Goal: Task Accomplishment & Management: Use online tool/utility

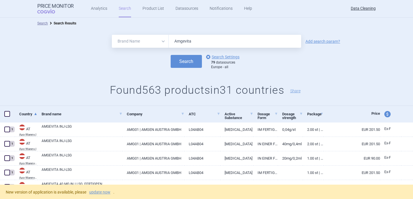
select select "brandName"
click at [100, 191] on link "update now" at bounding box center [99, 192] width 21 height 4
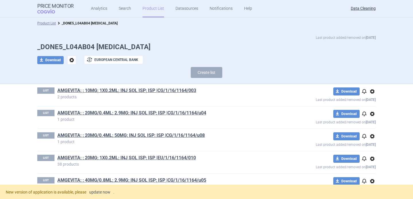
scroll to position [507, 0]
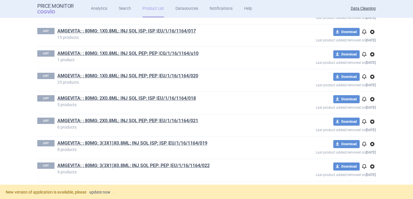
click at [100, 193] on link "update now" at bounding box center [99, 192] width 21 height 4
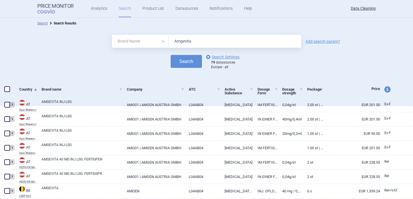
select select "brandName"
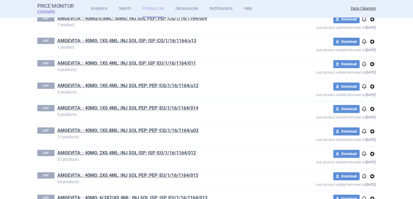
scroll to position [341, 0]
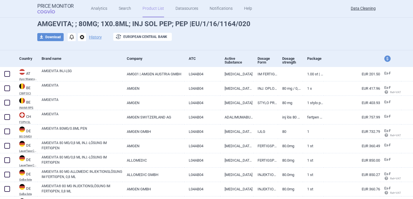
scroll to position [26, 0]
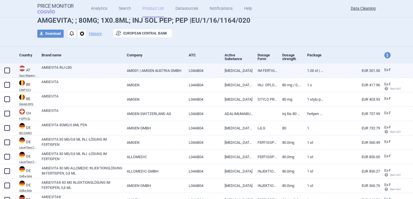
click at [84, 68] on link "AMGEVITA INJ-LSG" at bounding box center [82, 70] width 81 height 10
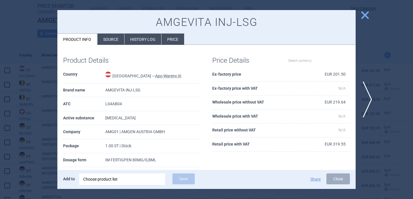
select select "EUR"
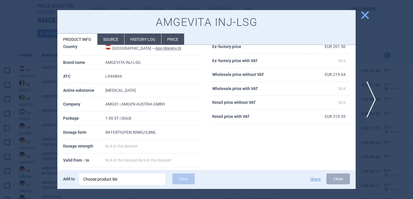
click at [375, 99] on span "next" at bounding box center [369, 99] width 13 height 36
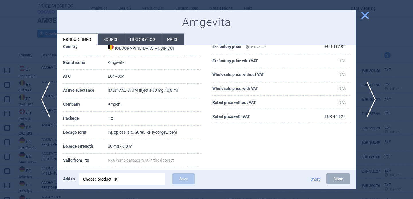
click at [371, 102] on span "next" at bounding box center [369, 99] width 13 height 36
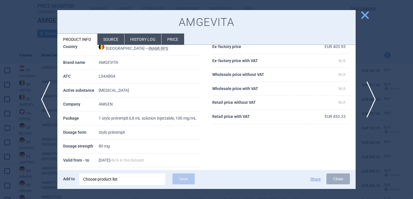
click at [371, 98] on span "next" at bounding box center [369, 99] width 13 height 36
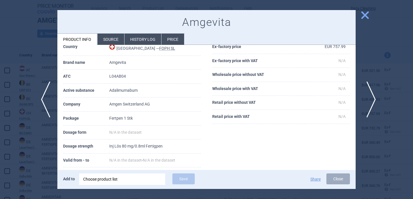
click at [369, 103] on span "next" at bounding box center [369, 99] width 13 height 36
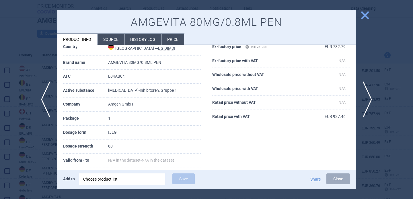
click at [108, 38] on li "Source" at bounding box center [111, 39] width 27 height 11
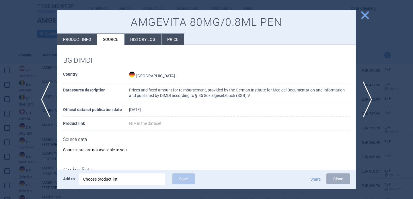
click at [79, 36] on li "Product info" at bounding box center [77, 39] width 40 height 11
select select "EUR"
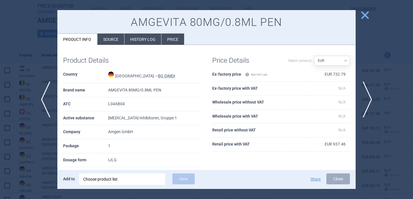
click at [109, 40] on li "Source" at bounding box center [111, 39] width 27 height 11
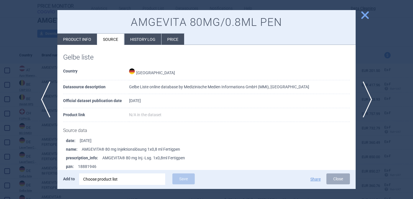
scroll to position [118, 0]
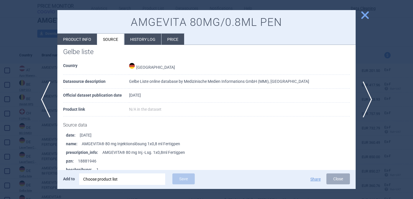
click at [84, 37] on li "Product info" at bounding box center [77, 39] width 40 height 11
select select "EUR"
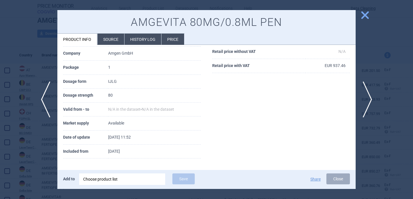
scroll to position [78, 0]
click at [48, 161] on div at bounding box center [206, 99] width 413 height 199
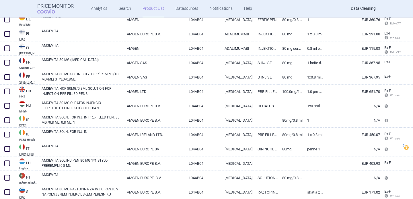
scroll to position [201, 0]
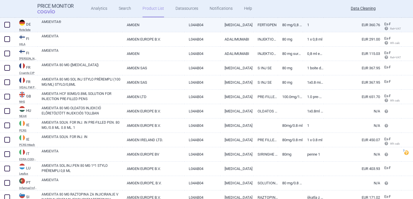
click at [93, 22] on link "AMGEVITA®" at bounding box center [82, 24] width 81 height 10
select select "EUR"
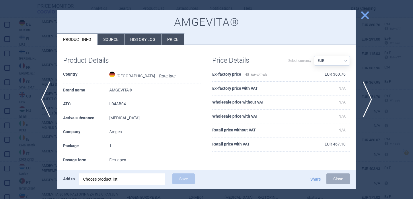
scroll to position [15, 0]
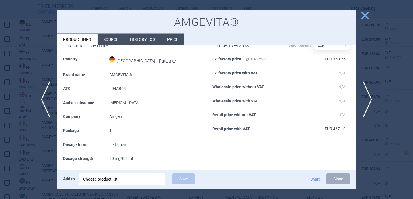
click at [36, 131] on div at bounding box center [206, 99] width 413 height 199
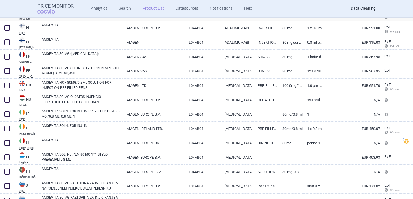
scroll to position [214, 0]
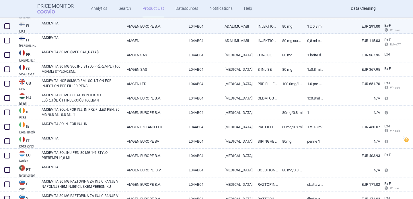
click at [69, 24] on link "AMGEVITA" at bounding box center [82, 26] width 81 height 10
select select "EUR"
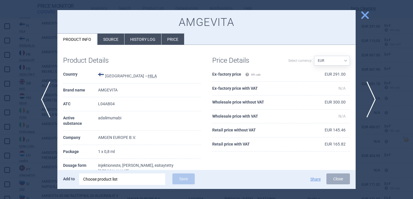
click at [369, 99] on span "next" at bounding box center [369, 99] width 13 height 36
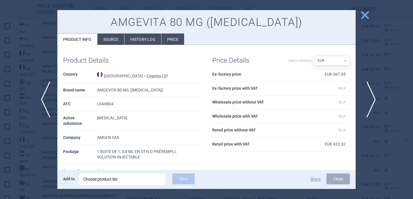
click at [369, 99] on span "next" at bounding box center [369, 99] width 13 height 36
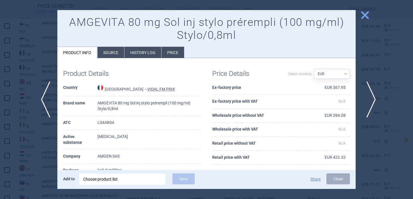
click at [369, 99] on span "next" at bounding box center [369, 99] width 13 height 36
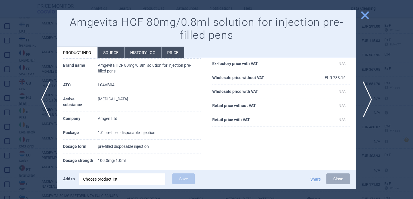
scroll to position [42, 0]
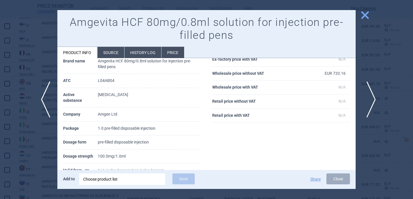
click at [371, 94] on span "next" at bounding box center [369, 99] width 13 height 36
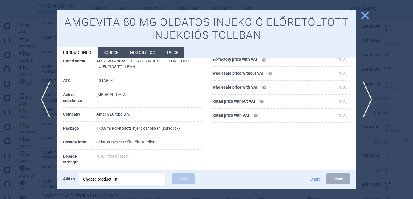
click at [31, 143] on div at bounding box center [206, 99] width 413 height 199
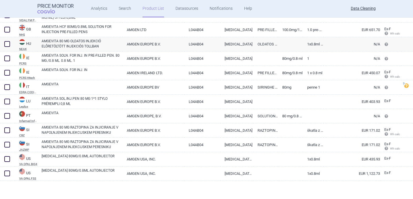
scroll to position [269, 0]
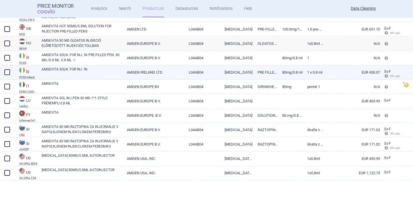
click at [82, 72] on link "AMGEVITA SOLN. FOR INJ. IN" at bounding box center [82, 72] width 81 height 10
select select "EUR"
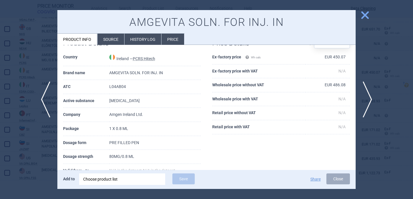
scroll to position [18, 0]
click at [368, 96] on span "next" at bounding box center [369, 99] width 13 height 36
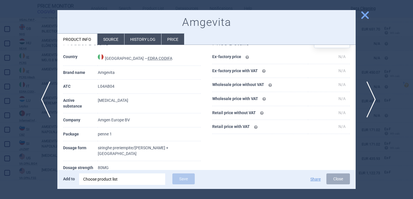
click at [367, 96] on span "next" at bounding box center [369, 99] width 13 height 36
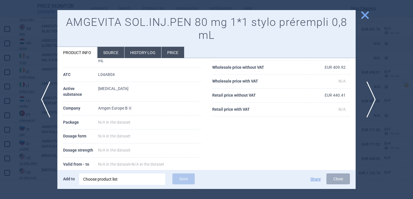
scroll to position [18, 0]
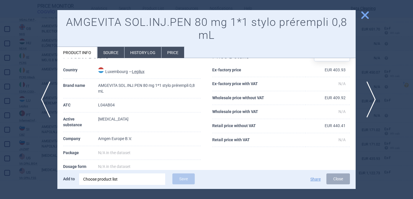
click at [367, 96] on span "next" at bounding box center [369, 99] width 13 height 36
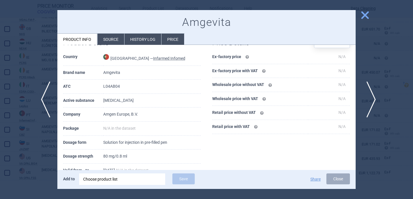
click at [367, 96] on span "next" at bounding box center [369, 99] width 13 height 36
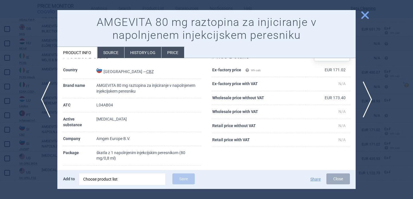
click at [32, 150] on div at bounding box center [206, 99] width 413 height 199
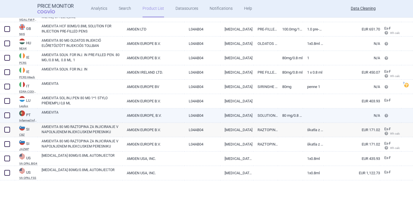
click at [61, 115] on link "AMGEVITA" at bounding box center [82, 115] width 81 height 10
select select "EUR"
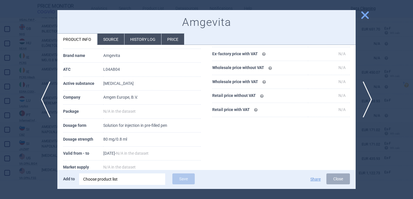
scroll to position [36, 0]
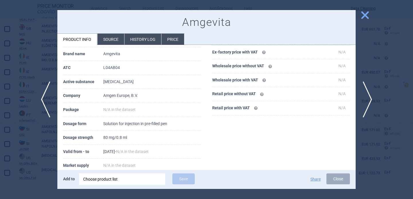
click at [112, 39] on li "Source" at bounding box center [111, 39] width 27 height 11
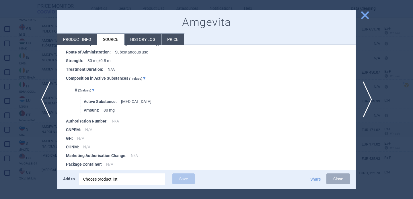
click at [86, 40] on li "Product info" at bounding box center [77, 39] width 40 height 11
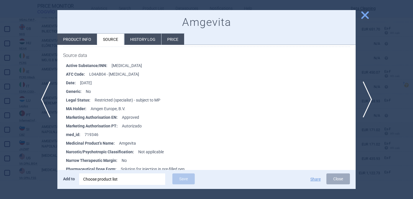
select select "EUR"
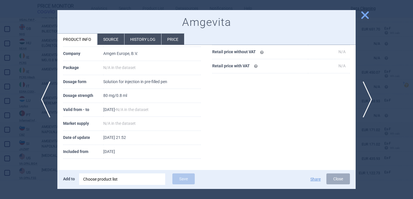
click at [33, 73] on div at bounding box center [206, 99] width 413 height 199
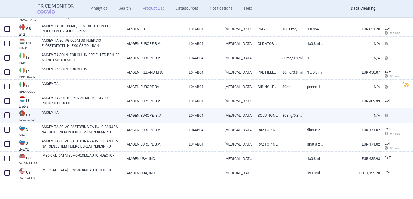
click at [8, 115] on span at bounding box center [7, 115] width 6 height 6
checkbox input "true"
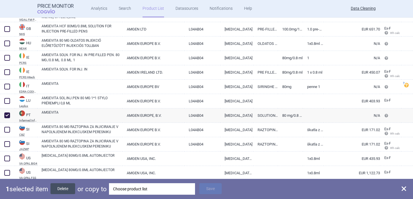
click at [69, 188] on button "Delete" at bounding box center [63, 188] width 25 height 11
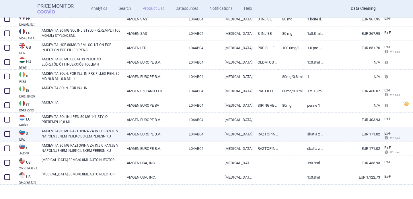
click at [92, 137] on link "AMGEVITA 80 MG RAZTOPINA ZA INJICIRANJE V NAPOLNJENEM INJEKCIJSKEM PERESNIKU" at bounding box center [82, 133] width 81 height 10
select select "EUR"
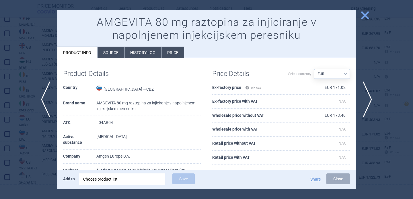
scroll to position [24, 0]
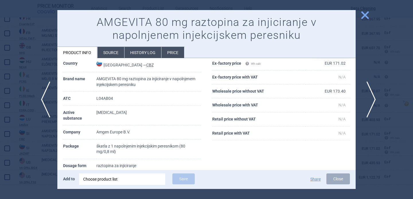
click at [372, 94] on span "next" at bounding box center [369, 99] width 13 height 36
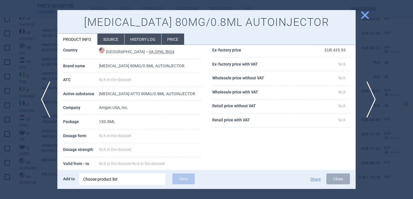
click at [372, 94] on span "next" at bounding box center [369, 99] width 13 height 36
click at [372, 94] on div at bounding box center [206, 99] width 413 height 199
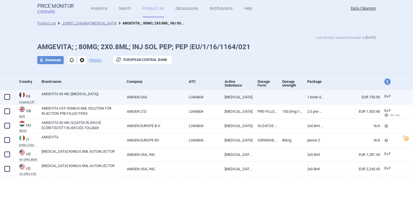
click at [74, 97] on link "AMGEVITA 80 MG ([MEDICAL_DATA])" at bounding box center [82, 96] width 81 height 10
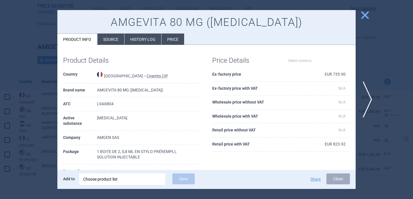
select select "EUR"
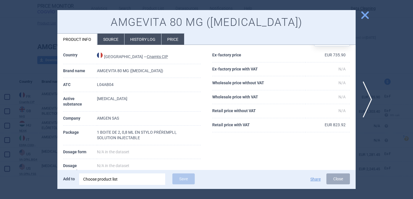
scroll to position [22, 0]
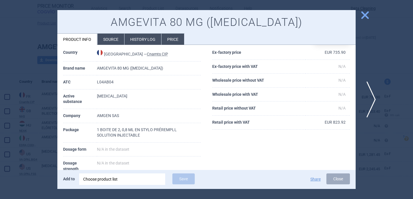
click at [372, 102] on span "next" at bounding box center [369, 99] width 13 height 36
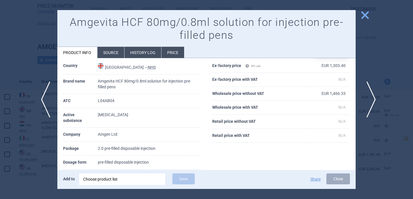
click at [372, 95] on span "next" at bounding box center [369, 99] width 13 height 36
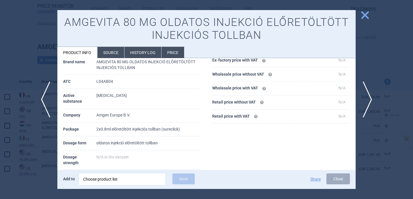
scroll to position [49, 0]
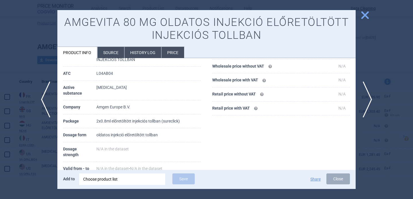
click at [119, 50] on li "Source" at bounding box center [111, 52] width 27 height 11
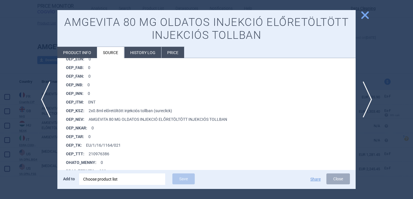
scroll to position [443, 0]
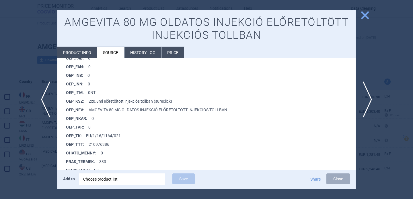
click at [36, 166] on div at bounding box center [206, 99] width 413 height 199
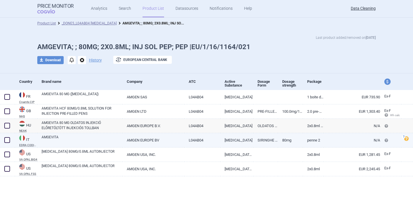
click at [84, 140] on link "AMGEVITA" at bounding box center [82, 139] width 81 height 10
select select "EUR"
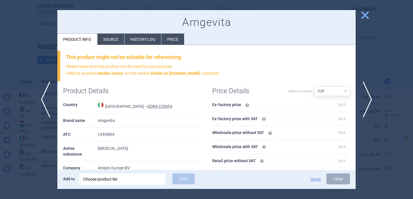
click at [112, 39] on li "Source" at bounding box center [111, 39] width 27 height 11
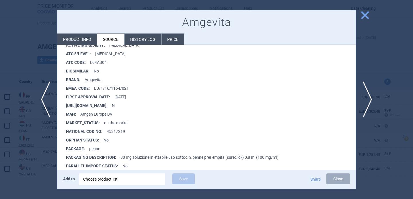
scroll to position [130, 0]
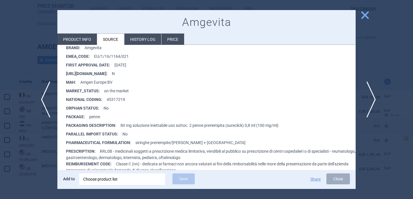
click at [373, 96] on span "next" at bounding box center [369, 99] width 13 height 36
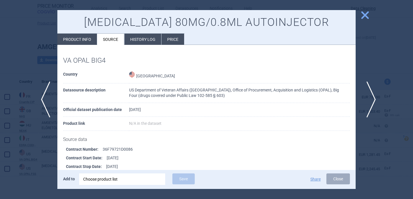
scroll to position [2, 0]
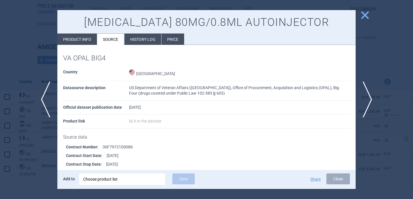
click at [88, 40] on li "Product info" at bounding box center [77, 39] width 40 height 11
select select "EUR"
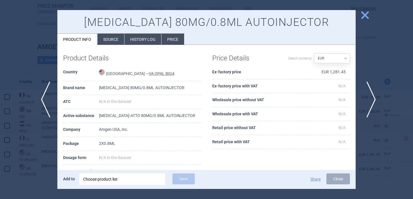
click at [368, 97] on span "next" at bounding box center [369, 99] width 13 height 36
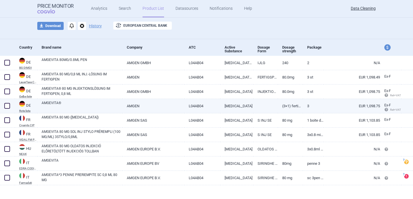
scroll to position [38, 0]
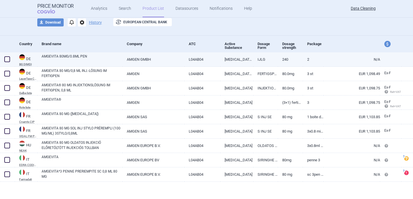
click at [96, 59] on link "AMGEVITA 80MG/0.8ML PEN" at bounding box center [82, 59] width 81 height 10
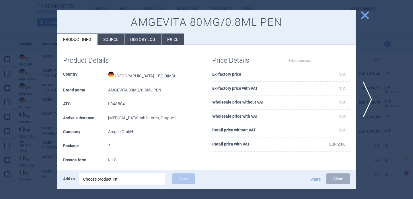
select select "EUR"
click at [112, 40] on li "Source" at bounding box center [111, 39] width 27 height 11
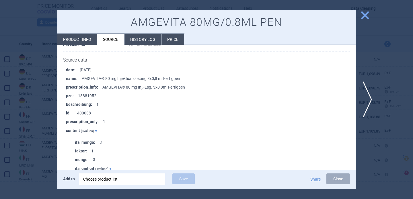
scroll to position [732, 0]
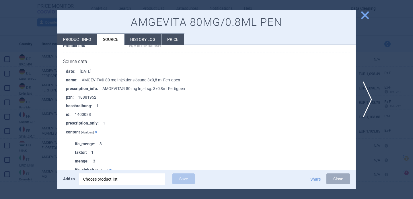
click at [30, 147] on div at bounding box center [206, 99] width 413 height 199
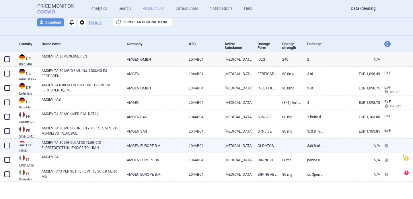
scroll to position [39, 0]
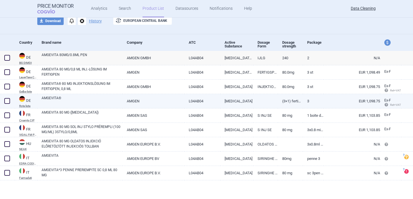
click at [99, 101] on link "AMGEVITA®" at bounding box center [82, 100] width 81 height 10
select select "EUR"
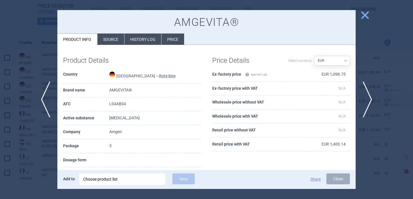
scroll to position [23, 0]
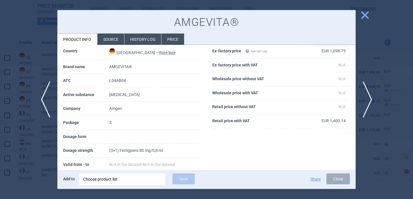
click at [21, 154] on div at bounding box center [206, 99] width 413 height 199
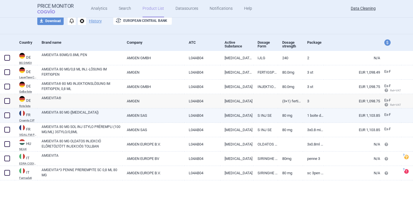
click at [77, 118] on link "AMGEVITA 80 MG ([MEDICAL_DATA])" at bounding box center [82, 115] width 81 height 10
select select "EUR"
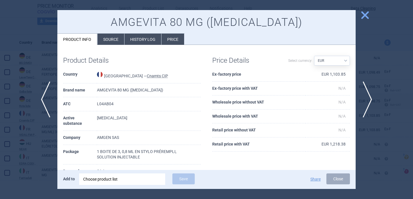
click at [115, 38] on li "Source" at bounding box center [111, 39] width 27 height 11
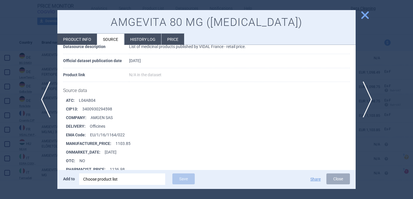
scroll to position [2242, 0]
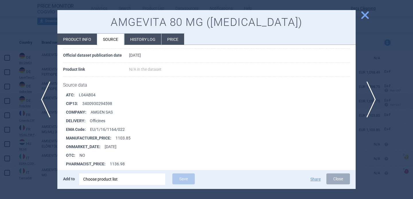
click at [369, 99] on span "next" at bounding box center [369, 99] width 13 height 36
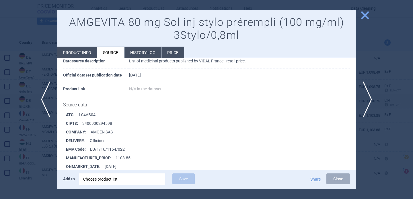
scroll to position [49, 0]
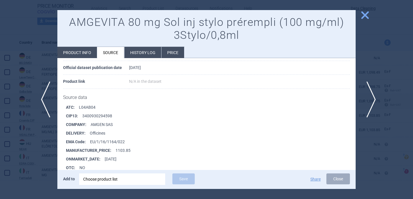
click at [370, 104] on span "next" at bounding box center [369, 99] width 13 height 36
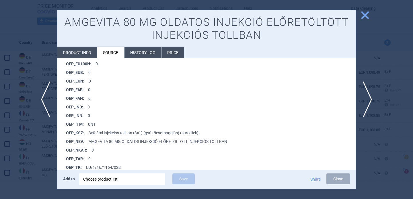
scroll to position [425, 0]
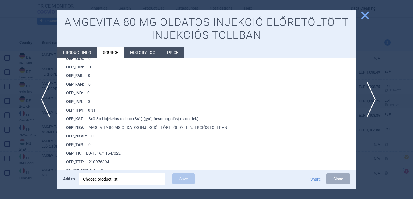
click at [370, 97] on span "next" at bounding box center [369, 99] width 13 height 36
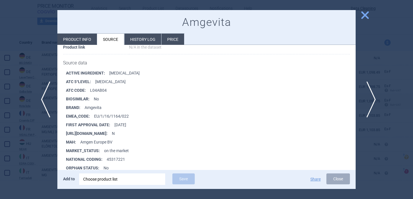
scroll to position [97, 0]
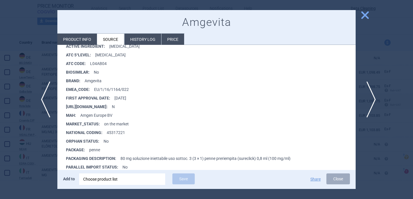
click at [368, 102] on span "next" at bounding box center [369, 99] width 13 height 36
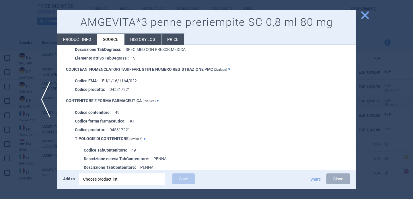
scroll to position [437, 0]
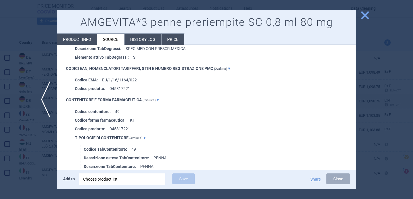
click at [28, 160] on div at bounding box center [206, 99] width 413 height 199
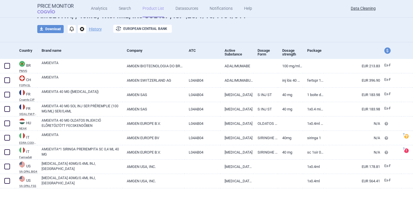
scroll to position [32, 0]
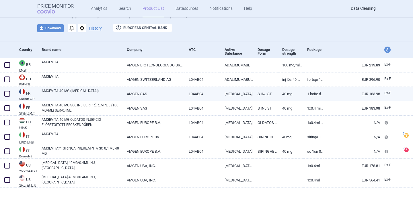
click at [86, 92] on link "AMGEVITA 40 MG ([MEDICAL_DATA])" at bounding box center [82, 93] width 81 height 10
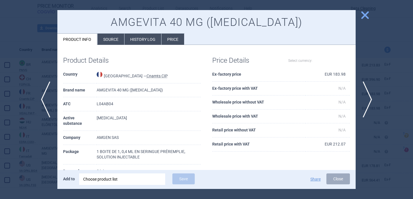
select select "EUR"
click at [112, 42] on li "Source" at bounding box center [111, 39] width 27 height 11
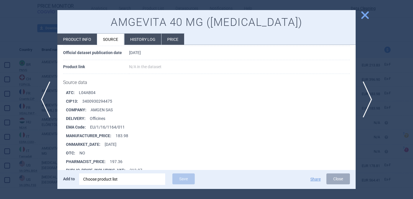
scroll to position [2164, 0]
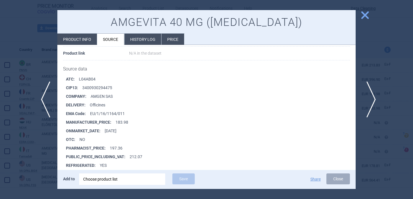
click at [370, 99] on span "next" at bounding box center [369, 99] width 13 height 36
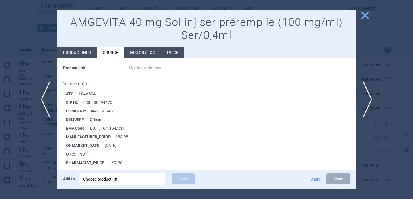
scroll to position [65, 0]
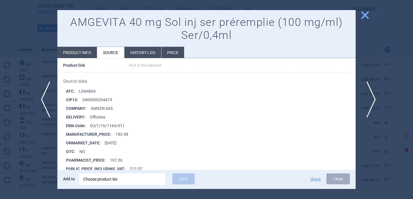
click at [371, 98] on span "next" at bounding box center [369, 99] width 13 height 36
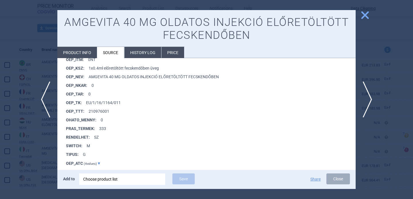
scroll to position [474, 0]
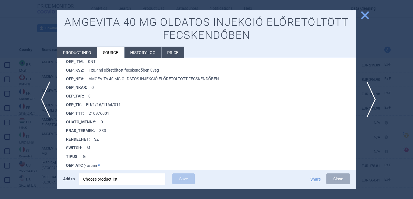
click at [371, 98] on span "next" at bounding box center [369, 99] width 13 height 36
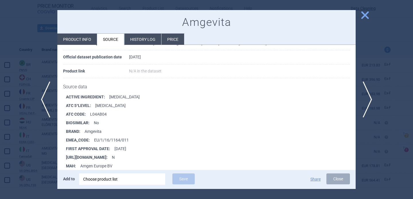
scroll to position [60, 0]
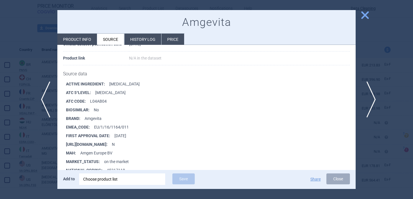
click at [368, 96] on span "next" at bounding box center [369, 99] width 13 height 36
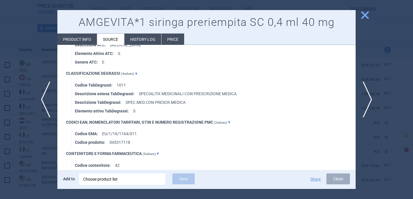
scroll to position [391, 0]
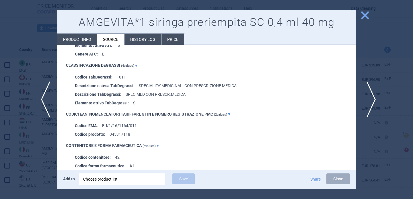
click at [370, 94] on span "next" at bounding box center [369, 99] width 13 height 36
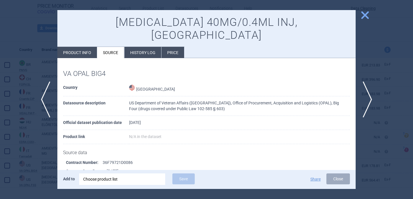
click at [79, 47] on li "Product info" at bounding box center [77, 52] width 40 height 11
select select "EUR"
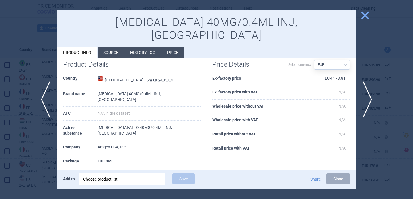
scroll to position [10, 0]
drag, startPoint x: 101, startPoint y: 135, endPoint x: 129, endPoint y: 135, distance: 27.6
click at [129, 154] on tr "Package 1X0.4ML" at bounding box center [132, 161] width 138 height 14
click at [167, 139] on td "Amgen USA, Inc." at bounding box center [149, 146] width 103 height 14
click at [371, 94] on span "next" at bounding box center [369, 99] width 13 height 36
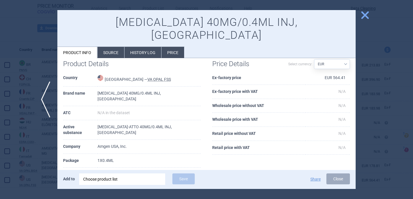
click at [41, 148] on div at bounding box center [206, 99] width 413 height 199
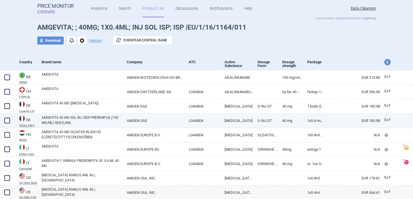
scroll to position [5, 0]
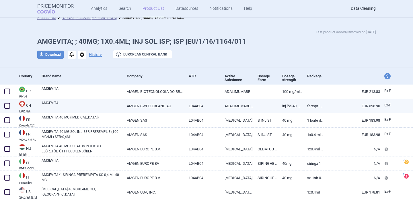
click at [67, 107] on link "AMGEVITA" at bounding box center [82, 105] width 81 height 10
select select "EUR"
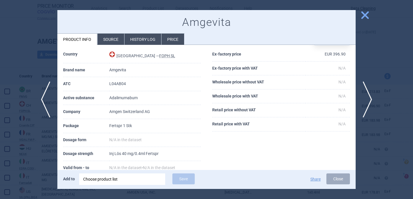
scroll to position [26, 0]
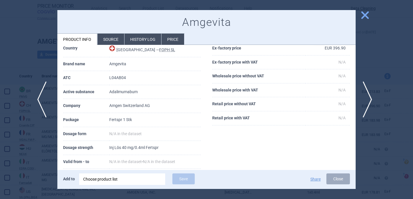
click at [43, 97] on span "previous" at bounding box center [43, 99] width 13 height 36
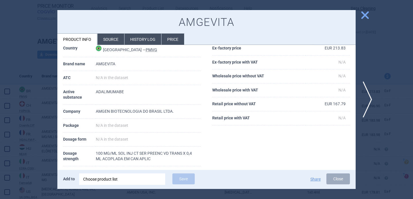
scroll to position [36, 0]
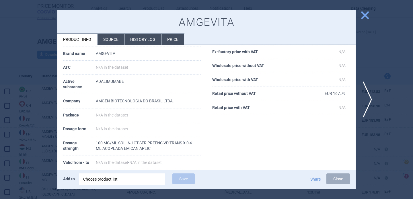
click at [40, 153] on div at bounding box center [206, 99] width 413 height 199
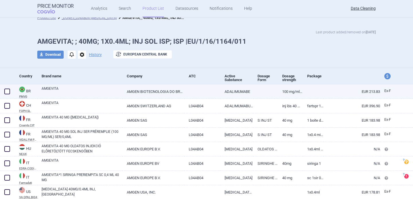
click at [8, 93] on span at bounding box center [7, 91] width 6 height 6
checkbox input "true"
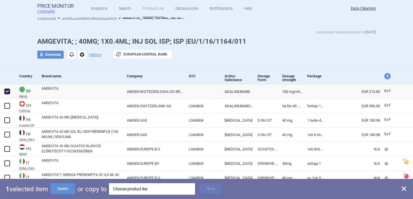
click at [153, 189] on div "Choose product list" at bounding box center [152, 188] width 78 height 11
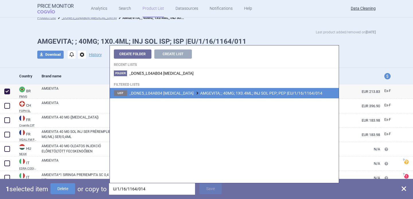
type input "U/1/16/1164/014"
click at [237, 92] on span "_DONE5_L04AB04 ADALIMUMAB AMGEVITA; ; 40MG; 1X0.4ML; INJ SOL PEP; PEP |EU/1/16/…" at bounding box center [225, 93] width 193 height 5
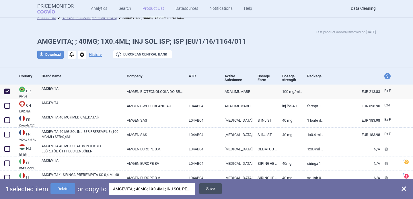
click at [211, 188] on button "Save" at bounding box center [210, 188] width 22 height 11
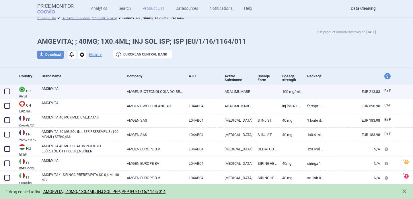
click at [7, 94] on span at bounding box center [7, 91] width 6 height 6
checkbox input "true"
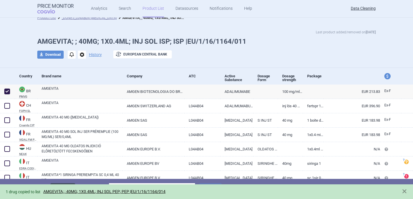
click at [74, 183] on button "Delete" at bounding box center [63, 188] width 25 height 11
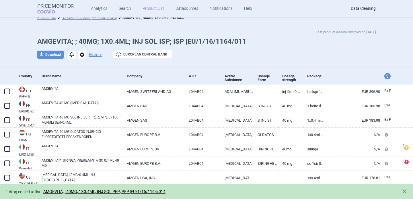
click at [21, 54] on div "Last product added/removed on 28 Aug AMGEVITA; ; 40MG; 1X0.4ML; INJ SOL ISP; IS…" at bounding box center [206, 46] width 413 height 44
click at [406, 191] on span at bounding box center [405, 191] width 6 height 6
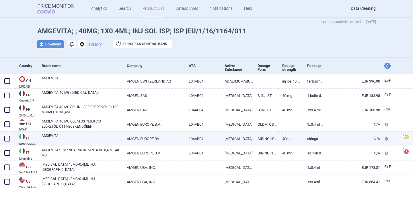
scroll to position [20, 0]
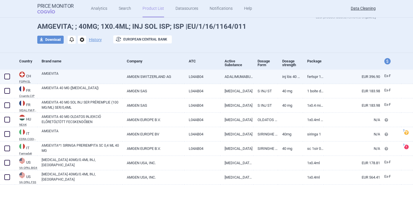
click at [95, 77] on link "AMGEVITA" at bounding box center [82, 76] width 81 height 10
select select "EUR"
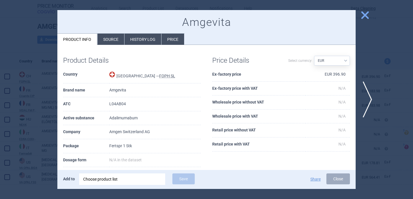
click at [27, 98] on div at bounding box center [206, 99] width 413 height 199
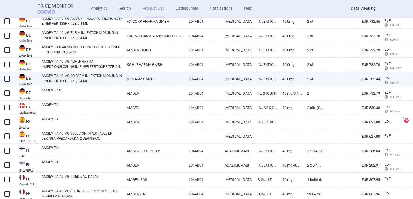
scroll to position [388, 0]
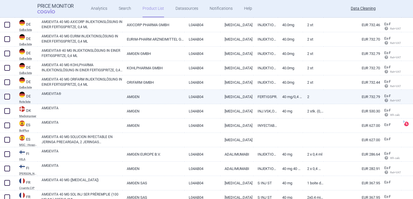
click at [104, 98] on link "AMGEVITA®" at bounding box center [82, 96] width 81 height 10
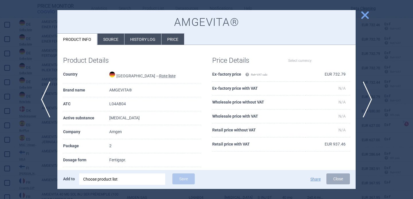
select select "EUR"
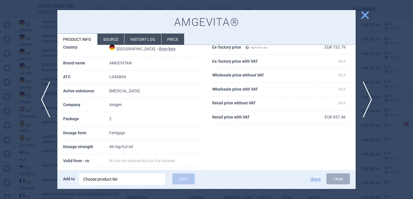
scroll to position [33, 0]
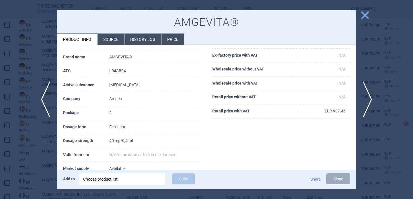
click at [115, 38] on li "Source" at bounding box center [111, 39] width 27 height 11
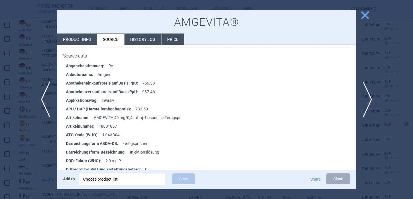
scroll to position [2205, 0]
click at [32, 153] on div at bounding box center [206, 99] width 413 height 199
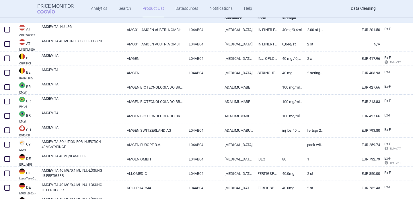
scroll to position [66, 0]
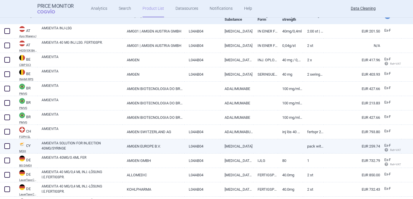
click at [66, 144] on link "AMGEVITA SOLUTION FOR INJECTION 40MG/SYRINGE" at bounding box center [82, 145] width 81 height 10
select select "EUR"
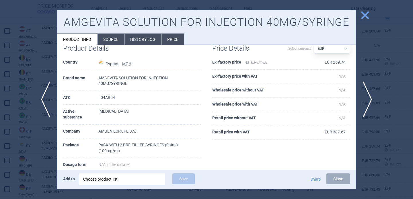
scroll to position [18, 0]
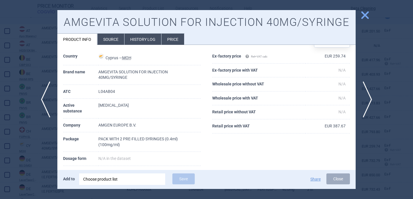
click at [32, 186] on div at bounding box center [206, 99] width 413 height 199
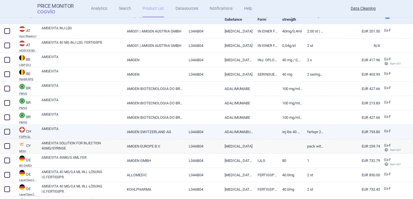
click at [73, 128] on link "AMGEVITA" at bounding box center [82, 131] width 81 height 10
select select "EUR"
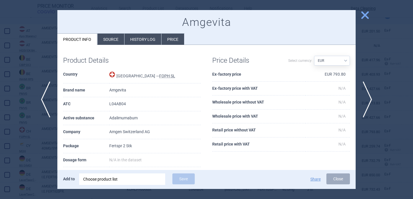
scroll to position [27, 0]
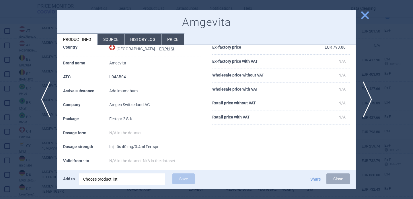
click at [31, 152] on div at bounding box center [206, 99] width 413 height 199
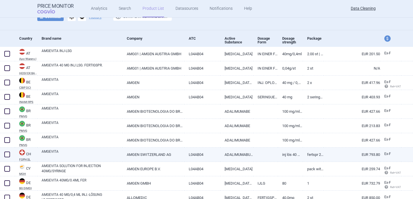
scroll to position [43, 0]
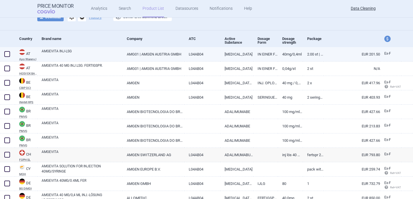
click at [81, 54] on link "AMGEVITA INJ-LSG" at bounding box center [82, 54] width 81 height 10
select select "EUR"
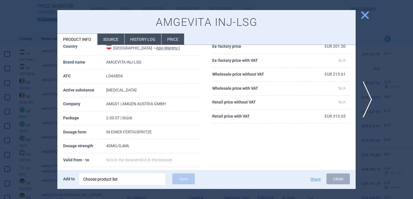
scroll to position [29, 0]
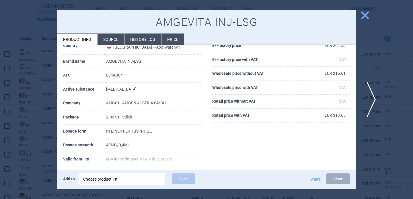
click at [371, 97] on span "next" at bounding box center [369, 99] width 13 height 36
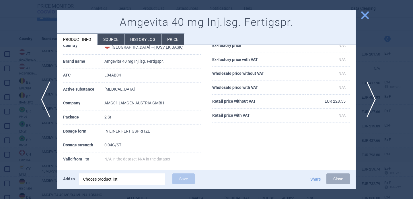
click at [371, 97] on span "next" at bounding box center [369, 99] width 13 height 36
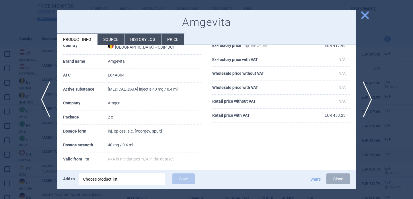
click at [38, 149] on div at bounding box center [206, 99] width 413 height 199
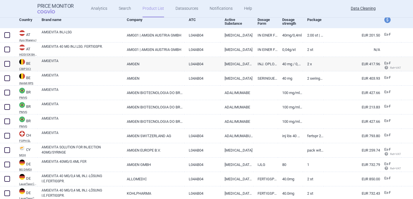
scroll to position [63, 0]
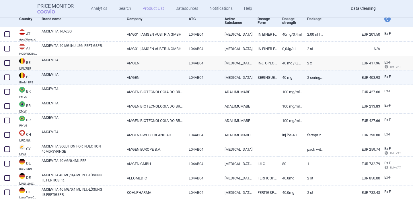
click at [73, 78] on link "AMGEVITA" at bounding box center [82, 77] width 81 height 10
select select "EUR"
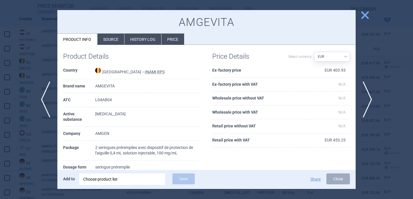
scroll to position [13, 0]
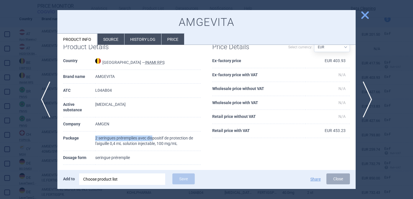
drag, startPoint x: 95, startPoint y: 138, endPoint x: 154, endPoint y: 138, distance: 58.8
click at [154, 138] on td "2 seringues préremplies avec dispositif de protection de l'aiguille 0,4 mL solu…" at bounding box center [148, 141] width 106 height 20
click at [180, 147] on td "2 seringues préremplies avec dispositif de protection de l'aiguille 0,4 mL solu…" at bounding box center [148, 141] width 106 height 20
click at [42, 144] on div at bounding box center [206, 99] width 413 height 199
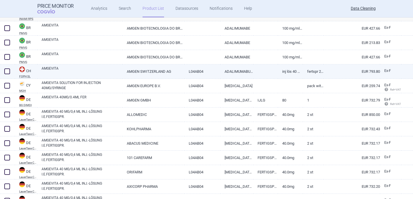
scroll to position [130, 0]
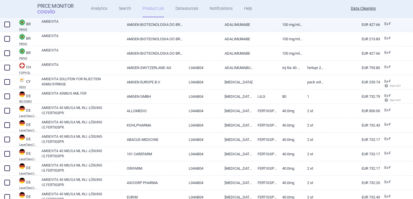
click at [86, 26] on link "AMGEVITA" at bounding box center [82, 24] width 81 height 10
select select "EUR"
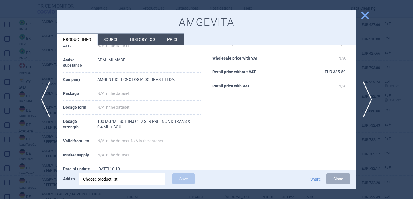
scroll to position [58, 0]
click at [372, 103] on span "next" at bounding box center [369, 99] width 13 height 36
click at [49, 133] on div at bounding box center [206, 99] width 413 height 199
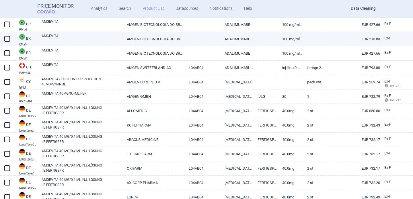
scroll to position [123, 0]
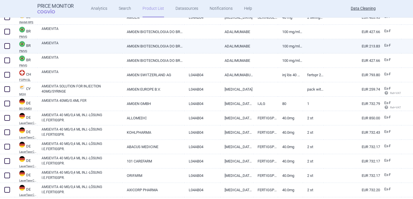
click at [91, 46] on link "AMGEVITA" at bounding box center [82, 45] width 81 height 10
select select "EUR"
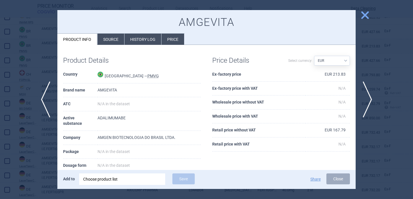
click at [108, 181] on div "Choose product list" at bounding box center [122, 178] width 78 height 11
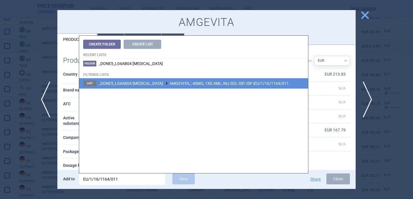
type input "EU/1/16/1164/011"
click at [247, 82] on span "_DONE5_L04AB04 ADALIMUMAB AMGEVITA; ; 40MG; 1X0.4ML; INJ SOL ISP; ISP |EU/1/16/…" at bounding box center [194, 83] width 190 height 5
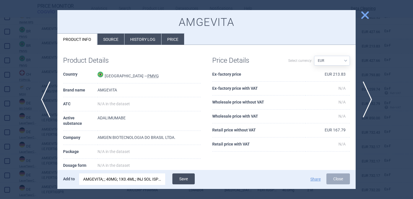
click at [189, 178] on button "Save" at bounding box center [183, 178] width 22 height 11
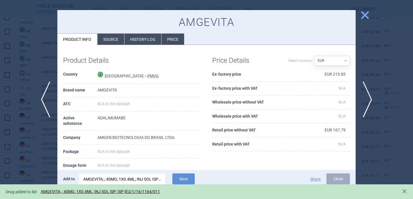
click at [25, 155] on div at bounding box center [206, 99] width 413 height 199
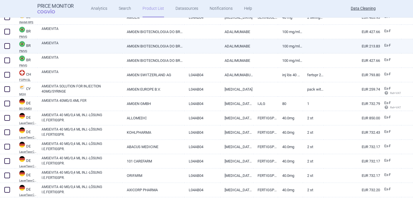
click at [7, 47] on span at bounding box center [7, 46] width 6 height 6
checkbox input "true"
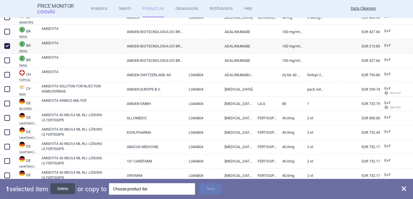
click at [59, 185] on button "Delete" at bounding box center [63, 188] width 25 height 11
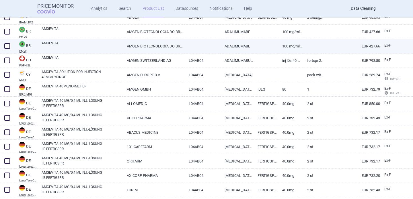
click at [78, 45] on link "AMGEVITA" at bounding box center [82, 45] width 81 height 10
select select "EUR"
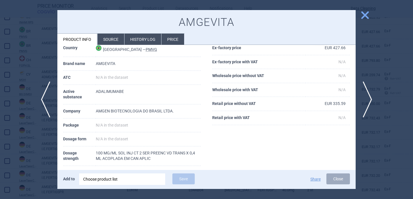
scroll to position [29, 0]
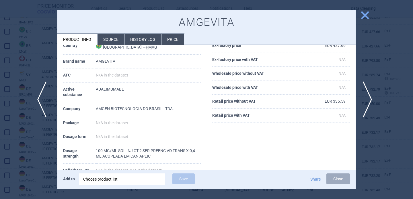
click at [43, 98] on span "previous" at bounding box center [43, 99] width 13 height 36
click at [370, 103] on span "next" at bounding box center [369, 99] width 13 height 36
click at [121, 177] on div "Choose product list" at bounding box center [122, 178] width 78 height 11
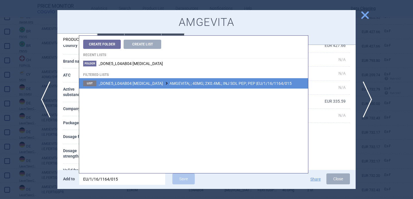
type input "EU/1/16/1164/015"
click at [182, 85] on span "_DONE5_L04AB04 ADALIMUMAB AMGEVITA; ; 40MG; 2X0.4ML; INJ SOL PEP; PEP |EU/1/16/…" at bounding box center [195, 83] width 193 height 5
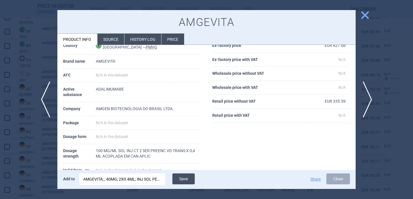
click at [186, 179] on button "Save" at bounding box center [183, 178] width 22 height 11
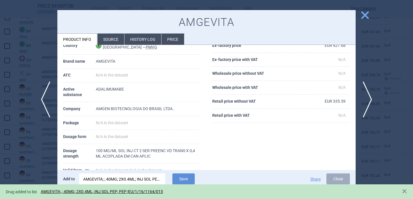
click at [40, 157] on div at bounding box center [206, 99] width 413 height 199
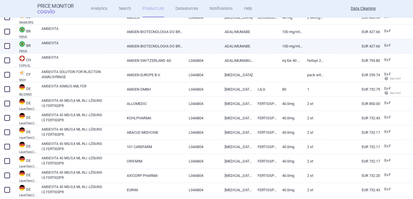
click at [6, 45] on span at bounding box center [7, 46] width 6 height 6
checkbox input "true"
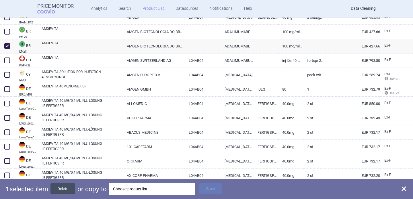
click at [62, 189] on button "Delete" at bounding box center [63, 188] width 25 height 11
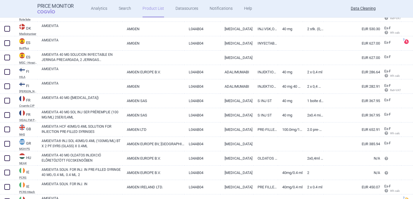
scroll to position [443, 0]
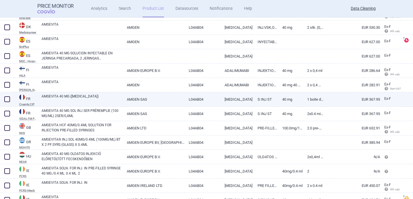
click at [88, 94] on link "AMGEVITA 40 MG ([MEDICAL_DATA])" at bounding box center [82, 99] width 81 height 10
select select "EUR"
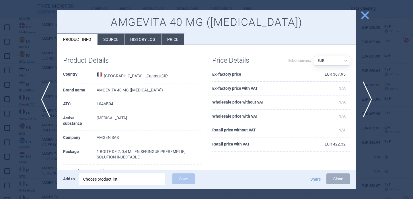
click at [112, 40] on li "Source" at bounding box center [111, 39] width 27 height 11
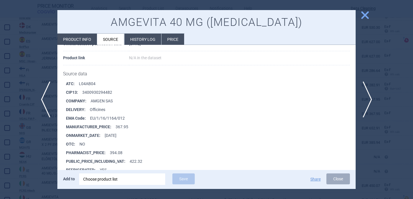
scroll to position [765, 0]
click at [372, 96] on span "next" at bounding box center [369, 99] width 13 height 36
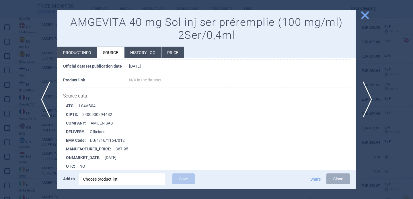
scroll to position [52, 0]
click at [371, 102] on span "next" at bounding box center [369, 99] width 13 height 36
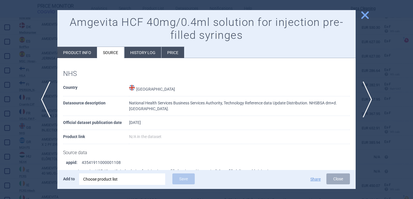
click at [85, 57] on li "Product info" at bounding box center [77, 52] width 40 height 11
select select "EUR"
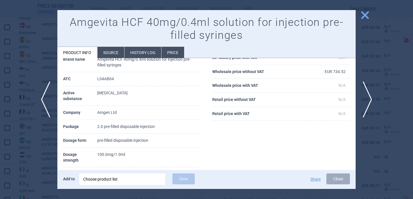
scroll to position [39, 0]
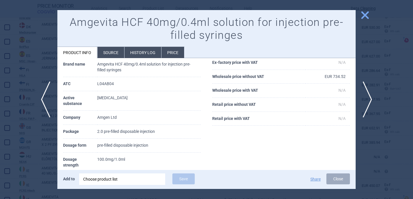
click at [110, 54] on li "Source" at bounding box center [111, 52] width 27 height 11
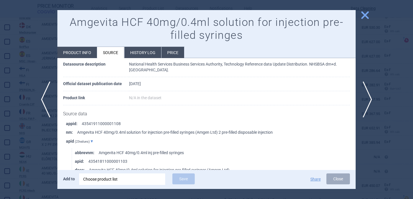
click at [83, 53] on li "Product info" at bounding box center [77, 52] width 40 height 11
select select "EUR"
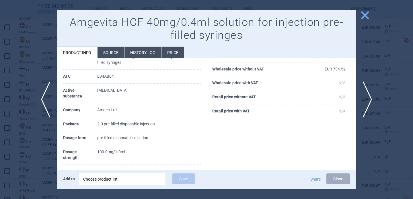
scroll to position [45, 0]
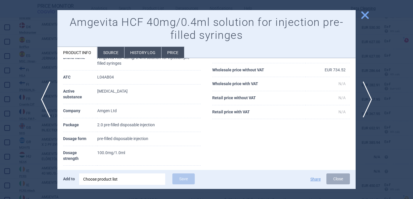
click at [36, 152] on div at bounding box center [206, 99] width 413 height 199
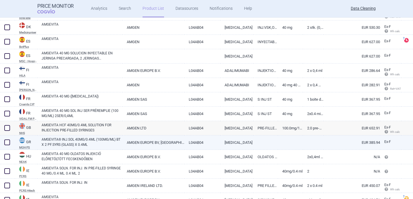
click at [77, 141] on link "AMGEVITA® INJ.SOL 40MG/0.4ML (100MG/ML) BT X 2 PF.SYRS (GLASS) X 0.4ML" at bounding box center [82, 142] width 81 height 10
select select "EUR"
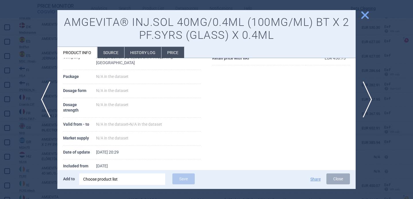
scroll to position [100, 0]
click at [30, 161] on div at bounding box center [206, 99] width 413 height 199
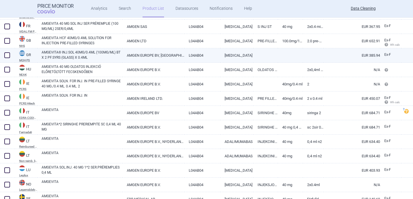
scroll to position [546, 0]
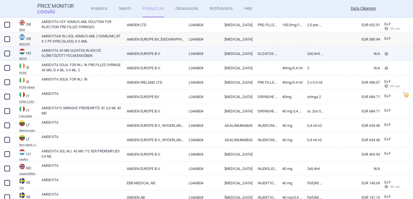
click at [98, 55] on link "AMGEVITA 40 MG OLDATOS INJEKCIÓ ELŐRETÖLTÖTT FECSKENDŐBEN" at bounding box center [82, 53] width 81 height 10
select select "EUR"
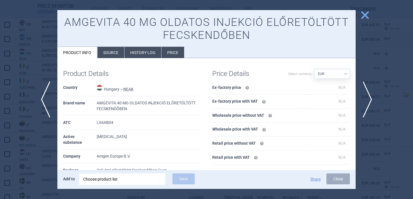
click at [112, 55] on li "Source" at bounding box center [111, 52] width 27 height 11
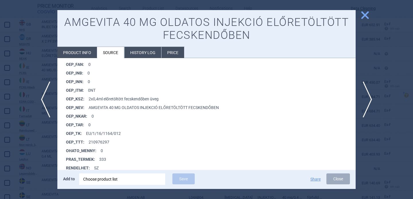
scroll to position [447, 0]
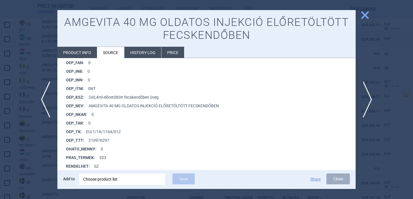
click at [41, 148] on div at bounding box center [206, 99] width 413 height 199
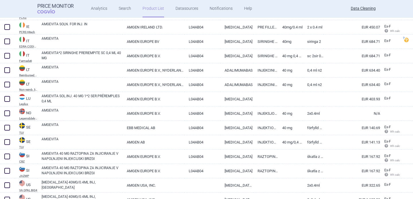
scroll to position [602, 0]
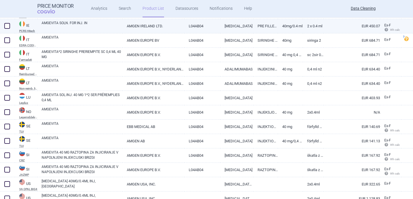
click at [80, 23] on link "AMGEVITA SOLN. FOR INJ. IN" at bounding box center [82, 25] width 81 height 10
select select "EUR"
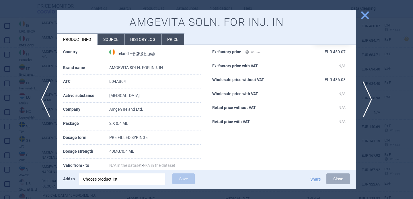
scroll to position [45, 0]
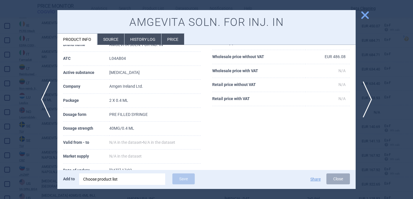
click at [35, 176] on div at bounding box center [206, 99] width 413 height 199
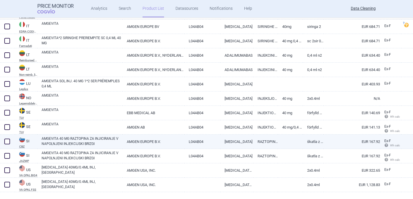
scroll to position [616, 0]
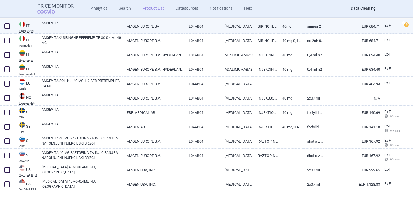
click at [93, 28] on link "AMGEVITA" at bounding box center [82, 26] width 81 height 10
select select "EUR"
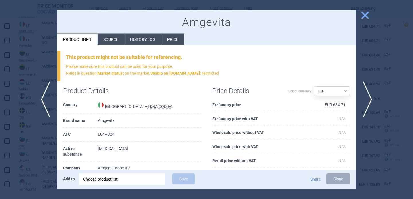
click at [107, 39] on li "Source" at bounding box center [111, 39] width 27 height 11
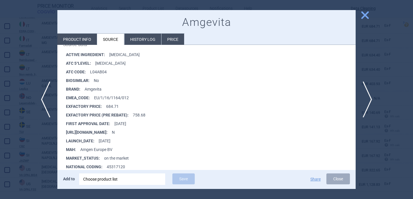
scroll to position [91, 0]
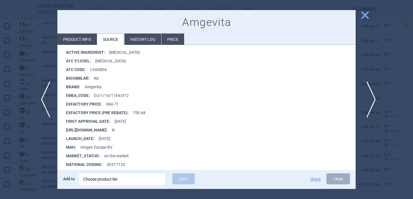
click at [371, 97] on span "next" at bounding box center [369, 99] width 13 height 36
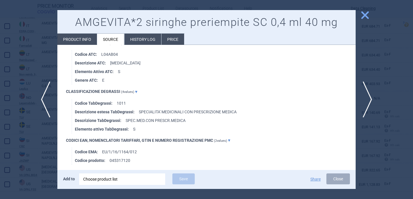
scroll to position [432, 0]
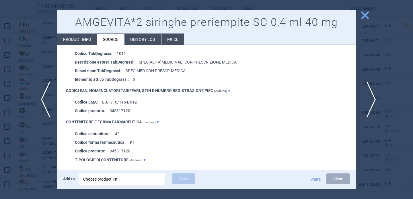
click at [368, 106] on span "next" at bounding box center [369, 99] width 13 height 36
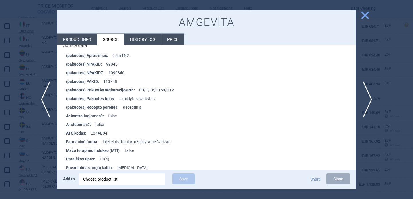
scroll to position [243, 0]
click at [373, 97] on span "next" at bounding box center [369, 99] width 13 height 36
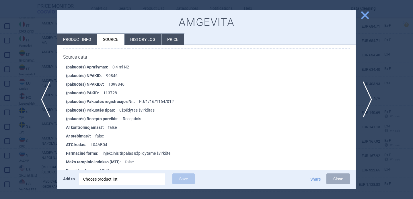
scroll to position [260, 0]
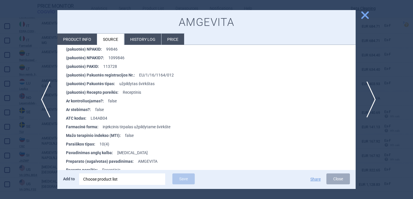
click at [371, 98] on span "next" at bounding box center [369, 99] width 13 height 36
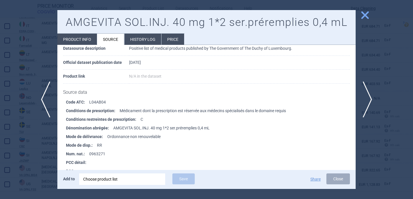
scroll to position [829, 0]
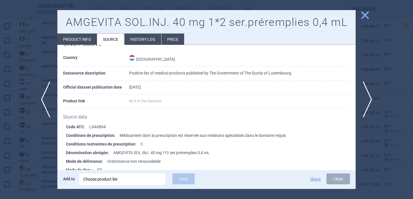
click at [35, 135] on div at bounding box center [206, 99] width 413 height 199
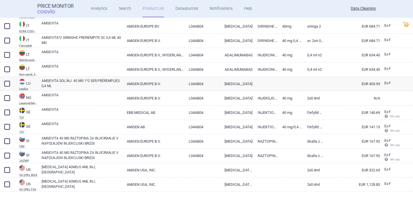
scroll to position [623, 0]
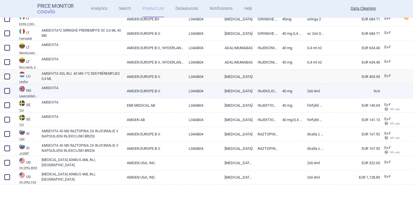
click at [63, 85] on link "AMGEVITA" at bounding box center [82, 90] width 81 height 10
select select "EUR"
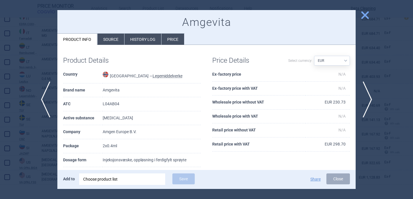
click at [107, 37] on li "Source" at bounding box center [111, 39] width 27 height 11
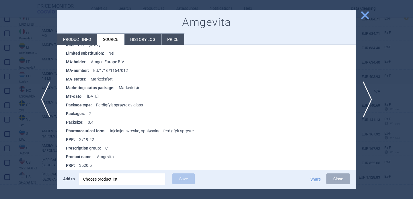
scroll to position [111, 0]
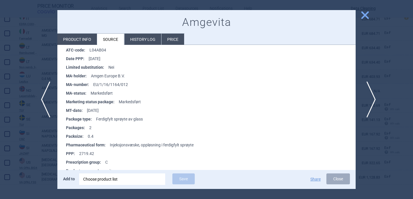
click at [372, 96] on span "next" at bounding box center [369, 99] width 13 height 36
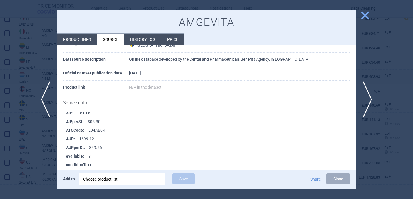
scroll to position [30, 0]
click at [88, 39] on li "Product info" at bounding box center [77, 39] width 40 height 11
select select "EUR"
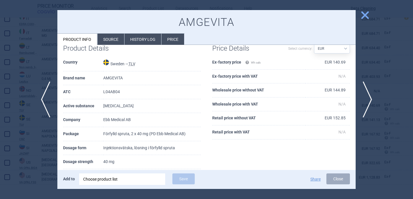
scroll to position [11, 0]
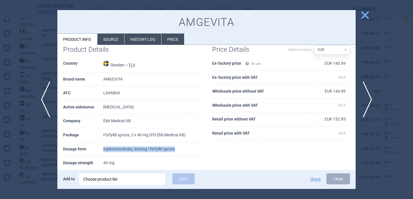
drag, startPoint x: 176, startPoint y: 148, endPoint x: 102, endPoint y: 149, distance: 73.8
click at [102, 149] on tr "Dosage form Injektionsvätska, lösning i förfylld spruta" at bounding box center [132, 149] width 138 height 14
copy tr "Injektionsvätska, lösning i förfylld spruta"
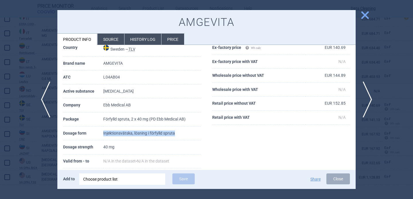
scroll to position [30, 0]
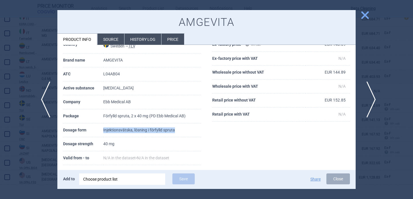
click at [370, 95] on span "next" at bounding box center [369, 99] width 13 height 36
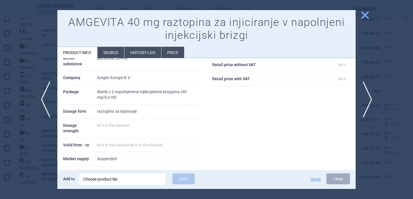
scroll to position [90, 0]
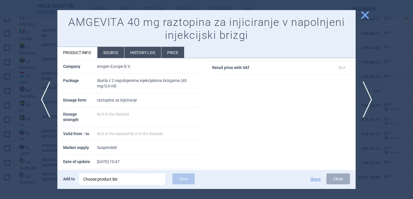
click at [28, 151] on div at bounding box center [206, 99] width 413 height 199
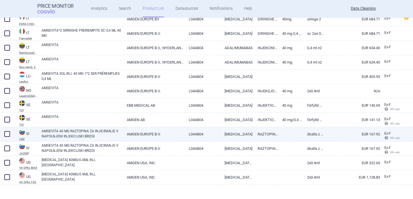
click at [106, 134] on link "AMGEVITA 40 MG RAZTOPINA ZA INJICIRANJE V NAPOLNJENI INJEKCIJSKI BRIZGI" at bounding box center [82, 133] width 81 height 10
select select "EUR"
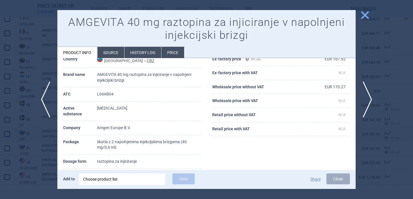
scroll to position [29, 0]
click at [369, 90] on span "next" at bounding box center [369, 99] width 13 height 36
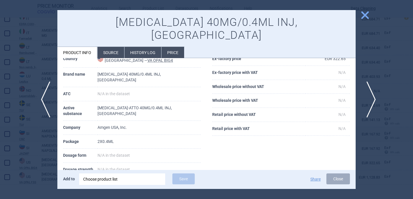
click at [369, 90] on span "next" at bounding box center [369, 99] width 13 height 36
click at [370, 78] on div at bounding box center [206, 99] width 413 height 199
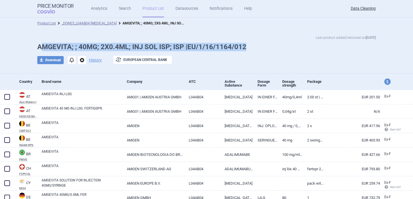
drag, startPoint x: 253, startPoint y: 47, endPoint x: 44, endPoint y: 43, distance: 209.0
click at [44, 43] on h1 "AMGEVITA; ; 40MG; 2X0.4ML; INJ SOL ISP; ISP |EU/1/16/1164/012" at bounding box center [206, 47] width 339 height 8
drag, startPoint x: 38, startPoint y: 47, endPoint x: 257, endPoint y: 44, distance: 219.3
click at [257, 44] on h1 "AMGEVITA; ; 40MG; 2X0.4ML; INJ SOL ISP; ISP |EU/1/16/1164/012" at bounding box center [206, 47] width 339 height 8
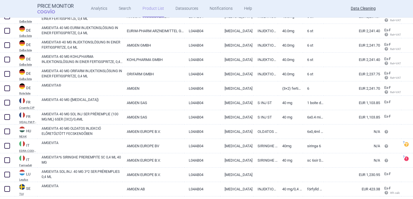
scroll to position [297, 0]
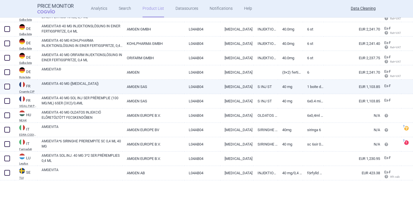
click at [100, 87] on link "AMGEVITA 40 MG ([MEDICAL_DATA])" at bounding box center [82, 86] width 81 height 10
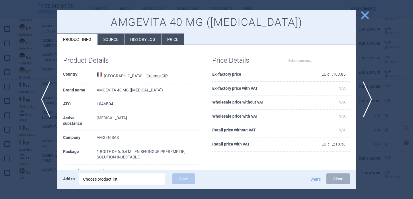
select select "EUR"
click at [106, 41] on li "Source" at bounding box center [111, 39] width 27 height 11
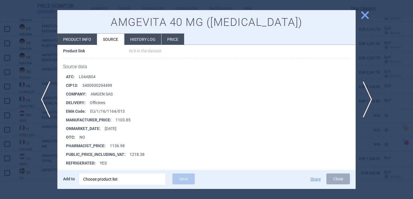
scroll to position [1814, 0]
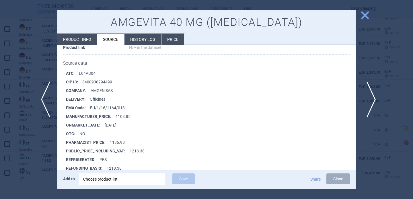
click at [370, 102] on span "next" at bounding box center [369, 99] width 13 height 36
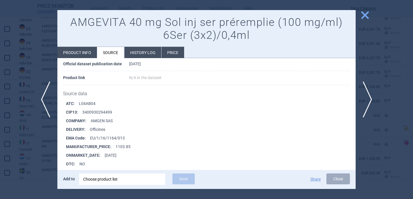
scroll to position [65, 0]
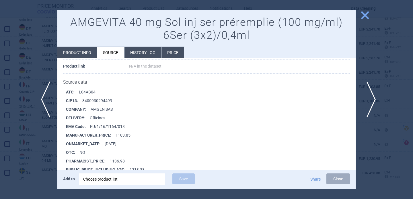
click at [368, 100] on span "next" at bounding box center [369, 99] width 13 height 36
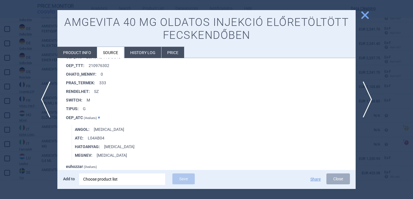
scroll to position [502, 0]
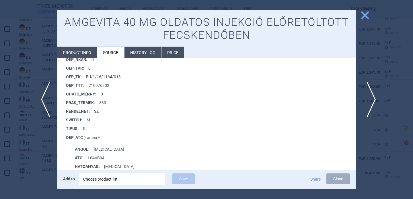
click at [372, 102] on span "next" at bounding box center [369, 99] width 13 height 36
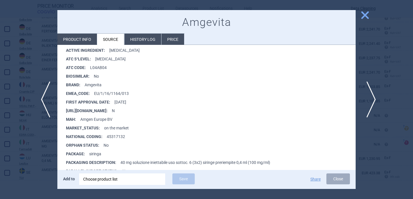
scroll to position [103, 0]
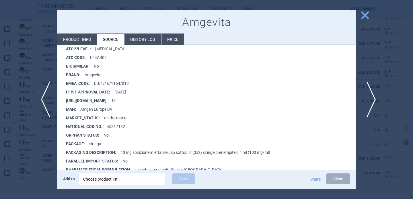
click at [370, 108] on span "next" at bounding box center [369, 99] width 13 height 36
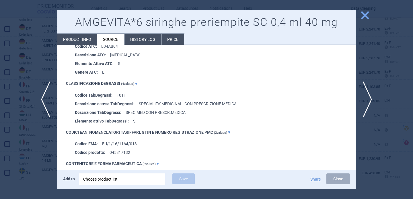
scroll to position [374, 0]
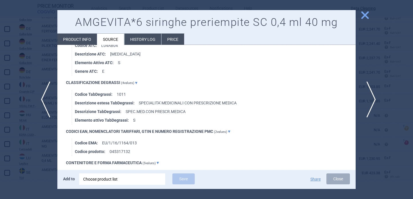
click at [372, 99] on span "next" at bounding box center [369, 99] width 13 height 36
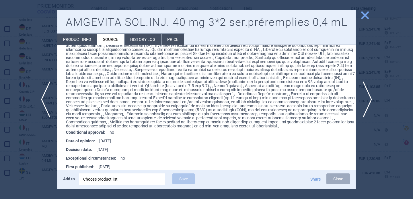
scroll to position [291, 0]
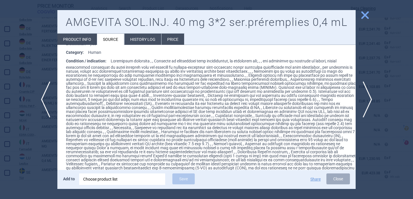
click at [77, 40] on li "Product info" at bounding box center [77, 39] width 40 height 11
select select "EUR"
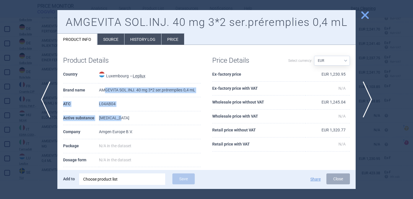
drag, startPoint x: 124, startPoint y: 120, endPoint x: 104, endPoint y: 89, distance: 36.5
click at [104, 89] on tbody "Country Luxembourg — Legilux Brand name AMGEVITA SOL.INJ. 40 mg 3*2 ser.préremp…" at bounding box center [132, 151] width 138 height 169
drag, startPoint x: 97, startPoint y: 89, endPoint x: 140, endPoint y: 120, distance: 52.6
click at [140, 120] on tbody "Country Luxembourg — Legilux Brand name AMGEVITA SOL.INJ. 40 mg 3*2 ser.préremp…" at bounding box center [132, 151] width 138 height 169
click at [140, 120] on td "[MEDICAL_DATA]" at bounding box center [150, 118] width 102 height 14
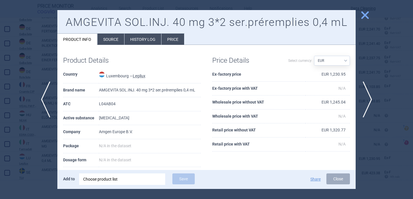
click at [45, 143] on div at bounding box center [206, 99] width 413 height 199
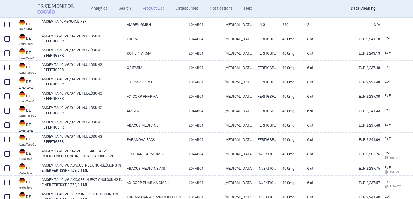
scroll to position [116, 0]
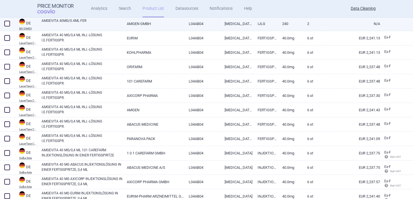
click at [90, 23] on link "AMGEVITA 40MG/0.4ML FER" at bounding box center [82, 23] width 81 height 10
select select "EUR"
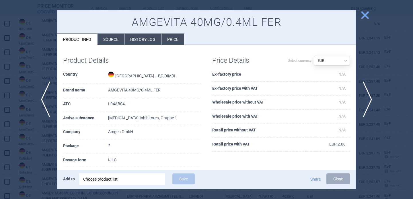
click at [106, 40] on li "Source" at bounding box center [111, 39] width 27 height 11
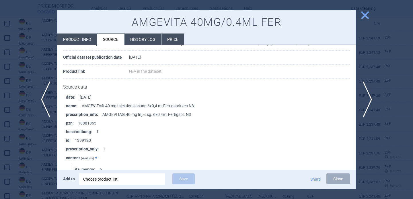
scroll to position [157, 0]
click at [34, 57] on div at bounding box center [206, 99] width 413 height 199
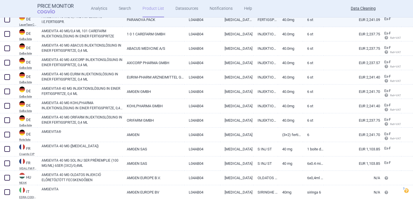
scroll to position [242, 0]
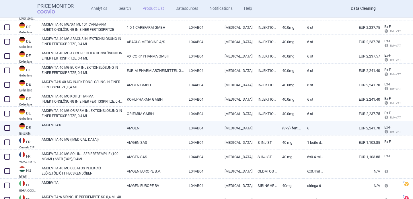
click at [94, 128] on link "AMGEVITA®" at bounding box center [82, 127] width 81 height 10
select select "EUR"
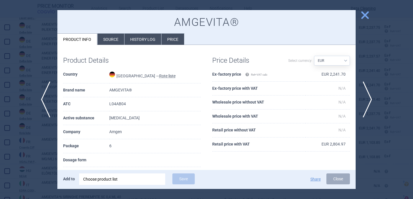
scroll to position [33, 0]
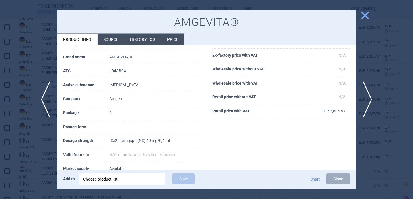
click at [114, 36] on li "Source" at bounding box center [111, 39] width 27 height 11
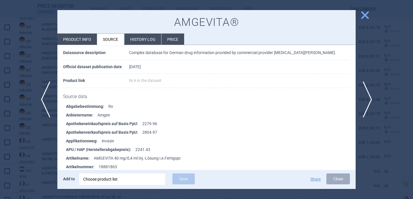
scroll to position [2226, 0]
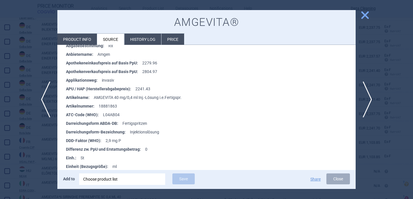
click at [41, 169] on div at bounding box center [206, 99] width 413 height 199
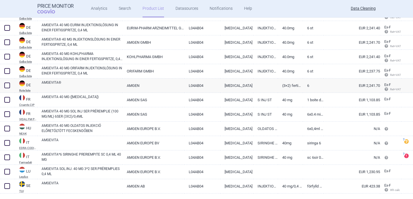
scroll to position [297, 0]
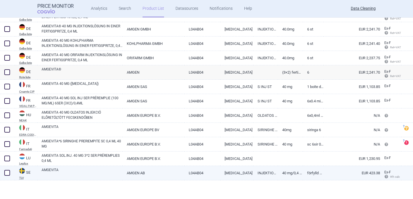
click at [64, 173] on link "AMGEVITA" at bounding box center [82, 172] width 81 height 10
select select "EUR"
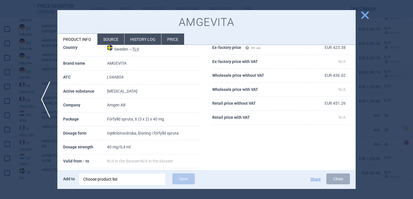
scroll to position [27, 0]
click at [29, 164] on div at bounding box center [206, 99] width 413 height 199
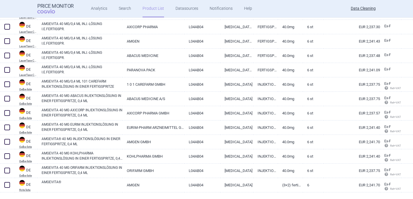
scroll to position [134, 0]
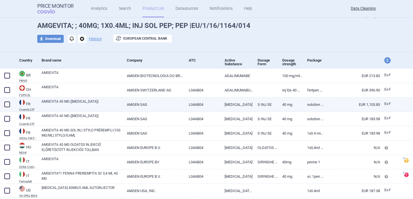
scroll to position [27, 0]
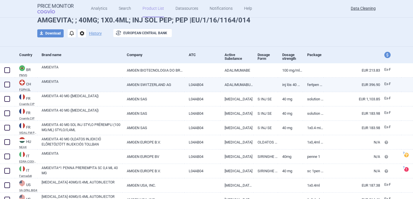
click at [91, 86] on link "AMGEVITA" at bounding box center [82, 84] width 81 height 10
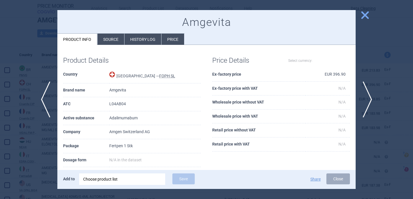
select select "EUR"
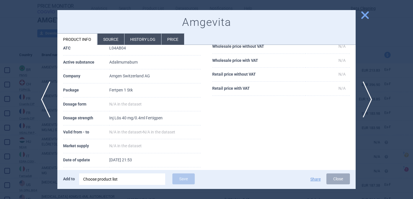
scroll to position [74, 0]
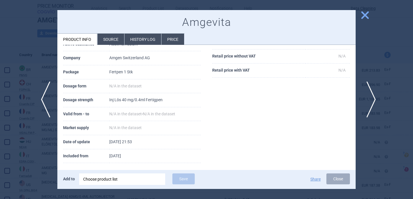
click at [371, 99] on span "next" at bounding box center [369, 99] width 13 height 36
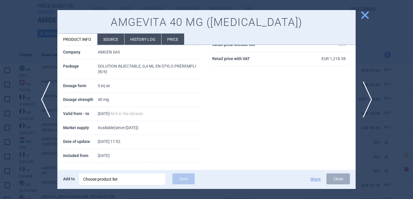
scroll to position [89, 0]
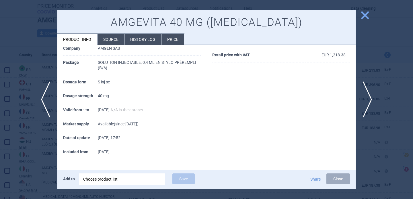
click at [31, 148] on div at bounding box center [206, 99] width 413 height 199
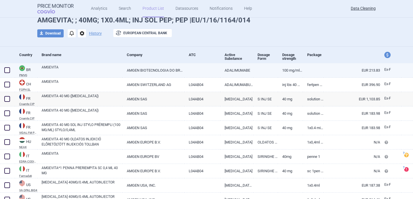
click at [90, 69] on link "AMGEVITA" at bounding box center [82, 70] width 81 height 10
select select "EUR"
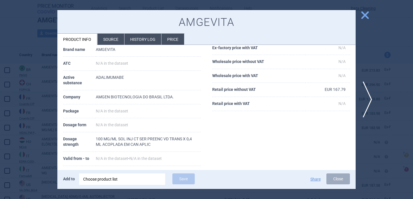
scroll to position [50, 0]
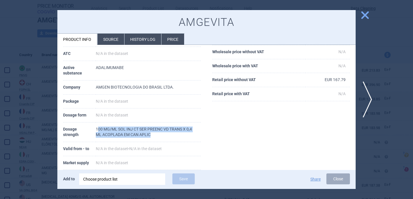
drag, startPoint x: 98, startPoint y: 128, endPoint x: 179, endPoint y: 133, distance: 81.1
click at [179, 133] on td "100 MG/ML SOL INJ CT SER PREENC VD TRANS X 0,4 ML ACOPLADA EM CAN APLIC" at bounding box center [148, 132] width 105 height 20
click at [170, 135] on td "100 MG/ML SOL INJ CT SER PREENC VD TRANS X 0,4 ML ACOPLADA EM CAN APLIC" at bounding box center [148, 132] width 105 height 20
click at [44, 110] on div at bounding box center [206, 99] width 413 height 199
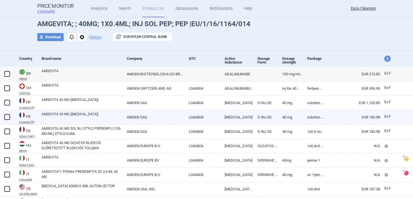
scroll to position [23, 0]
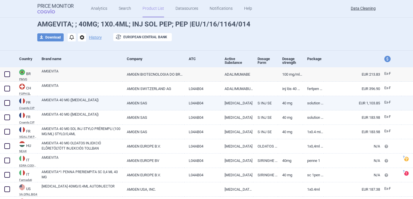
click at [79, 100] on link "AMGEVITA 40 MG (ADALIMUMAB)" at bounding box center [82, 102] width 81 height 10
select select "EUR"
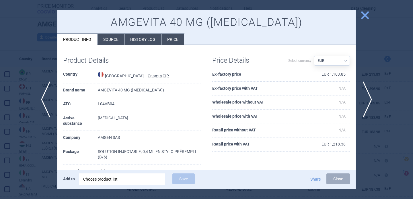
click at [119, 37] on li "Source" at bounding box center [111, 39] width 27 height 11
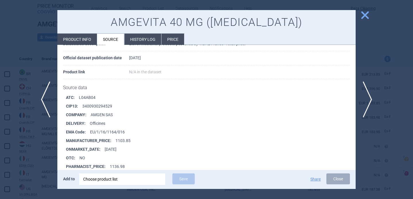
scroll to position [1497, 0]
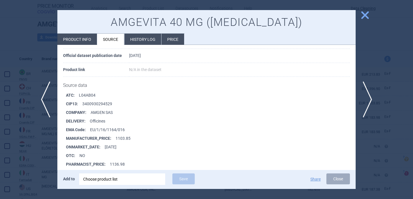
click at [84, 40] on li "Product info" at bounding box center [77, 39] width 40 height 11
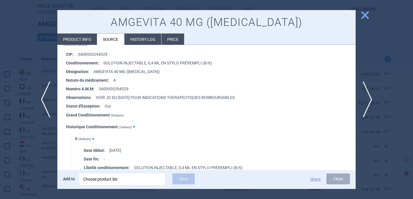
select select "EUR"
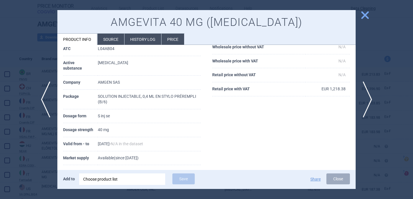
scroll to position [54, 0]
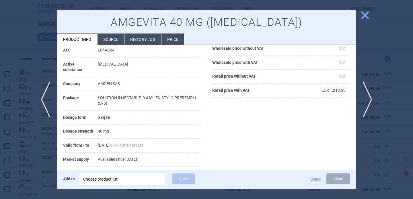
click at [115, 40] on li "Source" at bounding box center [111, 39] width 27 height 11
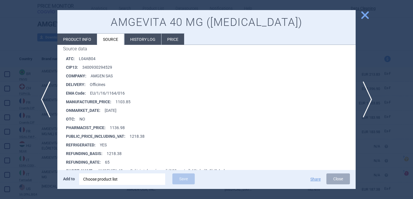
scroll to position [1544, 0]
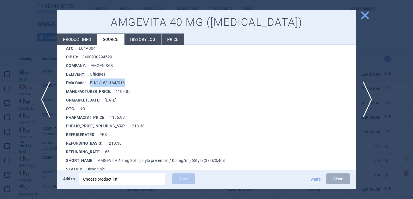
drag, startPoint x: 125, startPoint y: 82, endPoint x: 91, endPoint y: 82, distance: 34.7
click at [91, 82] on li "EMA Code : EU/1/16/1164/016" at bounding box center [211, 82] width 290 height 9
copy li "EU/1/16/1164/016"
click at [115, 180] on div "Choose product list" at bounding box center [122, 178] width 78 height 11
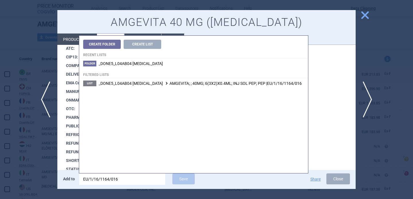
type input "EU/1/16/1164/016"
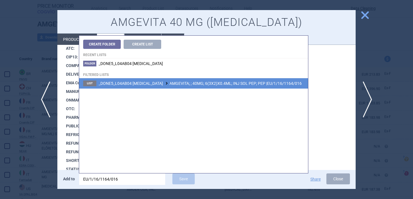
click at [186, 88] on li "List _DONE5_L04AB04 ADALIMUMAB AMGEVITA; ; 40MG; 6(3X2)X0.4ML; INJ SOL PEP; PEP…" at bounding box center [193, 83] width 229 height 10
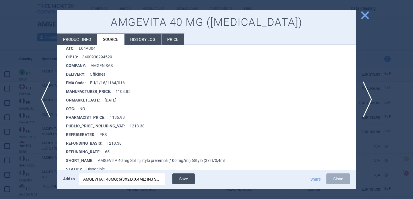
click at [182, 178] on button "Save" at bounding box center [183, 178] width 22 height 11
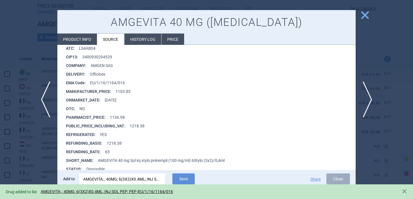
click at [37, 160] on div at bounding box center [206, 99] width 413 height 199
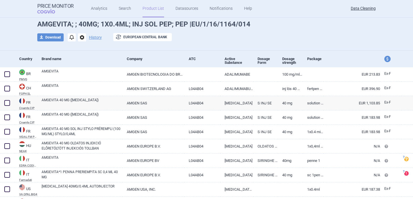
scroll to position [53, 0]
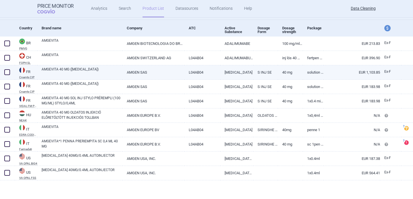
click at [8, 73] on span at bounding box center [7, 72] width 6 height 6
checkbox input "true"
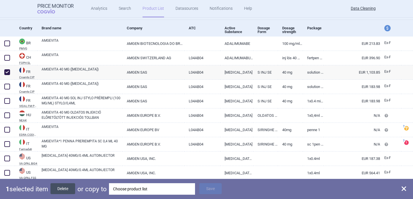
click at [61, 184] on button "Delete" at bounding box center [63, 188] width 25 height 11
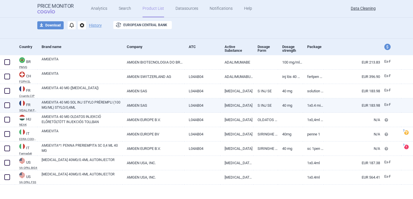
scroll to position [35, 0]
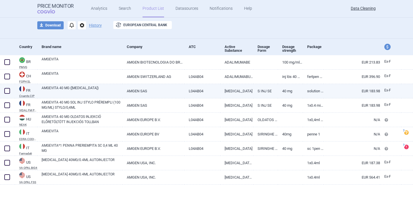
click at [62, 92] on link "AMGEVITA 40 MG ([MEDICAL_DATA])" at bounding box center [82, 90] width 81 height 10
select select "EUR"
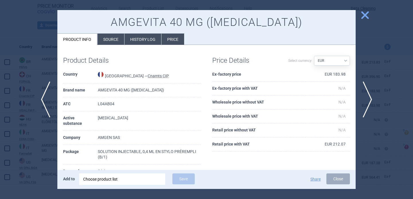
click at [117, 37] on li "Source" at bounding box center [111, 39] width 27 height 11
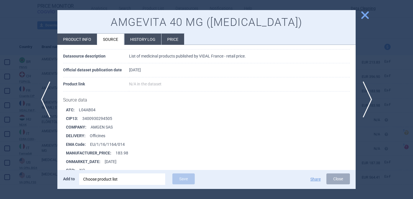
scroll to position [758, 0]
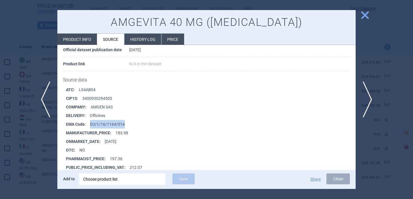
drag, startPoint x: 130, startPoint y: 124, endPoint x: 90, endPoint y: 124, distance: 40.2
click at [90, 124] on li "EMA Code : EU/1/16/1164/014" at bounding box center [211, 124] width 290 height 9
copy li "EU/1/16/1164/014"
click at [110, 177] on div "Choose product list" at bounding box center [122, 178] width 78 height 11
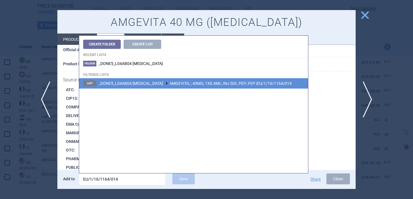
type input "EU/1/16/1164/014"
click at [195, 81] on li "List _DONE5_L04AB04 ADALIMUMAB AMGEVITA; ; 40MG; 1X0.4ML; INJ SOL PEP; PEP |EU/…" at bounding box center [193, 83] width 229 height 10
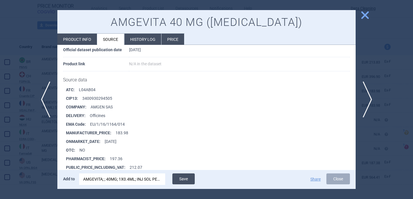
click at [181, 178] on button "Save" at bounding box center [183, 178] width 22 height 11
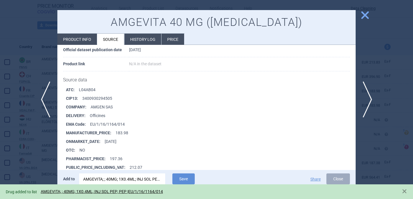
click at [25, 153] on div at bounding box center [206, 99] width 413 height 199
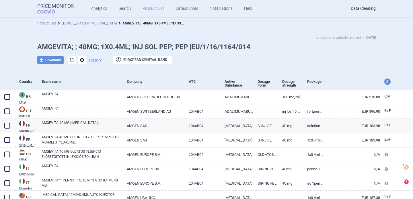
scroll to position [35, 0]
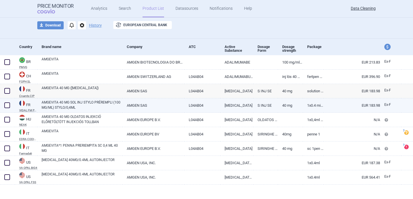
click at [66, 108] on link "AMGEVITA 40 MG SOL INJ STYLO PRÉREMPLI (100 MG/ML) STYLO/0,4ML" at bounding box center [82, 105] width 81 height 10
select select "EUR"
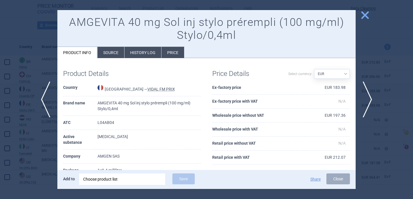
click at [108, 51] on li "Source" at bounding box center [111, 52] width 27 height 11
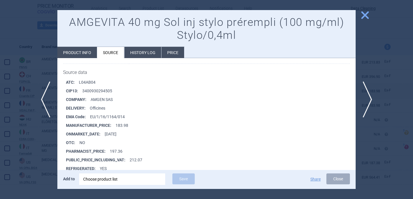
scroll to position [82, 0]
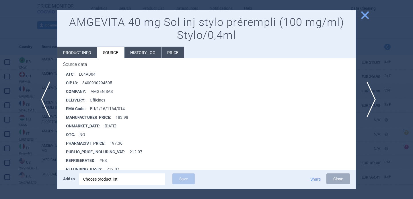
click at [371, 102] on span "next" at bounding box center [369, 99] width 13 height 36
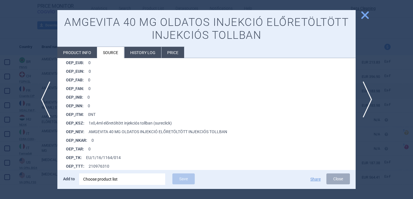
scroll to position [473, 0]
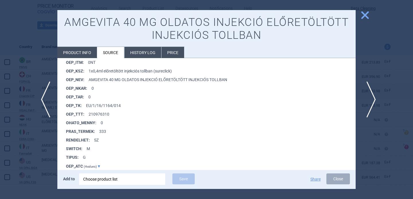
click at [372, 98] on span "next" at bounding box center [369, 99] width 13 height 36
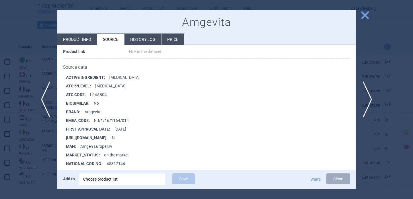
scroll to position [69, 0]
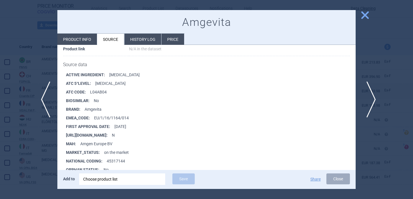
click at [371, 100] on span "next" at bounding box center [369, 99] width 13 height 36
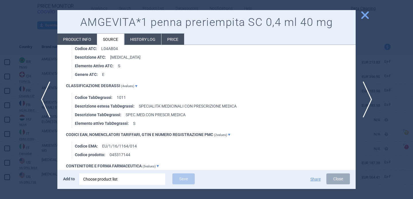
scroll to position [380, 0]
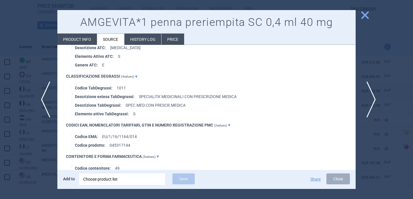
click at [367, 98] on span "next" at bounding box center [369, 99] width 13 height 36
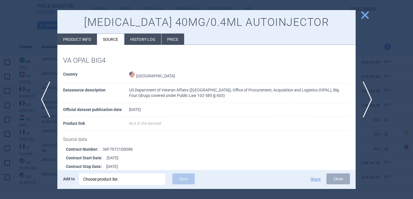
click at [80, 43] on li "Product info" at bounding box center [77, 39] width 40 height 11
select select "EUR"
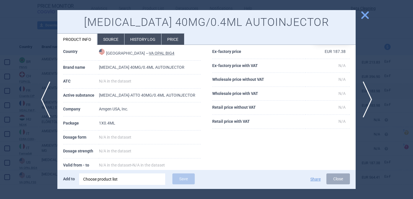
scroll to position [23, 0]
click at [370, 97] on span "next" at bounding box center [369, 99] width 13 height 36
click at [379, 85] on div at bounding box center [206, 99] width 413 height 199
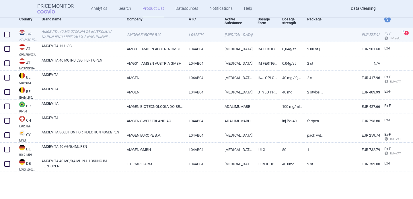
scroll to position [172, 0]
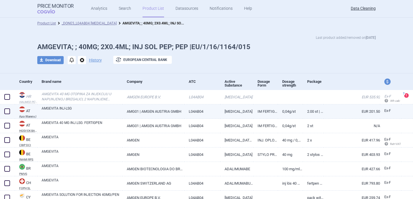
click at [89, 113] on link "AMGEVITA INJ-LSG" at bounding box center [82, 111] width 81 height 10
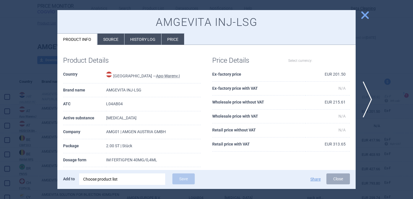
select select "EUR"
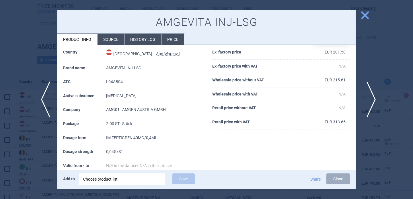
click at [372, 99] on span "next" at bounding box center [369, 99] width 13 height 36
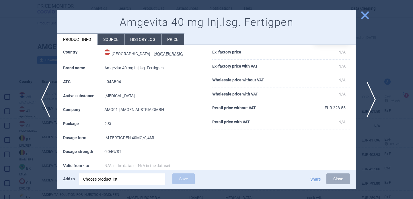
click at [371, 100] on span "next" at bounding box center [369, 99] width 13 height 36
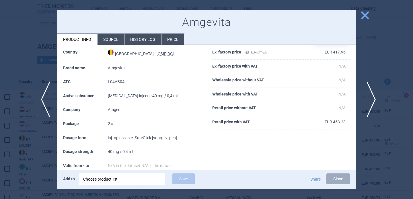
click at [371, 100] on span "next" at bounding box center [369, 99] width 13 height 36
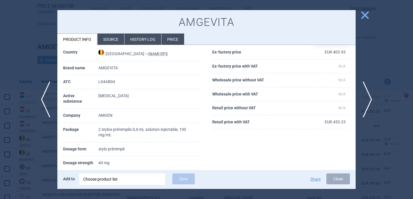
click at [35, 162] on div at bounding box center [206, 99] width 413 height 199
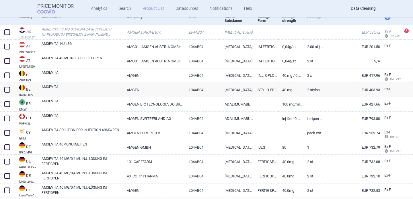
scroll to position [66, 0]
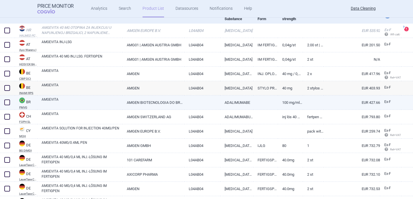
click at [68, 103] on link "AMGEVITA" at bounding box center [82, 102] width 81 height 10
select select "EUR"
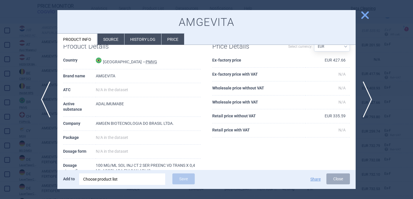
scroll to position [28, 0]
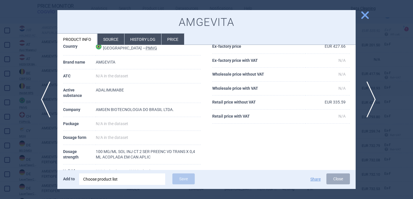
click at [368, 99] on span "next" at bounding box center [369, 99] width 13 height 36
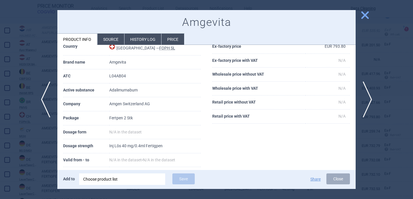
click at [34, 154] on div at bounding box center [206, 99] width 413 height 199
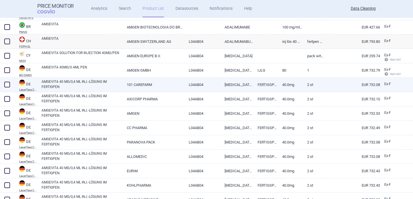
scroll to position [143, 0]
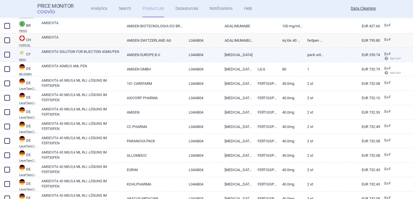
click at [94, 54] on link "AMGEVITA SOLUTION FOR INJECTION 40MG/PEN" at bounding box center [82, 54] width 81 height 10
select select "EUR"
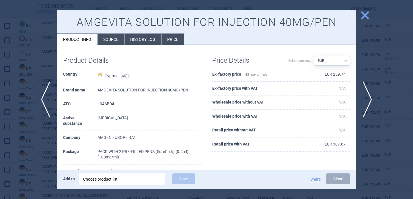
scroll to position [19, 0]
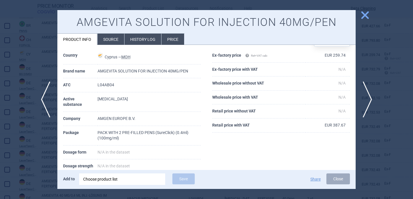
click at [33, 161] on div at bounding box center [206, 99] width 413 height 199
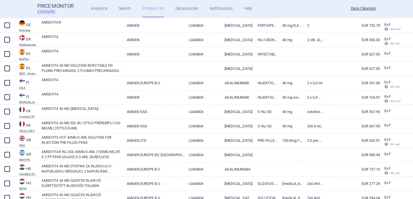
scroll to position [476, 0]
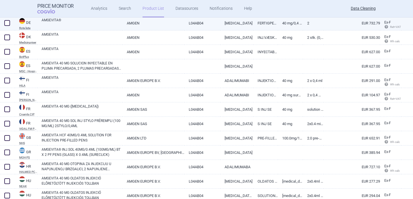
click at [106, 25] on link "AMGEVITA®" at bounding box center [82, 23] width 81 height 10
select select "EUR"
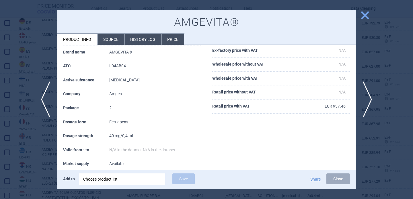
scroll to position [51, 0]
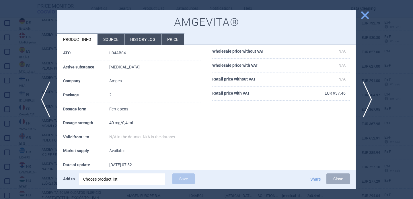
click at [39, 160] on div at bounding box center [206, 99] width 413 height 199
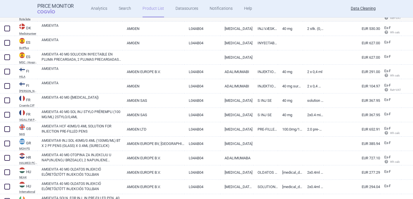
scroll to position [487, 0]
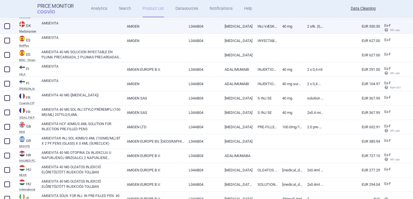
click at [98, 28] on link "AMGEVITA" at bounding box center [82, 26] width 81 height 10
select select "EUR"
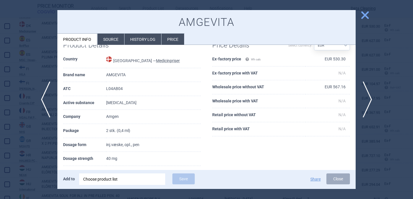
scroll to position [15, 0]
click at [369, 99] on span "next" at bounding box center [369, 99] width 13 height 36
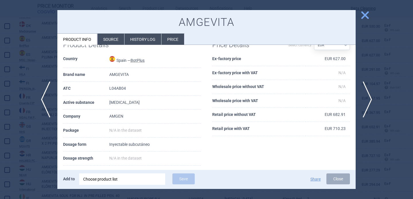
click at [118, 40] on li "Source" at bounding box center [111, 39] width 27 height 11
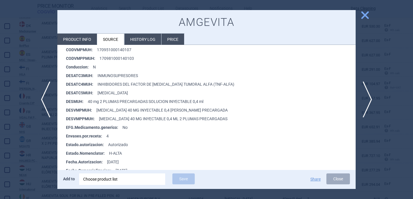
scroll to position [138, 0]
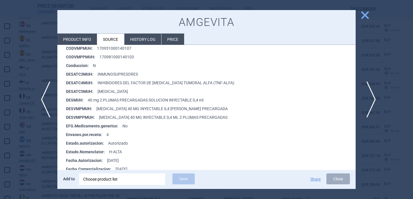
click at [370, 101] on span "next" at bounding box center [369, 99] width 13 height 36
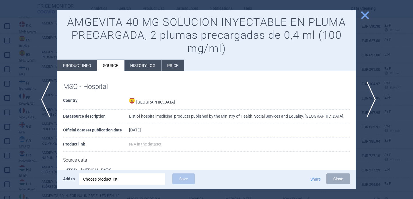
click at [370, 101] on span "next" at bounding box center [369, 99] width 13 height 36
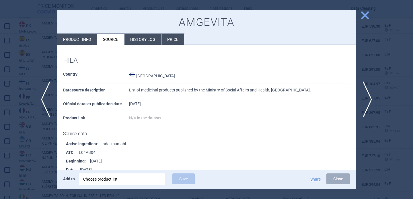
click at [71, 35] on li "Product info" at bounding box center [77, 39] width 40 height 11
select select "EUR"
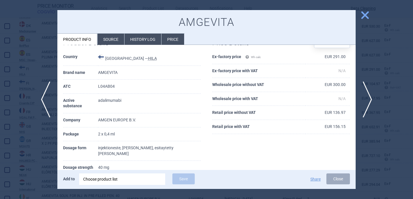
scroll to position [19, 0]
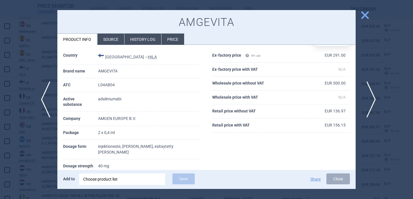
click at [370, 100] on span "next" at bounding box center [369, 99] width 13 height 36
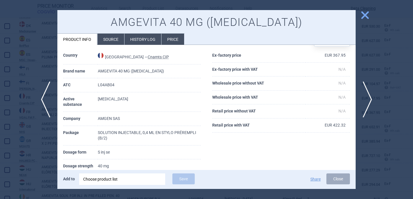
click at [109, 40] on li "Source" at bounding box center [111, 39] width 27 height 11
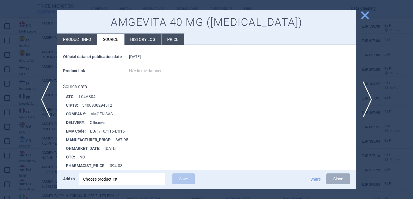
scroll to position [2147, 0]
click at [31, 150] on div at bounding box center [206, 99] width 413 height 199
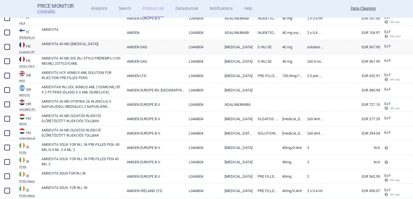
scroll to position [537, 0]
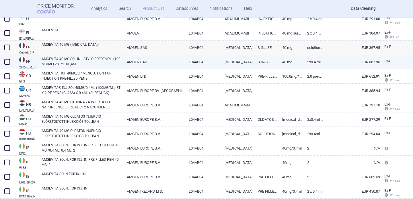
click at [77, 63] on link "AMGEVITA 40 MG SOL INJ STYLO PRÉREMPLI (100 MG/ML) 2STYLO/0,4ML" at bounding box center [82, 61] width 81 height 10
select select "EUR"
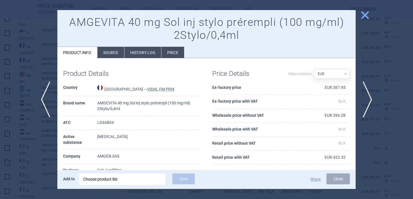
click at [106, 49] on li "Source" at bounding box center [111, 52] width 27 height 11
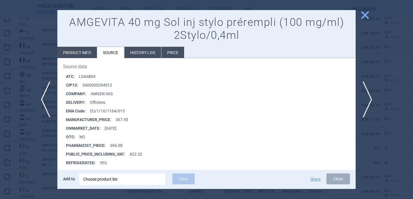
scroll to position [82, 0]
click at [368, 100] on span "next" at bounding box center [369, 99] width 13 height 36
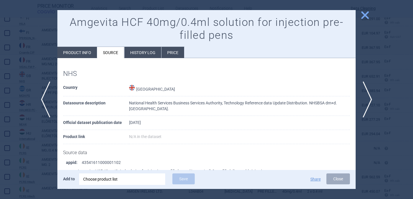
click at [92, 54] on li "Product info" at bounding box center [77, 52] width 40 height 11
select select "EUR"
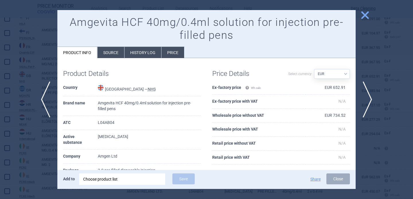
scroll to position [13, 0]
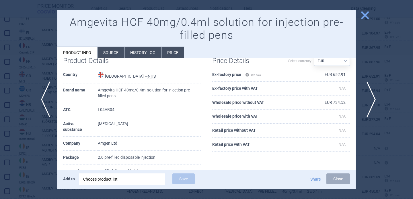
click at [369, 100] on span "next" at bounding box center [369, 99] width 13 height 36
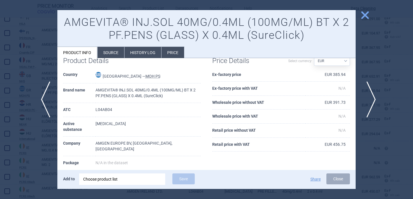
click at [370, 96] on span "next" at bounding box center [369, 99] width 13 height 36
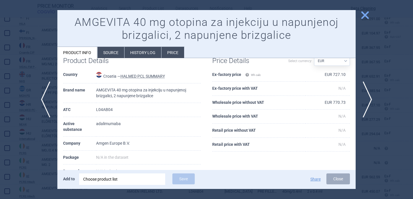
click at [115, 53] on li "Source" at bounding box center [111, 52] width 27 height 11
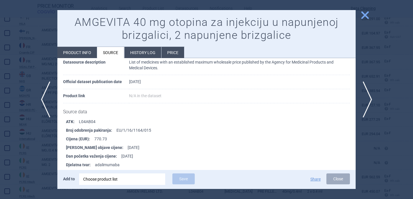
scroll to position [54, 0]
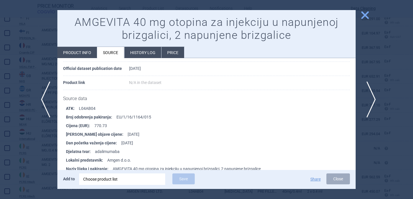
click at [375, 104] on span "next" at bounding box center [369, 99] width 13 height 36
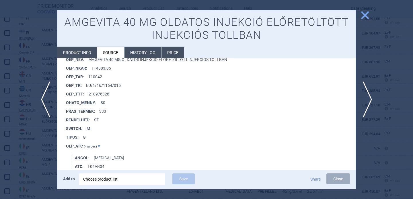
scroll to position [589, 0]
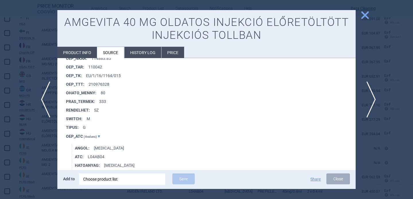
click at [369, 100] on span "next" at bounding box center [369, 99] width 13 height 36
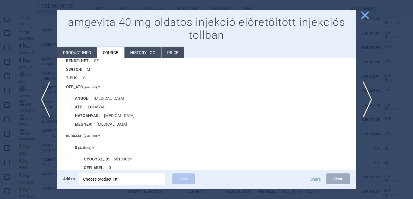
scroll to position [1492, 0]
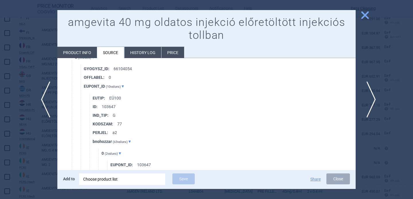
click at [374, 98] on span "next" at bounding box center [369, 99] width 13 height 36
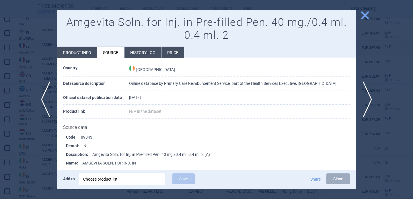
scroll to position [20, 0]
click at [368, 96] on span "next" at bounding box center [369, 99] width 13 height 36
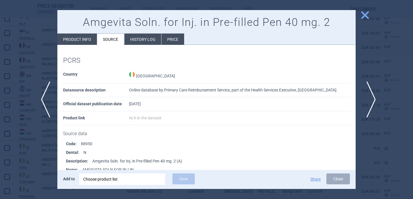
click at [368, 97] on span "next" at bounding box center [369, 99] width 13 height 36
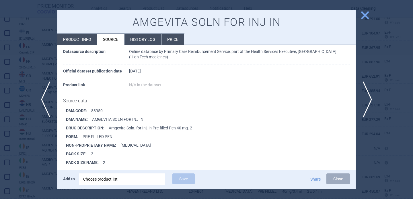
scroll to position [39, 0]
click at [76, 38] on li "Product info" at bounding box center [77, 39] width 40 height 11
select select "EUR"
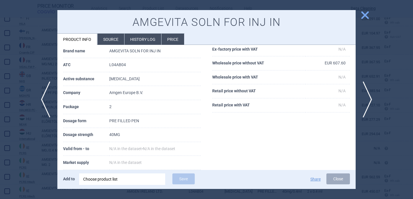
click at [36, 156] on div at bounding box center [206, 99] width 413 height 199
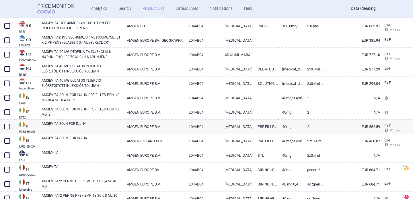
scroll to position [591, 0]
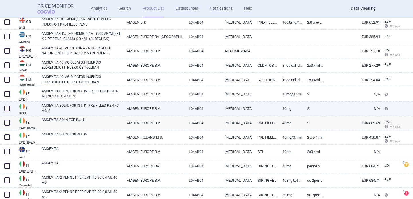
click at [88, 108] on link "AMGEVITA SOLN. FOR INJ. IN PRE-FILLED PEN 40 MG. 2" at bounding box center [82, 108] width 81 height 10
select select "EUR"
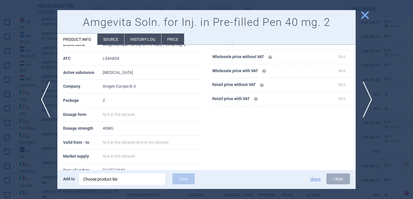
scroll to position [78, 0]
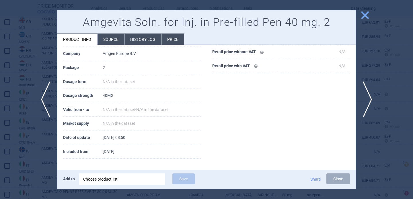
click at [114, 42] on li "Source" at bounding box center [111, 39] width 27 height 11
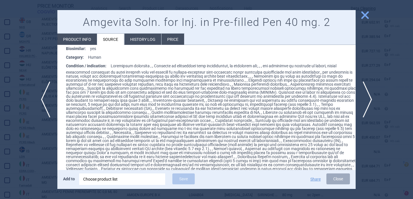
scroll to position [263, 0]
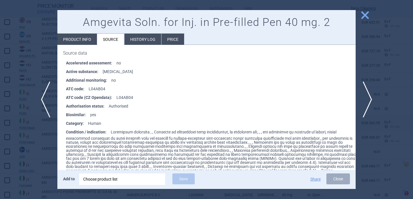
click at [49, 134] on div at bounding box center [206, 99] width 413 height 199
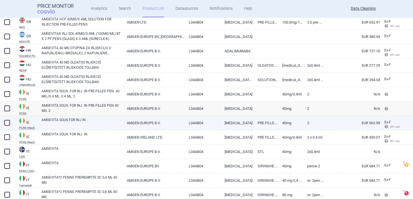
click at [62, 128] on div "AMGEVITA SOLN FOR INJ IN" at bounding box center [79, 123] width 85 height 14
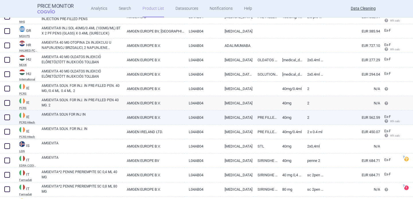
scroll to position [597, 0]
click at [64, 122] on div "AMGEVITA SOLN FOR INJ IN" at bounding box center [79, 117] width 85 height 14
click at [70, 118] on link "AMGEVITA SOLN FOR INJ IN" at bounding box center [82, 116] width 81 height 10
select select "EUR"
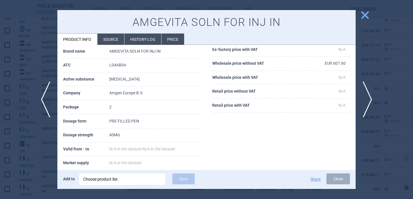
scroll to position [78, 0]
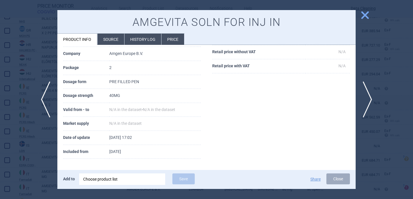
click at [110, 43] on li "Source" at bounding box center [111, 39] width 27 height 11
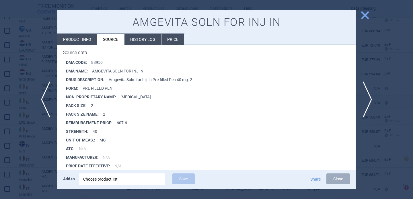
scroll to position [87, 0]
click at [371, 101] on span "next" at bounding box center [369, 99] width 13 height 36
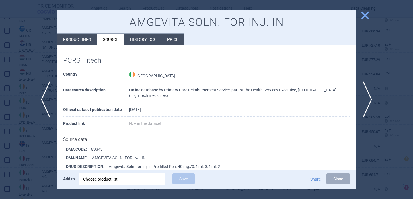
scroll to position [24, 0]
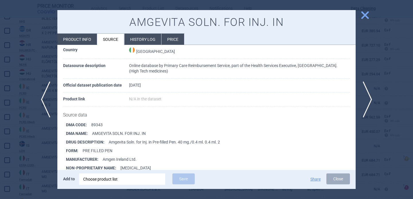
click at [21, 161] on div at bounding box center [206, 99] width 413 height 199
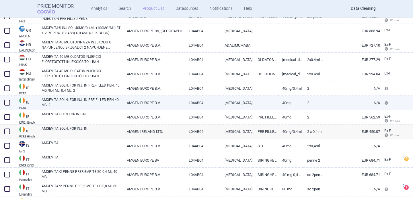
click at [8, 104] on span at bounding box center [7, 103] width 6 height 6
checkbox input "true"
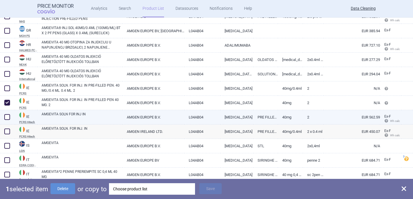
click at [9, 116] on span at bounding box center [7, 117] width 6 height 6
checkbox input "true"
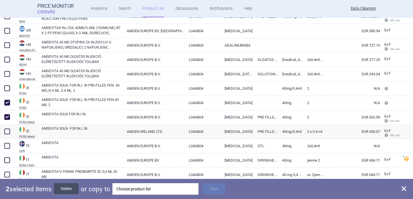
click at [71, 188] on button "Delete" at bounding box center [66, 188] width 25 height 11
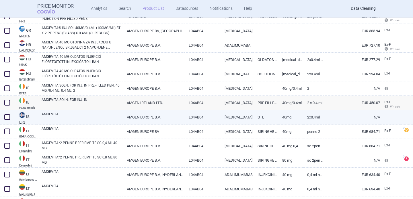
click at [79, 119] on link "AMGEVITA" at bounding box center [82, 116] width 81 height 10
select select "EUR"
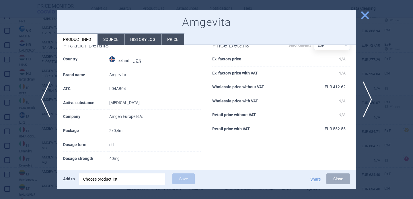
scroll to position [50, 0]
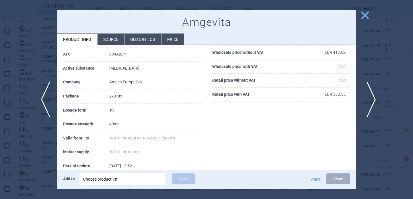
click at [371, 93] on span "next" at bounding box center [369, 99] width 13 height 36
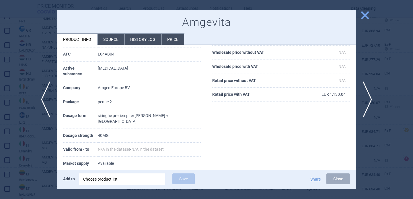
scroll to position [92, 0]
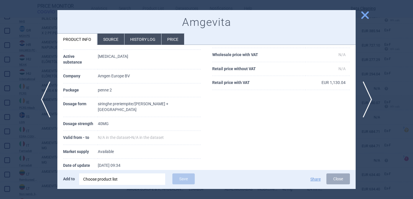
click at [115, 40] on li "Source" at bounding box center [111, 39] width 27 height 11
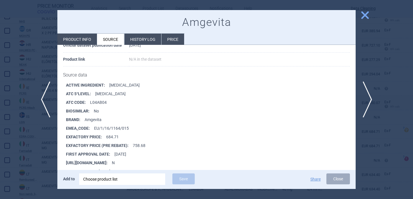
scroll to position [85, 0]
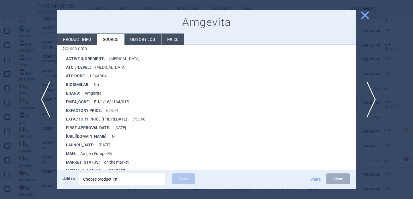
click at [373, 99] on span "next" at bounding box center [369, 99] width 13 height 36
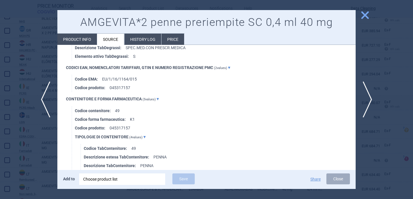
scroll to position [455, 0]
click at [368, 97] on span "next" at bounding box center [369, 99] width 13 height 36
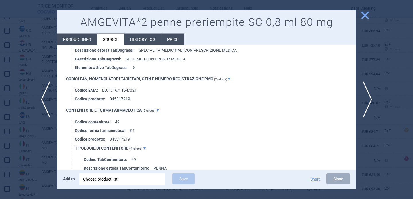
scroll to position [427, 0]
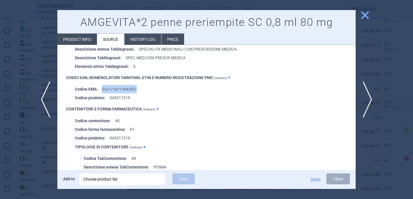
drag, startPoint x: 139, startPoint y: 89, endPoint x: 102, endPoint y: 89, distance: 36.2
click at [102, 89] on li "Codice EMA : EU/1/16/1164/021" at bounding box center [215, 89] width 281 height 9
copy li "EU/1/16/1164/021"
click at [129, 180] on div "Choose product list" at bounding box center [122, 178] width 78 height 11
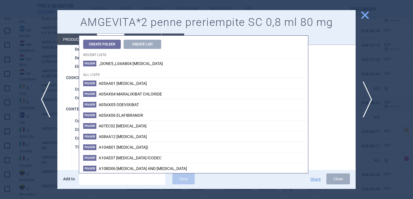
type input "EU/1/16/1164/021"
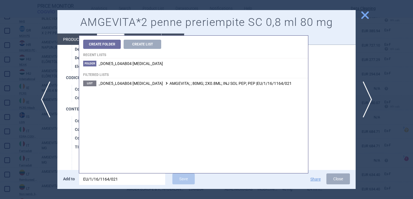
click at [73, 156] on ul "Codice contenitore : 49 Codice forma farmaceutica : K1 Codice prodotto : 045317…" at bounding box center [214, 185] width 284 height 138
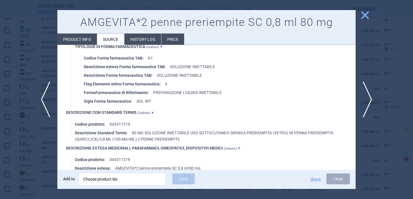
scroll to position [588, 0]
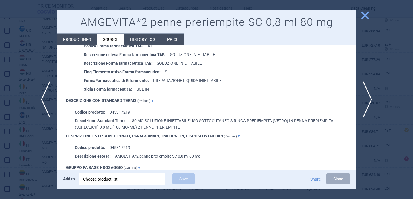
click at [107, 181] on div "Choose product list" at bounding box center [122, 178] width 78 height 11
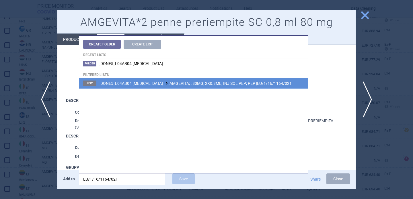
click at [183, 80] on li "List _DONE5_L04AB04 ADALIMUMAB AMGEVITA; ; 80MG; 2X0.8ML; INJ SOL PEP; PEP |EU/…" at bounding box center [193, 83] width 229 height 10
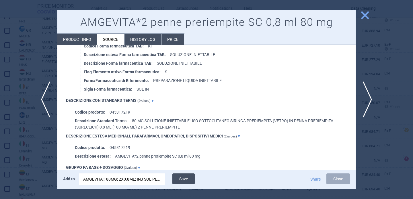
click at [185, 182] on button "Save" at bounding box center [183, 178] width 22 height 11
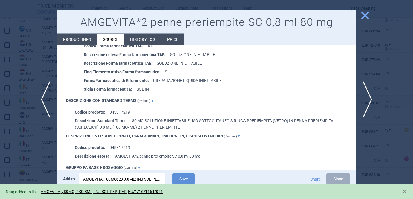
click at [36, 171] on div at bounding box center [206, 99] width 413 height 199
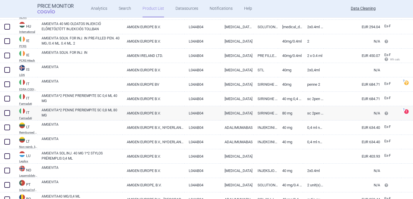
scroll to position [656, 0]
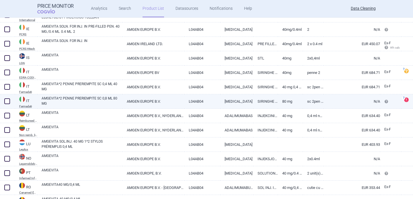
click at [7, 102] on span at bounding box center [7, 101] width 6 height 6
checkbox input "true"
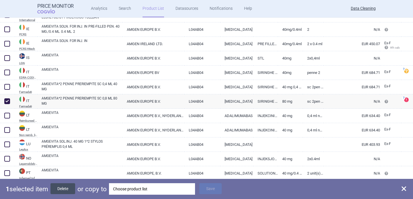
click at [61, 185] on button "Delete" at bounding box center [63, 188] width 25 height 11
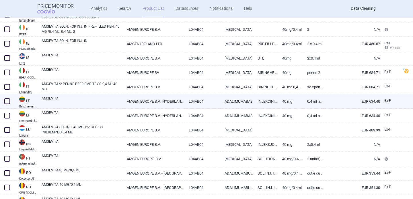
click at [72, 103] on link "AMGEVITA" at bounding box center [82, 101] width 81 height 10
select select "EUR"
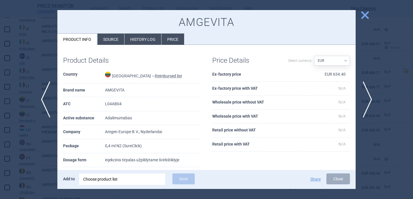
click at [115, 37] on li "Source" at bounding box center [111, 39] width 27 height 11
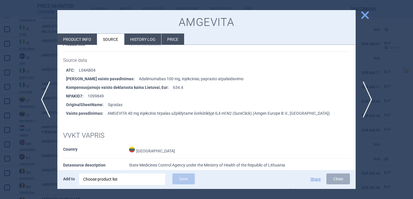
scroll to position [80, 0]
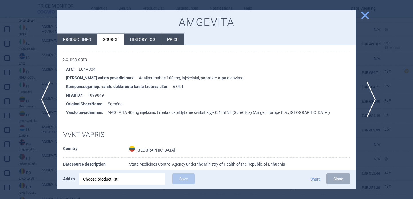
click at [370, 100] on span "next" at bounding box center [369, 99] width 13 height 36
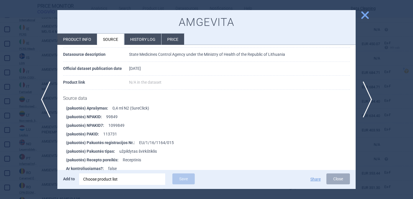
scroll to position [199, 0]
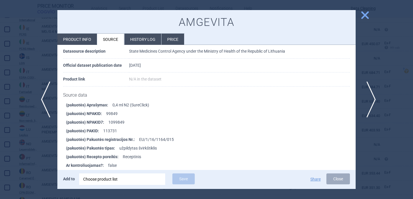
click at [369, 94] on span "next" at bounding box center [369, 99] width 13 height 36
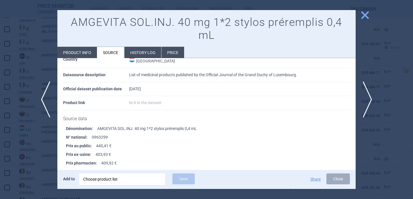
scroll to position [28, 0]
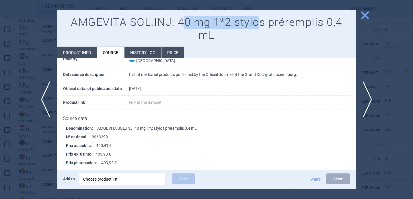
drag, startPoint x: 183, startPoint y: 21, endPoint x: 259, endPoint y: 28, distance: 76.3
click at [259, 28] on h1 "AMGEVITA SOL.INJ. 40 mg 1*2 stylos préremplis 0,4 mL" at bounding box center [206, 29] width 287 height 26
click at [364, 94] on span "next" at bounding box center [369, 99] width 13 height 36
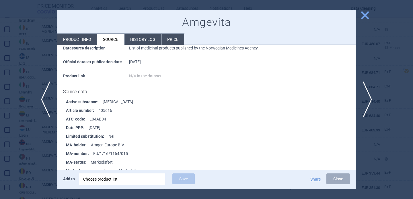
scroll to position [49, 0]
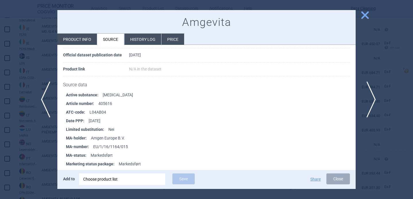
click at [373, 102] on span "next" at bounding box center [369, 99] width 13 height 36
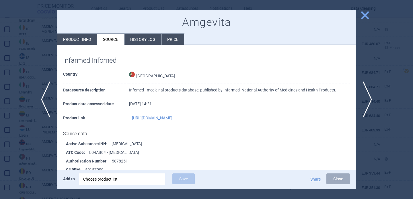
click at [81, 36] on li "Product info" at bounding box center [77, 39] width 40 height 11
select select "EUR"
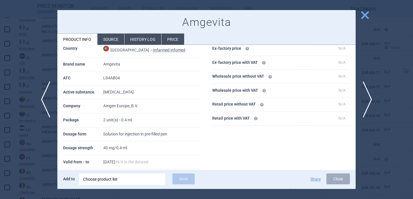
scroll to position [47, 0]
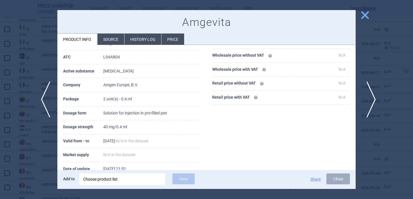
click at [373, 100] on span "next" at bounding box center [369, 99] width 13 height 36
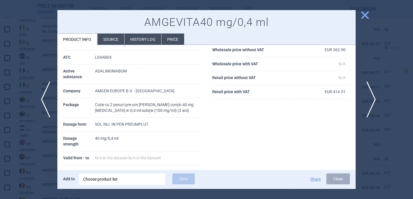
click at [373, 100] on span "next" at bounding box center [369, 99] width 13 height 36
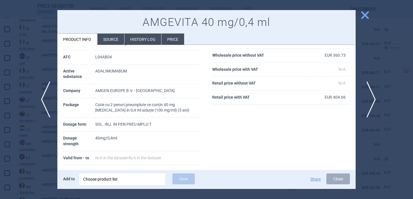
click at [373, 100] on span "next" at bounding box center [369, 99] width 13 height 36
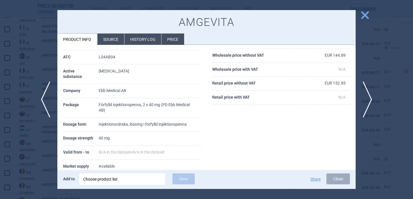
click at [105, 40] on li "Source" at bounding box center [111, 39] width 27 height 11
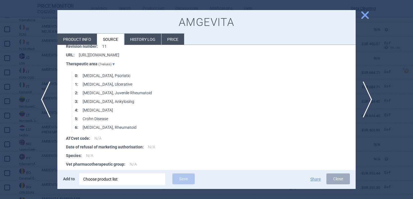
scroll to position [963, 0]
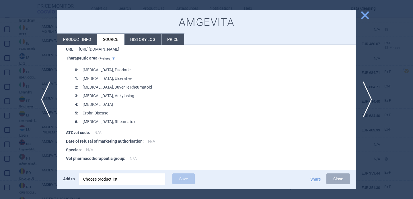
click at [47, 154] on div at bounding box center [206, 99] width 413 height 199
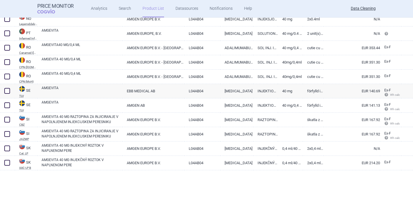
scroll to position [800, 0]
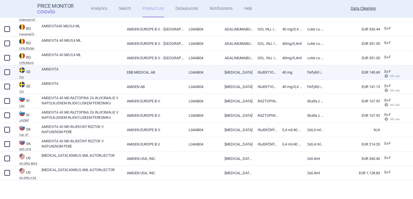
click at [6, 71] on span at bounding box center [7, 72] width 6 height 6
checkbox input "true"
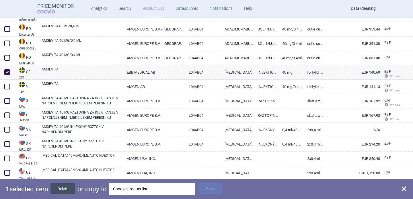
click at [66, 190] on button "Delete" at bounding box center [63, 188] width 25 height 11
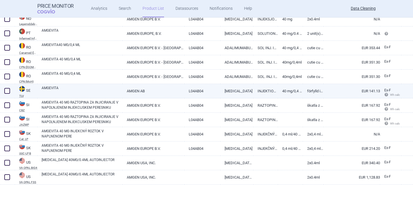
click at [62, 92] on link "AMGEVITA" at bounding box center [82, 90] width 81 height 10
select select "EUR"
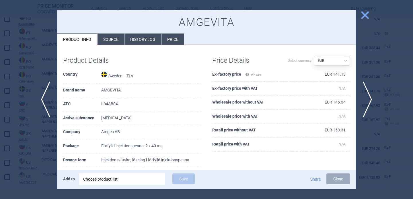
scroll to position [16, 0]
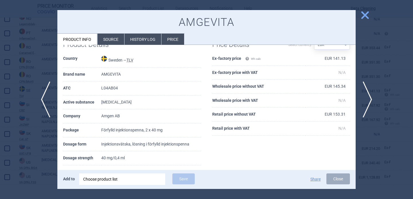
click at [15, 143] on div at bounding box center [206, 99] width 413 height 199
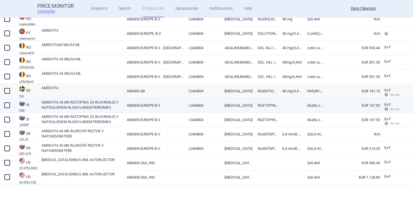
click at [68, 104] on link "AMGEVITA 40 MG RAZTOPINA ZA INJICIRANJE V NAPOLNJENEM INJEKCIJSKEM PERESNIKU" at bounding box center [82, 105] width 81 height 10
select select "EUR"
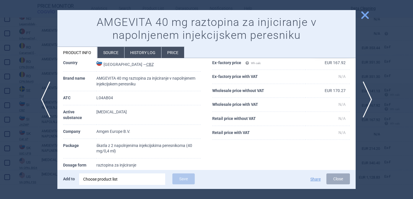
scroll to position [25, 0]
click at [371, 93] on span "next" at bounding box center [369, 99] width 13 height 36
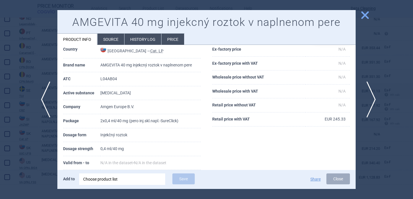
click at [371, 93] on span "next" at bounding box center [369, 99] width 13 height 36
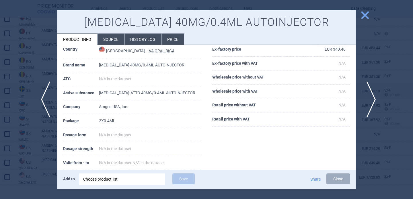
click at [371, 94] on span "next" at bounding box center [369, 99] width 13 height 36
click at [371, 94] on div at bounding box center [206, 99] width 413 height 199
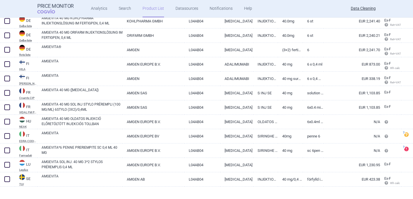
scroll to position [398, 0]
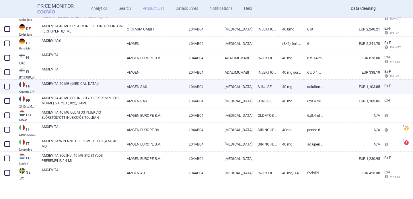
click at [60, 90] on link "AMGEVITA 40 MG ([MEDICAL_DATA])" at bounding box center [82, 86] width 81 height 10
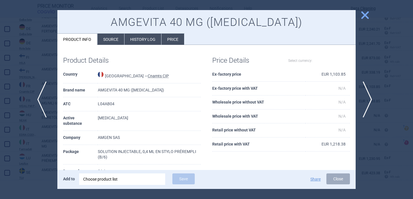
select select "EUR"
click at [33, 141] on div at bounding box center [206, 99] width 413 height 199
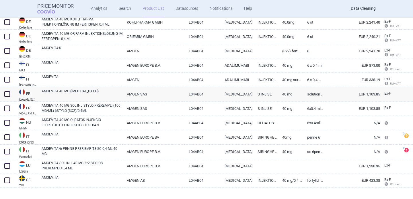
scroll to position [398, 0]
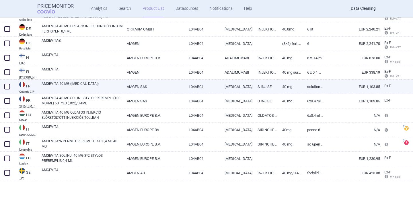
click at [69, 88] on link "AMGEVITA 40 MG ([MEDICAL_DATA])" at bounding box center [82, 86] width 81 height 10
select select "EUR"
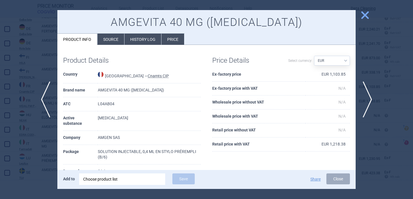
click at [102, 45] on div "Product Details Country [GEOGRAPHIC_DATA] — Cnamts CIP Brand name AMGEVITA 40 M…" at bounding box center [206, 152] width 298 height 214
click at [106, 40] on li "Source" at bounding box center [111, 39] width 27 height 11
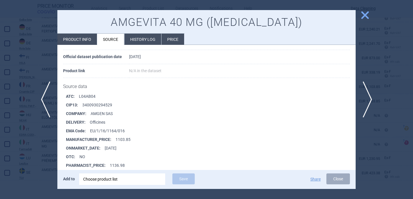
scroll to position [1497, 0]
click at [372, 100] on span "next" at bounding box center [369, 99] width 13 height 36
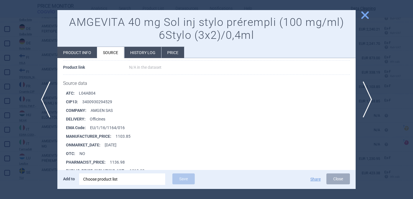
scroll to position [64, 0]
click at [371, 100] on span "next" at bounding box center [369, 99] width 13 height 36
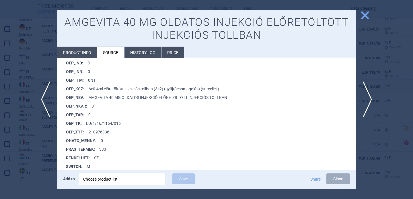
scroll to position [456, 0]
click at [375, 98] on span "next" at bounding box center [369, 99] width 13 height 36
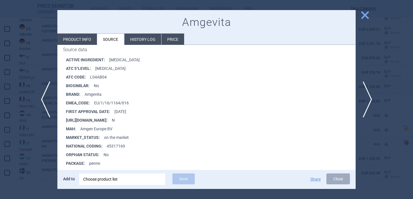
scroll to position [89, 0]
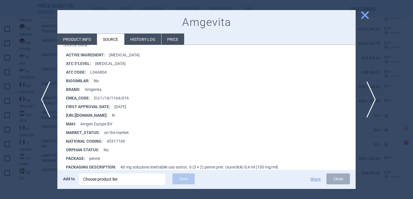
click at [373, 102] on span "next" at bounding box center [369, 99] width 13 height 36
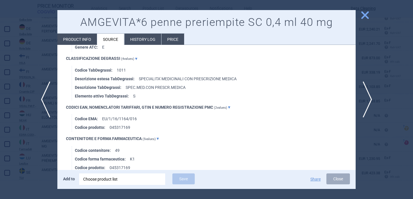
scroll to position [411, 0]
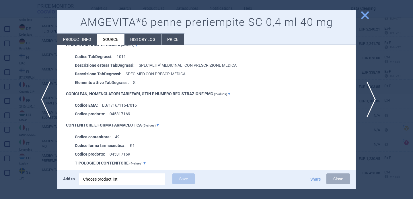
click at [371, 98] on span "next" at bounding box center [369, 99] width 13 height 36
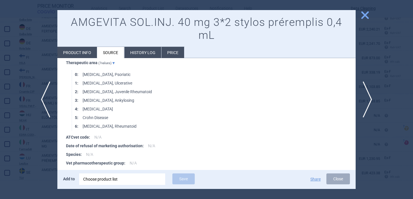
scroll to position [913, 0]
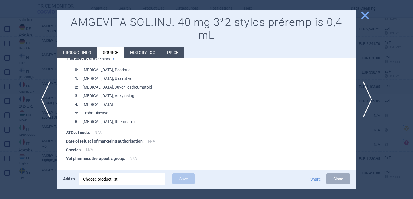
click at [86, 51] on li "Product info" at bounding box center [77, 52] width 40 height 11
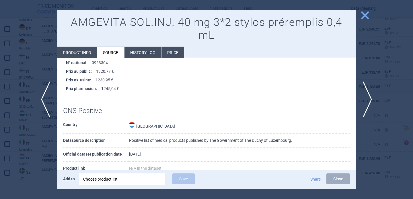
select select "EUR"
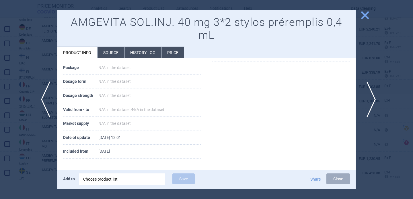
click at [370, 99] on span "next" at bounding box center [369, 99] width 13 height 36
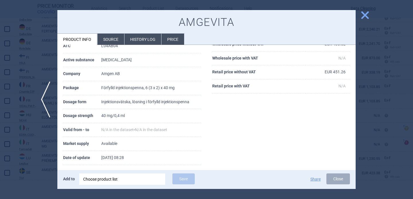
scroll to position [57, 0]
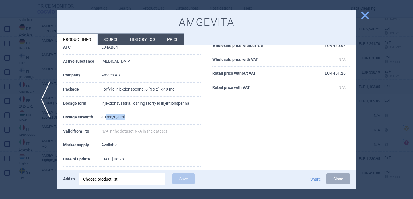
drag, startPoint x: 105, startPoint y: 117, endPoint x: 138, endPoint y: 118, distance: 33.6
click at [138, 118] on td "40 mg/0,4 ml" at bounding box center [151, 117] width 100 height 14
click at [373, 98] on div at bounding box center [206, 99] width 413 height 199
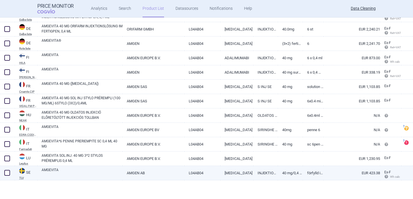
click at [101, 171] on link "AMGEVITA" at bounding box center [82, 172] width 81 height 10
select select "EUR"
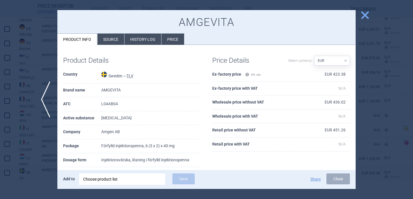
click at [38, 160] on div at bounding box center [206, 99] width 413 height 199
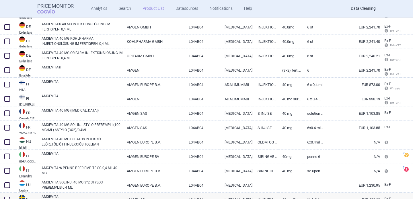
scroll to position [356, 0]
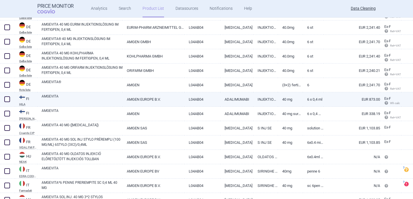
click at [87, 97] on link "AMGEVITA" at bounding box center [82, 99] width 81 height 10
select select "EUR"
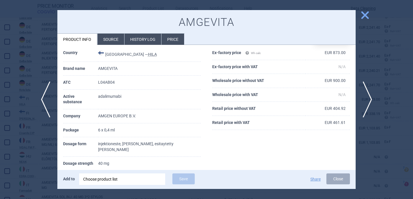
scroll to position [44, 0]
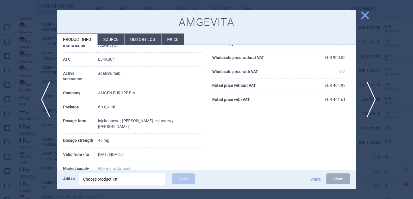
click at [368, 97] on span "next" at bounding box center [369, 99] width 13 height 36
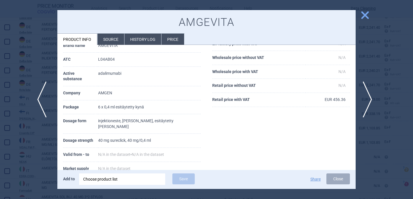
click at [49, 109] on span "previous" at bounding box center [43, 99] width 13 height 36
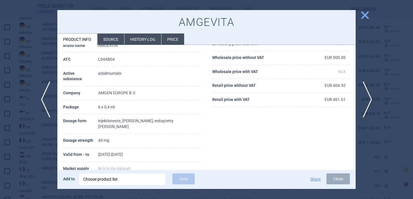
click at [36, 150] on div at bounding box center [206, 99] width 413 height 199
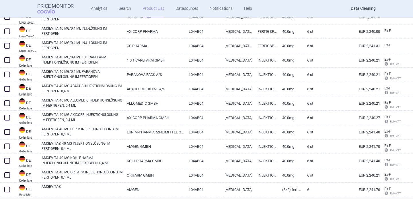
scroll to position [249, 0]
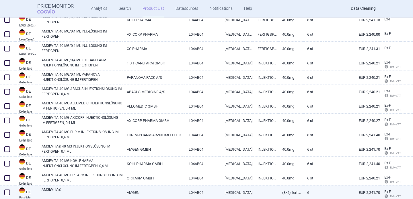
click at [86, 192] on link "AMGEVITA®" at bounding box center [82, 192] width 81 height 10
select select "EUR"
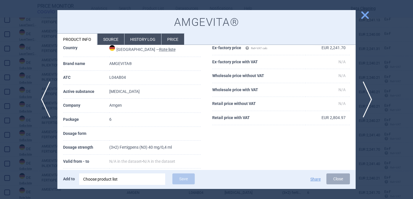
scroll to position [26, 0]
click at [28, 163] on div at bounding box center [206, 99] width 413 height 199
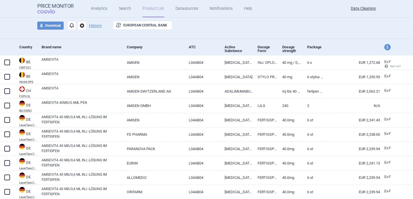
scroll to position [32, 0]
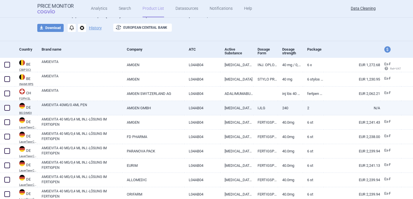
click at [90, 107] on link "AMGEVITA 40MG/0.4ML PEN" at bounding box center [82, 107] width 81 height 10
select select "EUR"
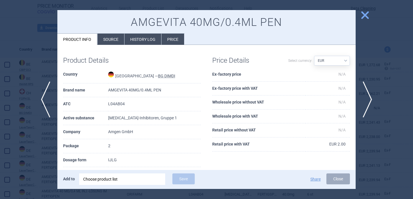
click at [115, 41] on li "Source" at bounding box center [111, 39] width 27 height 11
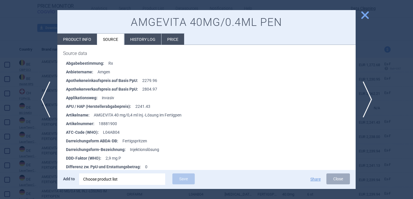
scroll to position [741, 0]
click at [34, 154] on div at bounding box center [206, 99] width 413 height 199
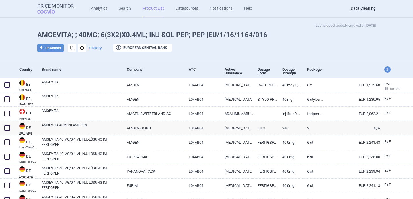
scroll to position [11, 0]
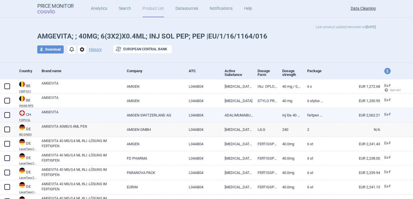
click at [73, 114] on link "AMGEVITA" at bounding box center [82, 114] width 81 height 10
select select "EUR"
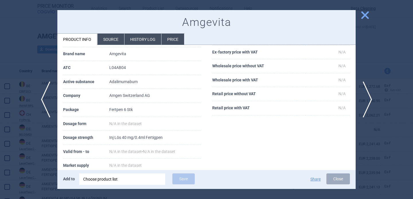
scroll to position [37, 0]
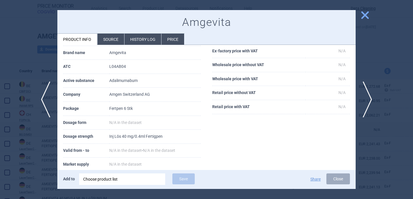
click at [32, 167] on div at bounding box center [206, 99] width 413 height 199
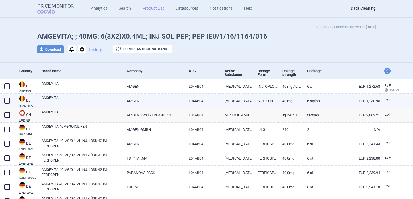
click at [89, 99] on link "AMGEVITA" at bounding box center [82, 100] width 81 height 10
select select "EUR"
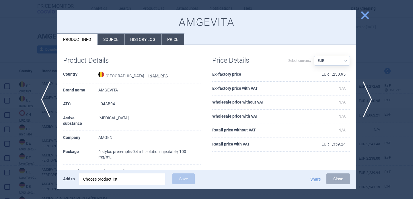
scroll to position [3, 0]
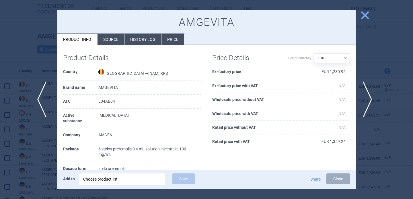
click at [43, 99] on span "previous" at bounding box center [43, 99] width 13 height 36
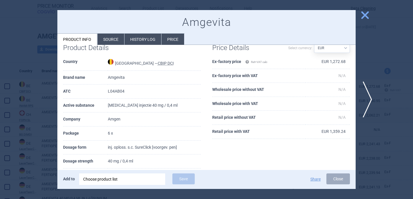
scroll to position [20, 0]
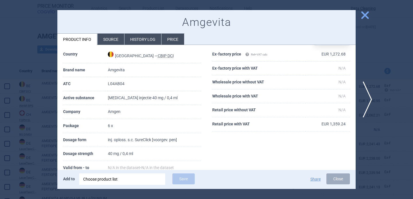
click at [39, 164] on div at bounding box center [206, 99] width 413 height 199
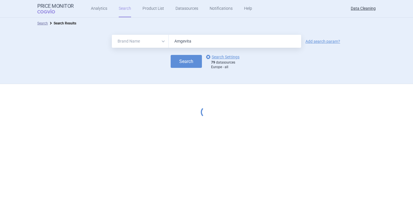
select select "brandName"
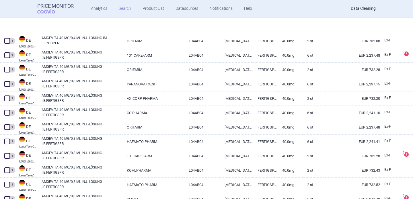
scroll to position [1377, 0]
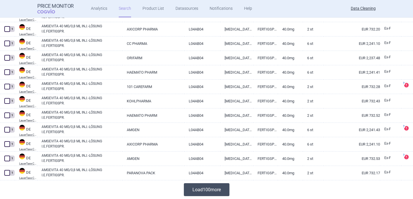
click at [207, 193] on button "Load 100 more" at bounding box center [207, 189] width 46 height 13
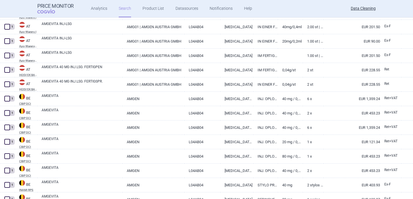
scroll to position [98, 0]
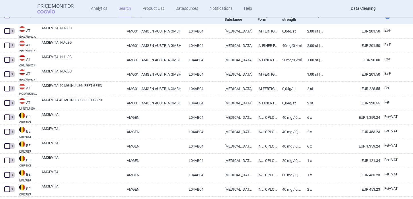
select select "brandName"
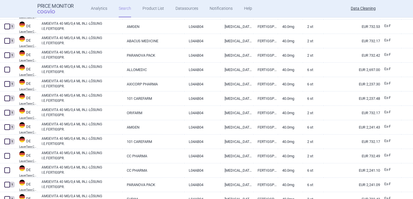
scroll to position [753, 0]
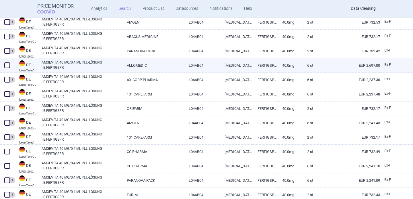
click at [99, 64] on link "AMGEVITA 40 MG/0,4 ML INJ.-LÖSUNG I.E.FERTIGSPR." at bounding box center [82, 65] width 81 height 10
select select "EUR"
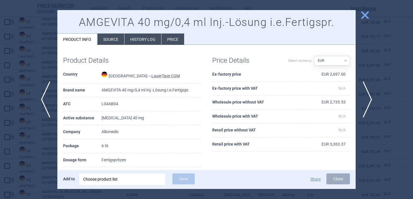
click at [117, 178] on div "Choose product list" at bounding box center [122, 178] width 78 height 11
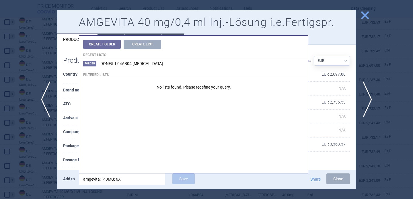
type input "amgevita; ; 40MG; 6"
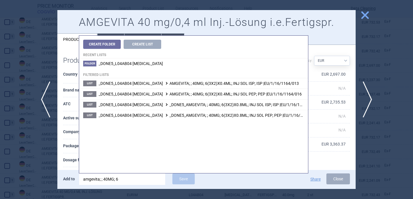
click at [72, 157] on th "Dosage form" at bounding box center [82, 160] width 38 height 14
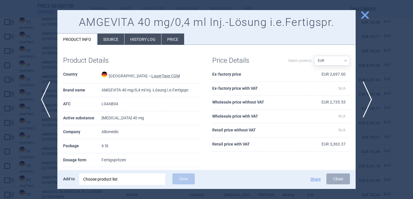
scroll to position [11, 0]
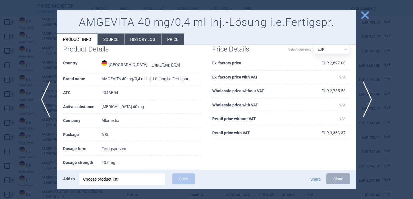
click at [133, 179] on div "Choose product list" at bounding box center [122, 178] width 78 height 11
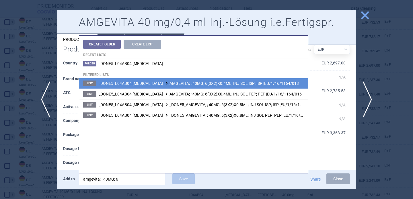
click at [197, 84] on span "_DONE5_L04AB04 [MEDICAL_DATA] AMGEVITA; ; 40MG; 6(3X2)X0.4ML; INJ SOL ISP; ISP …" at bounding box center [199, 83] width 200 height 5
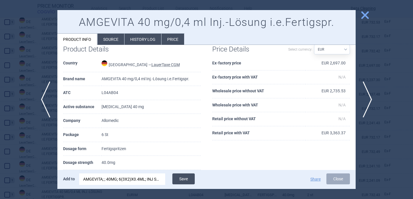
click at [189, 177] on button "Save" at bounding box center [183, 178] width 22 height 11
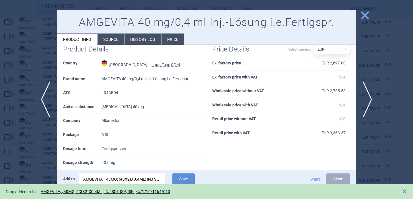
click at [36, 162] on div at bounding box center [206, 99] width 413 height 199
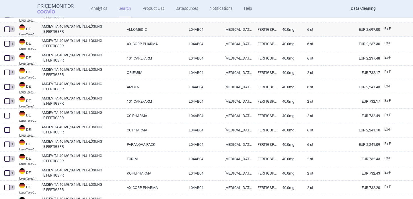
scroll to position [795, 0]
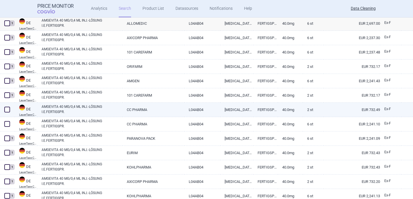
click at [67, 112] on link "AMGEVITA 40 MG/0,4 ML INJ.-LÖSUNG I.E.FERTIGSPR." at bounding box center [82, 109] width 81 height 10
select select "EUR"
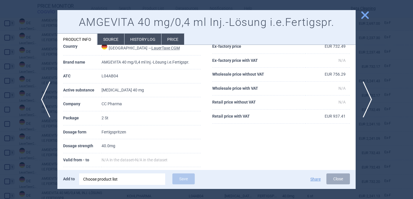
scroll to position [30, 0]
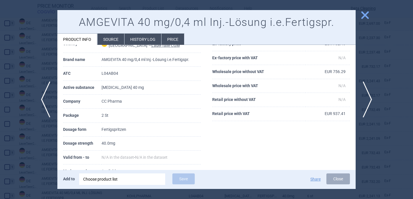
click at [100, 178] on div "Choose product list" at bounding box center [122, 178] width 78 height 11
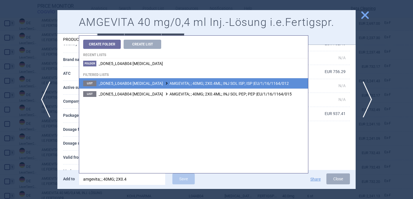
type input "amgevita; ; 40MG; 2X0.4"
click at [235, 85] on span "_DONE5_L04AB04 [MEDICAL_DATA] AMGEVITA; ; 40MG; 2X0.4ML; INJ SOL ISP; ISP |EU/1…" at bounding box center [194, 83] width 190 height 5
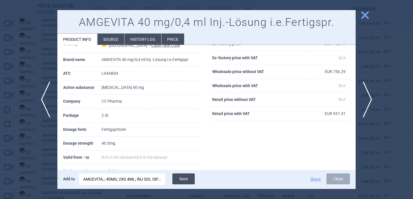
click at [185, 178] on button "Save" at bounding box center [183, 178] width 22 height 11
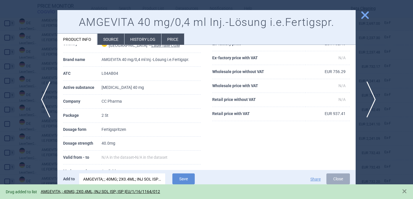
click at [374, 97] on span "next" at bounding box center [369, 99] width 13 height 36
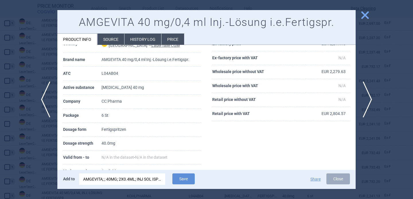
click at [159, 180] on div "AMGEVITA; ; 40MG; 2X0.4ML; INJ SOL ISP; ISP |EU/1/16/1164/012" at bounding box center [122, 178] width 78 height 11
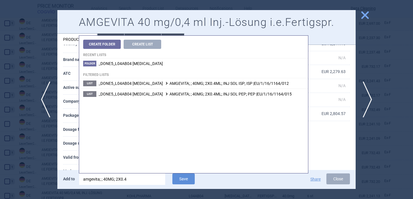
click at [138, 179] on input "amgevita; ; 40MG; 2X0.4" at bounding box center [122, 178] width 86 height 11
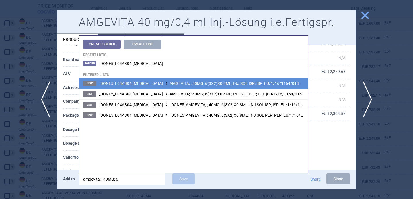
type input "amgevita; ; 40MG; 6"
click at [207, 87] on li "List _DONE5_L04AB04 [MEDICAL_DATA] AMGEVITA; ; 40MG; 6(3X2)X0.4ML; INJ SOL ISP;…" at bounding box center [193, 83] width 229 height 10
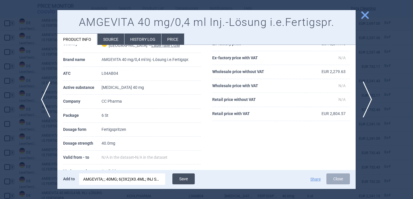
click at [183, 176] on button "Save" at bounding box center [183, 178] width 22 height 11
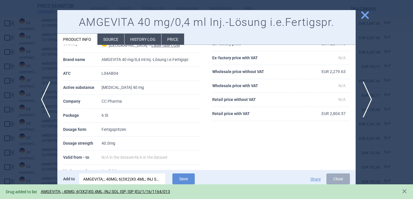
click at [62, 162] on div "Product Details Country [GEOGRAPHIC_DATA] — LauerTaxe [MEDICAL_DATA] Brand name…" at bounding box center [131, 116] width 149 height 192
click at [41, 164] on div at bounding box center [206, 99] width 413 height 199
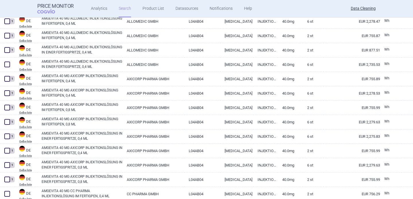
scroll to position [2256, 0]
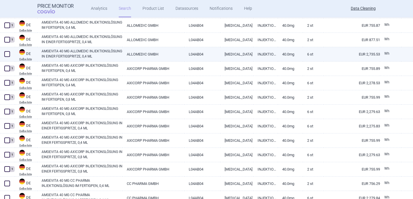
click at [84, 57] on link "AMGEVITA 40 MG ALLOMEDIC INJEKTIONSLÖSUNG IN EINER FERTIGSPRITZE, 0,4 ML" at bounding box center [82, 54] width 81 height 10
select select "EUR"
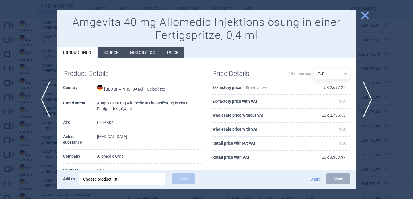
click at [110, 178] on div "Choose product list" at bounding box center [122, 178] width 78 height 11
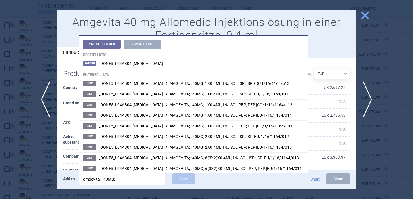
type input "amgevita; ; 40MG; 6"
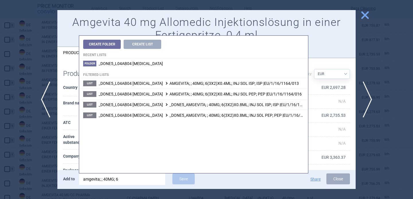
click at [76, 160] on th "Company" at bounding box center [80, 156] width 34 height 14
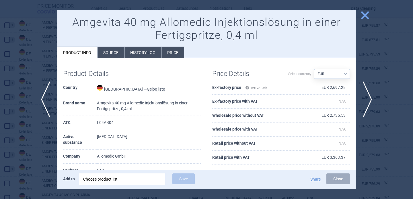
scroll to position [9, 0]
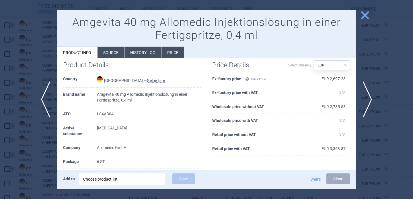
click at [119, 179] on div "Choose product list" at bounding box center [122, 178] width 78 height 11
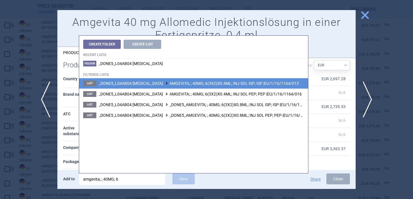
click at [181, 86] on li "List _DONE5_L04AB04 [MEDICAL_DATA] AMGEVITA; ; 40MG; 6(3X2)X0.4ML; INJ SOL ISP;…" at bounding box center [193, 83] width 229 height 10
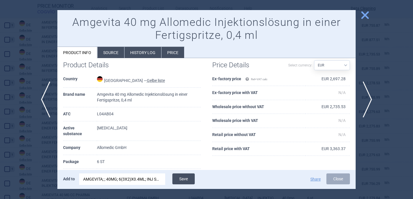
click at [187, 178] on button "Save" at bounding box center [183, 178] width 22 height 11
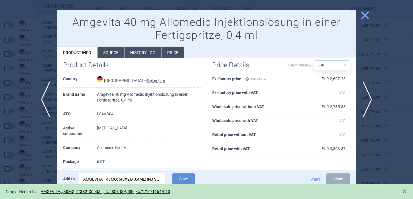
click at [42, 160] on div at bounding box center [206, 99] width 413 height 199
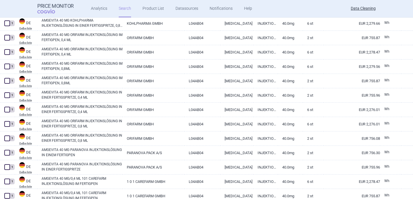
scroll to position [2812, 0]
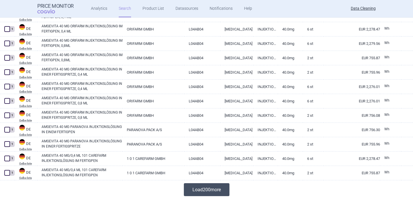
click at [212, 189] on button "Load 200 more" at bounding box center [207, 189] width 46 height 13
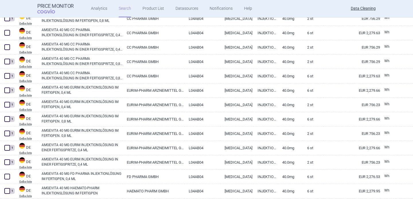
scroll to position [2467, 0]
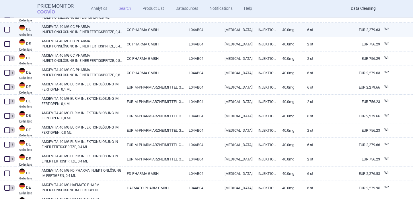
click at [84, 28] on link "AMGEVITA 40 MG CC PHARMA INJEKTIONSLÖSUNG IN EINER FERTIGSPRITZE, 0,4 ML" at bounding box center [82, 29] width 81 height 10
select select "EUR"
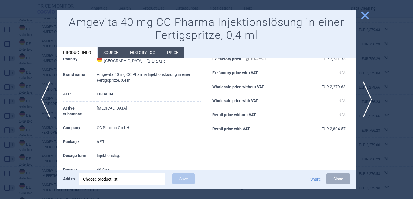
scroll to position [45, 0]
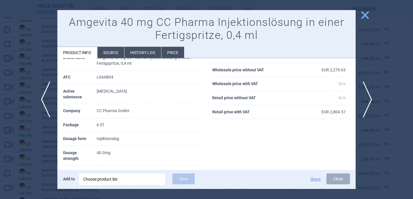
click at [101, 178] on div "Choose product list" at bounding box center [122, 178] width 78 height 11
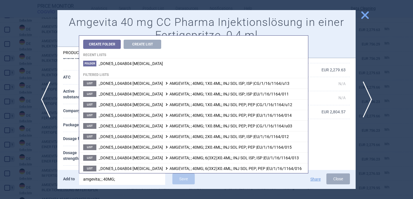
drag, startPoint x: 123, startPoint y: 179, endPoint x: 57, endPoint y: 179, distance: 65.1
click at [57, 179] on div "Add to amgevita; ; 40MG; Save Share Close" at bounding box center [206, 179] width 298 height 19
click at [116, 179] on input "amgevita; ; 40MG;" at bounding box center [122, 178] width 86 height 11
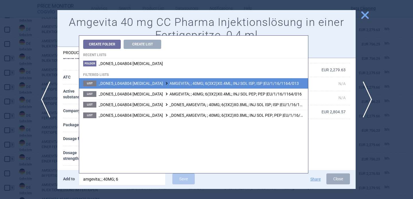
type input "amgevita; ; 40MG; 6"
click at [197, 86] on li "List _DONE5_L04AB04 ADALIMUMAB AMGEVITA; ; 40MG; 6(3X2)X0.4ML; INJ SOL ISP; ISP…" at bounding box center [193, 83] width 229 height 10
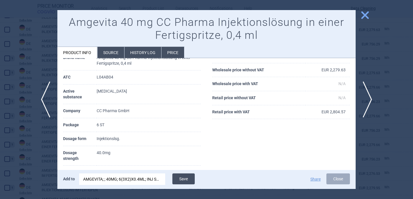
click at [189, 180] on button "Save" at bounding box center [183, 178] width 22 height 11
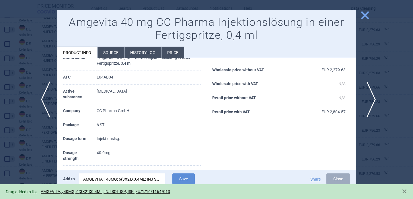
click at [373, 98] on span "next" at bounding box center [369, 99] width 13 height 36
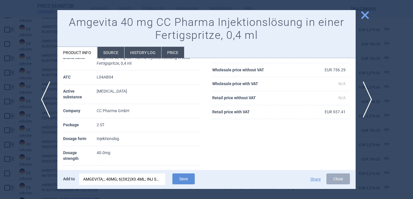
click at [152, 178] on div "AMGEVITA; ; 40MG; 6(3X2)X0.4ML; INJ SOL ISP; ISP |EU/1/16/1164/013" at bounding box center [122, 178] width 78 height 11
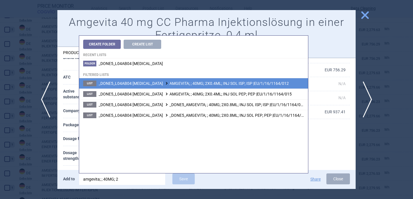
type input "amgevita; ; 40MG; 2"
click at [229, 85] on span "_DONE5_L04AB04 ADALIMUMAB AMGEVITA; ; 40MG; 2X0.4ML; INJ SOL ISP; ISP |EU/1/16/…" at bounding box center [194, 83] width 190 height 5
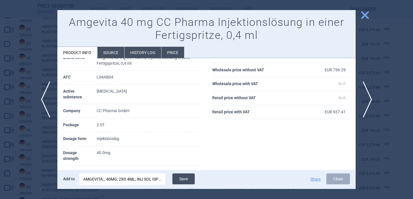
click at [189, 176] on button "Save" at bounding box center [183, 178] width 22 height 11
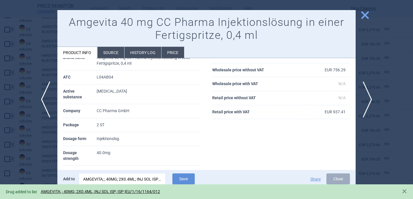
click at [30, 173] on div at bounding box center [206, 99] width 413 height 199
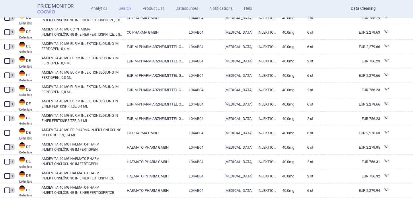
scroll to position [2514, 0]
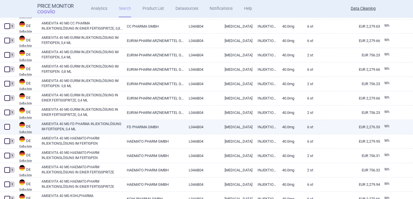
click at [86, 127] on link "AMGEVITA 40 MG FD PHARMA INJEKTIONLÖSUNG IM FERTIGPEN, 0,4 ML" at bounding box center [82, 126] width 81 height 10
select select "EUR"
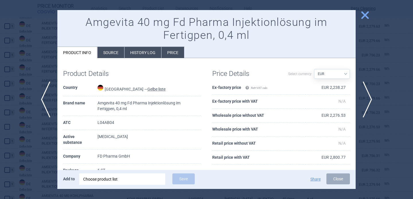
click at [139, 176] on div "Choose product list" at bounding box center [122, 178] width 78 height 11
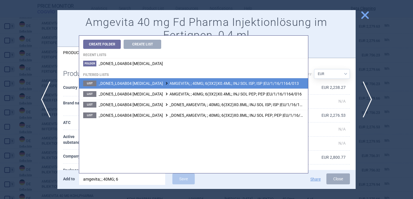
type input "amgevita; ; 40MG; 6"
click at [222, 83] on span "_DONE5_L04AB04 ADALIMUMAB AMGEVITA; ; 40MG; 6(3X2)X0.4ML; INJ SOL ISP; ISP |EU/…" at bounding box center [199, 83] width 200 height 5
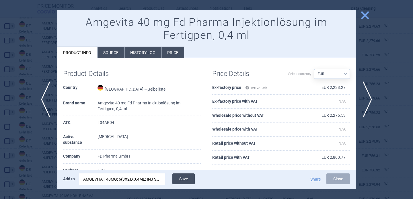
click at [185, 179] on button "Save" at bounding box center [183, 178] width 22 height 11
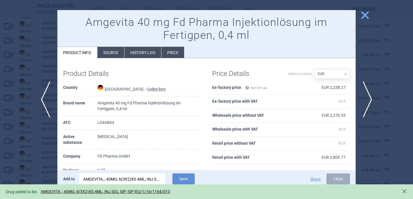
click at [34, 156] on div at bounding box center [206, 99] width 413 height 199
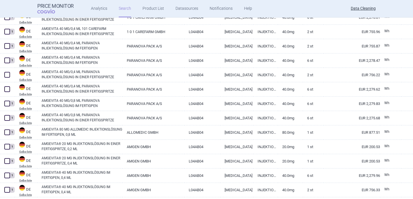
scroll to position [3000, 0]
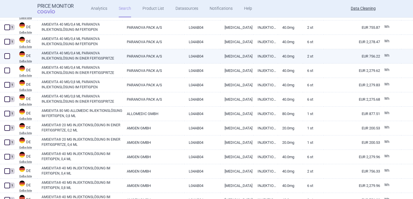
click at [98, 55] on link "AMGEVITA 40 MG/0,4 ML PARANOVA INJEKTIONSLÖSUNG IN EINER FERTIGSPRITZE" at bounding box center [82, 56] width 81 height 10
select select "EUR"
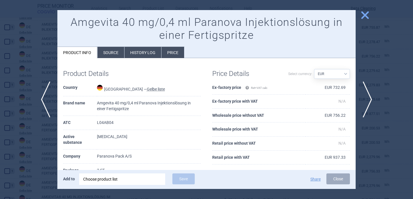
click at [113, 178] on div "Choose product list" at bounding box center [122, 178] width 78 height 11
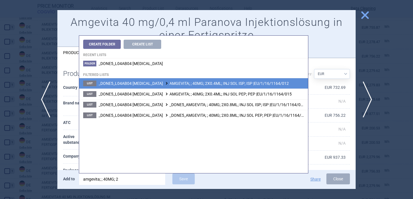
type input "amgevita; ; 40MG; 2"
click at [213, 82] on span "_DONE5_L04AB04 ADALIMUMAB AMGEVITA; ; 40MG; 2X0.4ML; INJ SOL ISP; ISP |EU/1/16/…" at bounding box center [194, 83] width 190 height 5
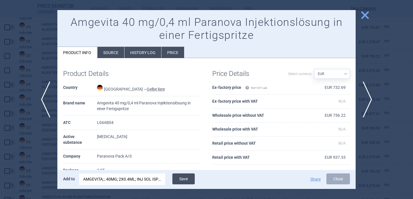
click at [189, 174] on button "Save" at bounding box center [183, 178] width 22 height 11
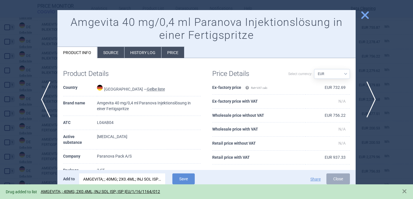
click at [371, 99] on span "next" at bounding box center [369, 99] width 13 height 36
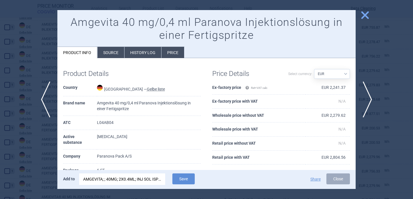
click at [148, 175] on div "AMGEVITA; ; 40MG; 2X0.4ML; INJ SOL ISP; ISP |EU/1/16/1164/012" at bounding box center [122, 178] width 78 height 11
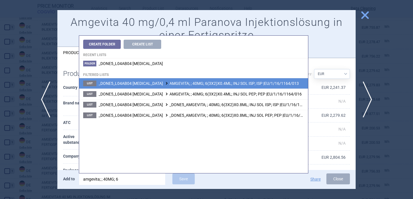
type input "amgevita; ; 40MG; 6"
click at [221, 84] on span "_DONE5_L04AB04 ADALIMUMAB AMGEVITA; ; 40MG; 6(3X2)X0.4ML; INJ SOL ISP; ISP |EU/…" at bounding box center [199, 83] width 200 height 5
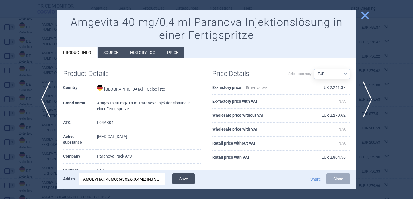
click at [188, 178] on button "Save" at bounding box center [183, 178] width 22 height 11
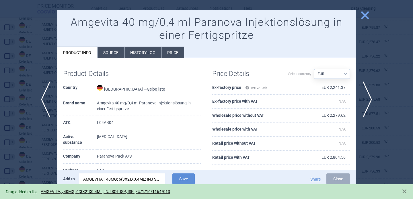
click at [46, 164] on div at bounding box center [206, 99] width 413 height 199
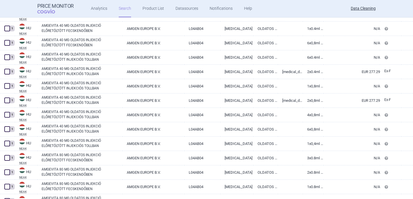
scroll to position [5682, 0]
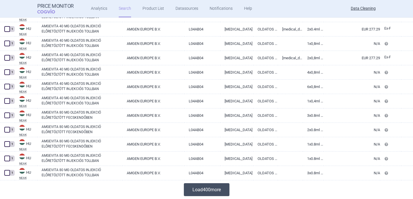
click at [199, 189] on button "Load 400 more" at bounding box center [207, 189] width 46 height 13
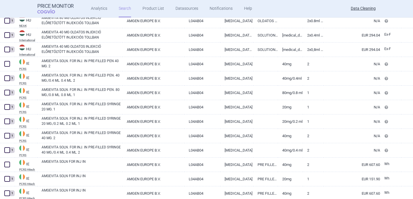
scroll to position [5867, 0]
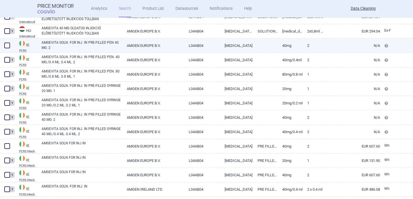
click at [96, 46] on link "AMGEVITA SOLN. FOR INJ. IN PRE-FILLED PEN 40 MG. 2" at bounding box center [82, 45] width 81 height 10
select select "EUR"
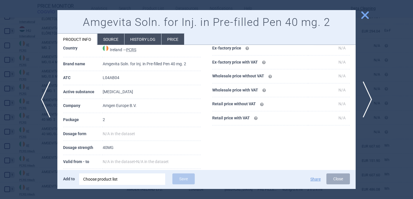
scroll to position [27, 0]
click at [110, 40] on li "Source" at bounding box center [111, 39] width 27 height 11
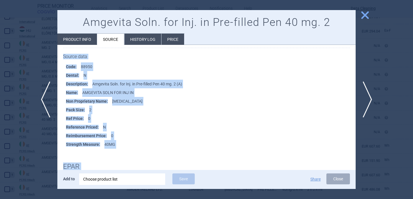
scroll to position [149, 0]
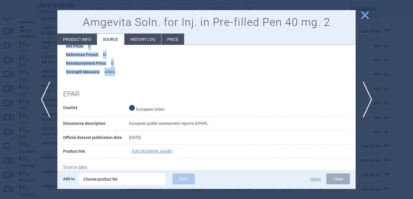
drag, startPoint x: 63, startPoint y: 86, endPoint x: 167, endPoint y: 69, distance: 105.5
copy div "Source data Code : 88950 Dental : N Description : Amgevita Soln. for Inj. in Pr…"
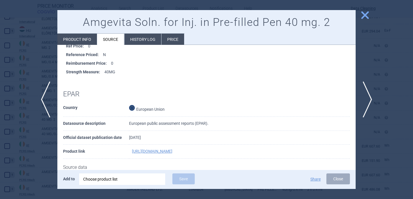
click at [25, 71] on div at bounding box center [206, 99] width 413 height 199
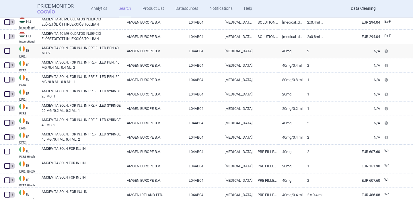
scroll to position [5861, 0]
click at [63, 52] on link "AMGEVITA SOLN. FOR INJ. IN PRE-FILLED PEN 40 MG. 2" at bounding box center [82, 51] width 81 height 10
select select "EUR"
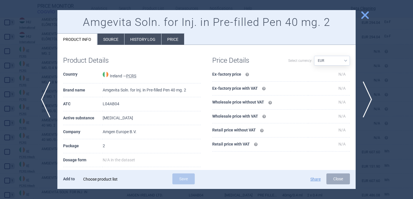
click at [122, 178] on div "Choose product list" at bounding box center [122, 178] width 78 height 11
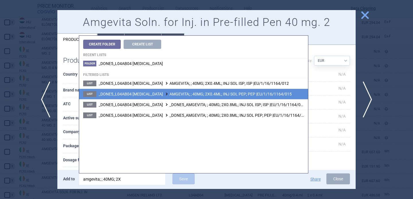
type input "amgevita; ; 40MG; 2X"
click at [196, 93] on span "_DONE5_L04AB04 ADALIMUMAB AMGEVITA; ; 40MG; 2X0.4ML; INJ SOL PEP; PEP |EU/1/16/…" at bounding box center [195, 94] width 193 height 5
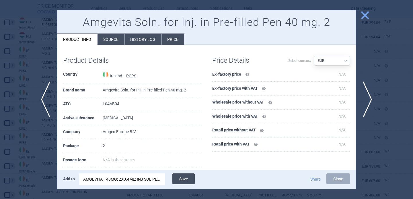
click at [188, 174] on button "Save" at bounding box center [183, 178] width 22 height 11
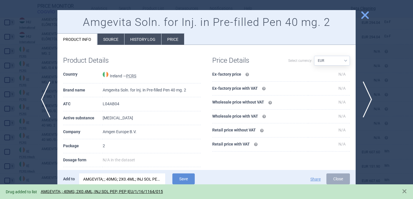
click at [34, 168] on div at bounding box center [206, 99] width 413 height 199
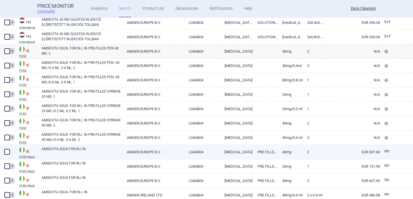
click at [56, 151] on link "AMGEVITA SOLN FOR INJ IN" at bounding box center [82, 151] width 81 height 10
select select "EUR"
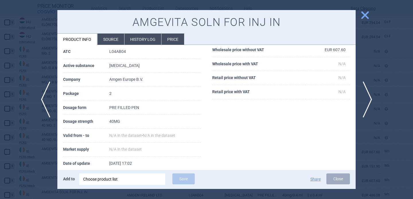
scroll to position [53, 0]
click at [123, 181] on div "Choose product list" at bounding box center [122, 178] width 78 height 11
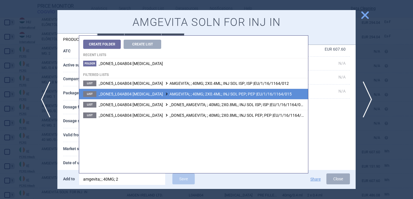
type input "amgevita; ; 40MG; 2"
click at [193, 90] on li "List _DONE5_L04AB04 ADALIMUMAB AMGEVITA; ; 40MG; 2X0.4ML; INJ SOL PEP; PEP |EU/…" at bounding box center [193, 93] width 229 height 11
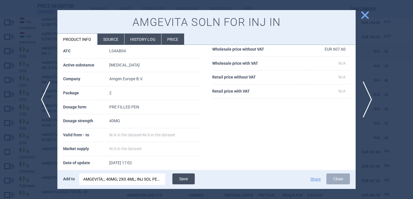
click at [183, 177] on button "Save" at bounding box center [183, 178] width 22 height 11
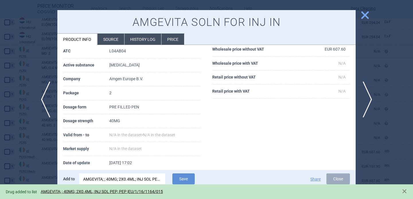
click at [44, 165] on div at bounding box center [206, 99] width 413 height 199
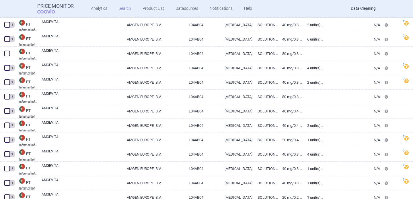
scroll to position [7412, 0]
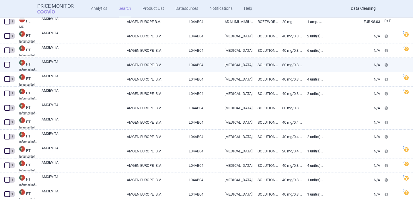
click at [88, 68] on link "AMGEVITA" at bounding box center [82, 64] width 81 height 10
select select "EUR"
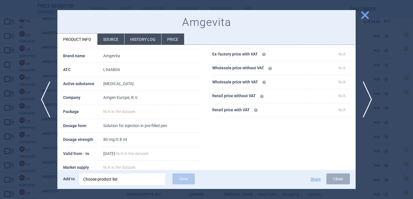
scroll to position [36, 0]
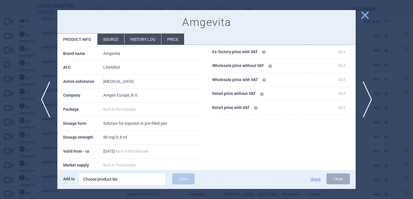
click at [34, 150] on div at bounding box center [206, 99] width 413 height 199
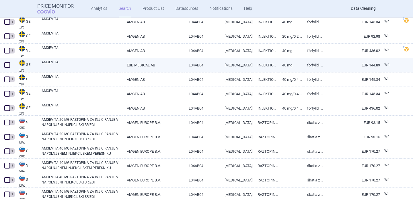
scroll to position [7886, 0]
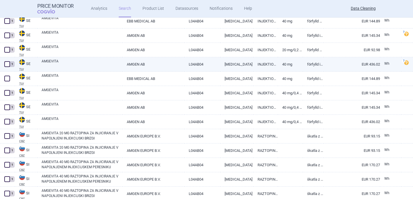
click at [66, 63] on link "AMGEVITA" at bounding box center [82, 64] width 81 height 10
select select "EUR"
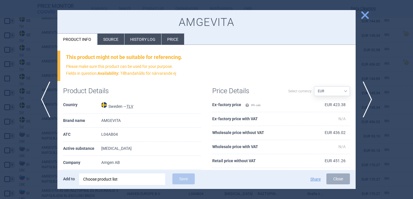
click at [105, 44] on li "Source" at bounding box center [111, 39] width 27 height 11
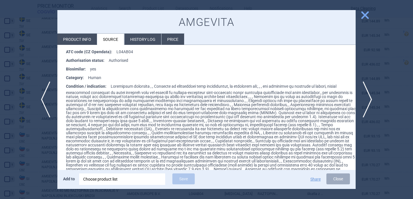
scroll to position [649, 0]
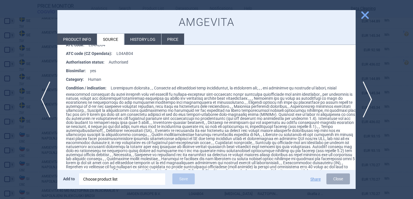
click at [26, 149] on div at bounding box center [206, 99] width 413 height 199
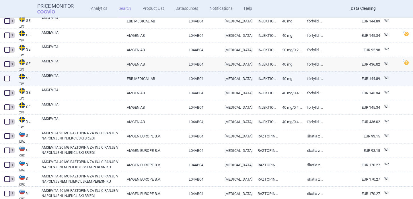
click at [76, 77] on link "AMGEVITA" at bounding box center [82, 78] width 81 height 10
select select "EUR"
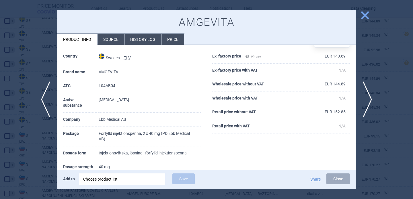
scroll to position [39, 0]
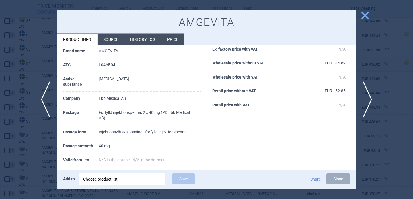
click at [117, 40] on li "Source" at bounding box center [111, 39] width 27 height 11
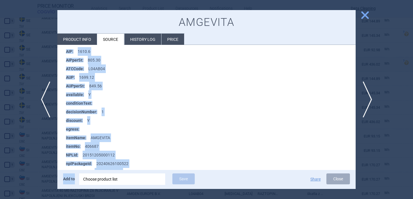
scroll to position [170, 0]
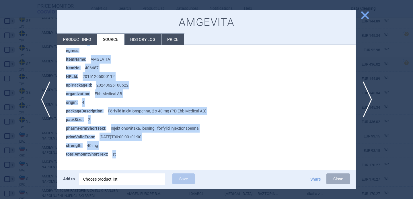
drag, startPoint x: 63, startPoint y: 77, endPoint x: 123, endPoint y: 152, distance: 95.7
copy div "Source data AIP : 1610.6 AIPperSt : 805.30 ATCCode : L04AB04 AUP : 1699.12 AUPp…"
click at [115, 180] on div "Choose product list" at bounding box center [122, 178] width 78 height 11
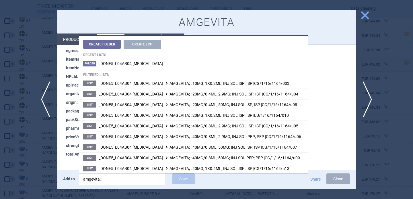
type input "amgevita; ;"
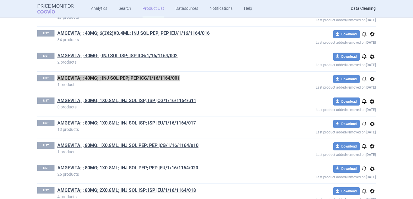
scroll to position [416, 0]
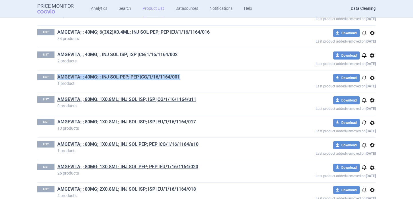
click at [160, 57] on link "AMGEVITA; ; 40MG; ; INJ SOL ISP; ISP |CG/1/16/1164/002" at bounding box center [117, 54] width 120 height 6
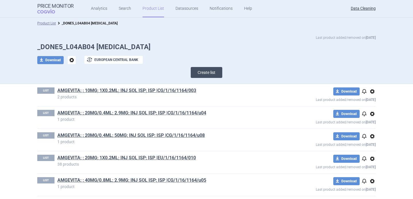
click at [209, 72] on button "Create list" at bounding box center [207, 72] width 32 height 11
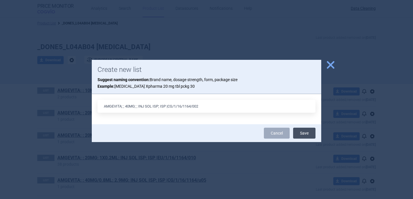
type input "AMGEVITA; ; 40MG; ; INJ SOL ISP; ISP |CG/1/16/1164/002"
click at [308, 133] on button "Save" at bounding box center [304, 132] width 22 height 11
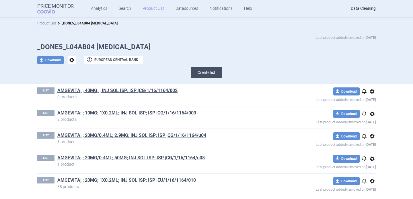
click at [211, 73] on button "Create list" at bounding box center [207, 72] width 32 height 11
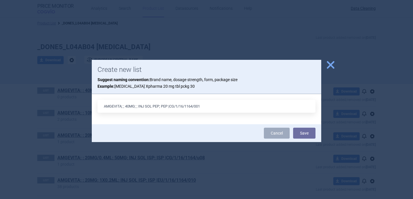
click at [128, 105] on input "AMGEVITA; ; 40MG; ; INJ SOL PEP; PEP |CG/1/16/1164/001" at bounding box center [207, 106] width 218 height 13
type input "AMGEVITA; ; 80MG; ; INJ SOL PEP; PEP |CG/1/16/1164/001"
click at [309, 131] on button "Save" at bounding box center [304, 132] width 22 height 11
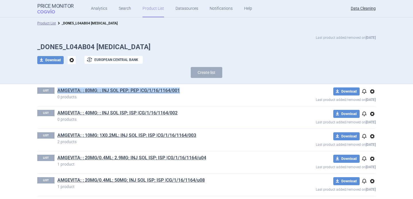
drag, startPoint x: 187, startPoint y: 91, endPoint x: 57, endPoint y: 89, distance: 129.7
click at [57, 89] on div "LIST AMGEVITA; ; 80MG; ; INJ SOL PEP; PEP |CG/1/16/1164/001 0 products" at bounding box center [155, 92] width 237 height 11
copy link "AMGEVITA; ; 80MG; ; INJ SOL PEP; PEP |CG/1/16/1164/001"
click at [207, 72] on button "Create list" at bounding box center [207, 72] width 32 height 11
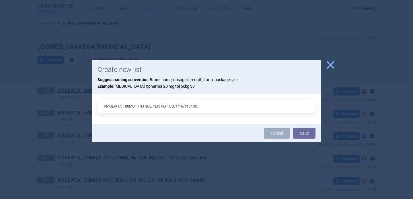
click at [158, 105] on input "AMGEVITA; ; 80MG; ; INJ SOL PEP; PEP |CG/1/16/1164/0x" at bounding box center [207, 106] width 218 height 13
click at [164, 104] on input "AMGEVITA; ; 80MG; ; INJ SOL ISP; PEP |CG/1/16/1164/0x" at bounding box center [207, 106] width 218 height 13
type input "AMGEVITA; ; 80MG; ; INJ SOL ISP; ISP |CG/1/16/1164/0x"
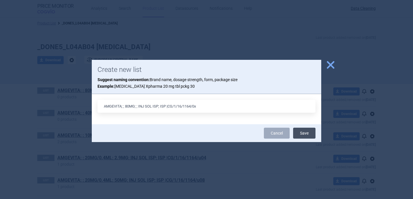
click at [305, 133] on button "Save" at bounding box center [304, 132] width 22 height 11
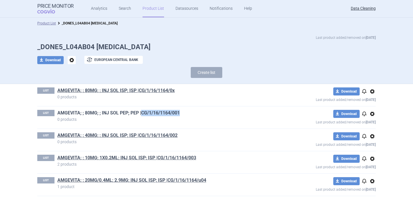
drag, startPoint x: 187, startPoint y: 114, endPoint x: 142, endPoint y: 112, distance: 45.4
click at [142, 112] on h1 "AMGEVITA; ; 80MG; ; INJ SOL PEP; PEP |CG/1/16/1164/001" at bounding box center [165, 113] width 217 height 7
copy link "CG/1/16/1164/001"
drag, startPoint x: 177, startPoint y: 90, endPoint x: 139, endPoint y: 90, distance: 37.6
click at [139, 90] on h1 "AMGEVITA; ; 80MG; ; INJ SOL ISP; ISP |CG/1/16/1164/0x" at bounding box center [165, 90] width 217 height 7
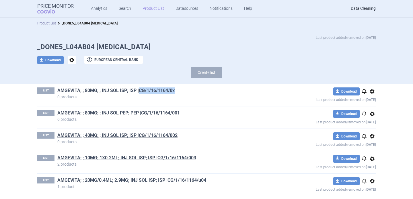
copy link "CG/1/16/1164/0x"
drag, startPoint x: 183, startPoint y: 137, endPoint x: 140, endPoint y: 137, distance: 43.0
click at [140, 137] on h1 "AMGEVITA; ; 40MG; ; INJ SOL ISP; ISP |CG/1/16/1164/002" at bounding box center [165, 135] width 217 height 7
copy link "CG/1/16/1164/002"
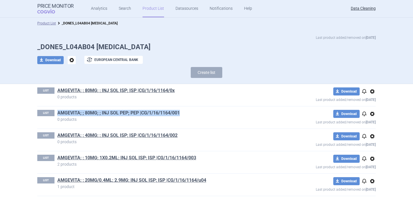
drag, startPoint x: 191, startPoint y: 113, endPoint x: 58, endPoint y: 114, distance: 132.3
click at [58, 114] on h1 "AMGEVITA; ; 80MG; ; INJ SOL PEP; PEP |CG/1/16/1164/001" at bounding box center [165, 113] width 217 height 7
copy link "AMGEVITA; ; 80MG; ; INJ SOL PEP; PEP |CG/1/16/1164/001"
click at [212, 76] on button "Create list" at bounding box center [207, 72] width 32 height 11
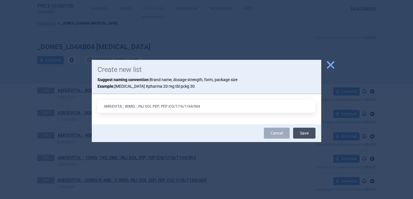
type input "AMGEVITA; ; 80MG; ; INJ SOL PEP; PEP |CG/1/16/1164/004"
click at [303, 134] on button "Save" at bounding box center [304, 132] width 22 height 11
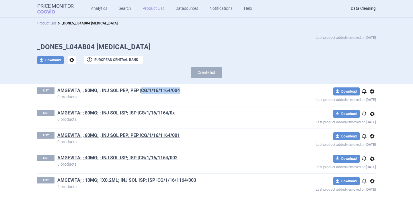
drag, startPoint x: 187, startPoint y: 90, endPoint x: 142, endPoint y: 90, distance: 45.3
click at [142, 90] on h1 "AMGEVITA; ; 80MG; ; INJ SOL PEP; PEP |CG/1/16/1164/004" at bounding box center [165, 90] width 217 height 7
copy link "CG/1/16/1164/004"
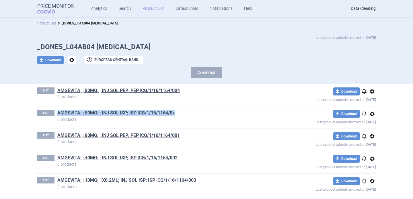
drag, startPoint x: 183, startPoint y: 113, endPoint x: 58, endPoint y: 113, distance: 124.8
click at [58, 113] on h1 "AMGEVITA; ; 80MG; ; INJ SOL ISP; ISP |CG/1/16/1164/0x" at bounding box center [165, 113] width 217 height 7
copy link "AMGEVITA; ; 80MG; ; INJ SOL ISP; ISP |CG/1/16/1164/0x"
click at [208, 72] on button "Create list" at bounding box center [207, 72] width 32 height 11
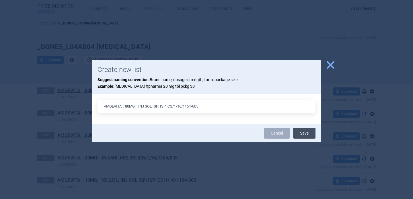
type input "AMGEVITA; ; 80MG; ; INJ SOL ISP; ISP |CG/1/16/1164/005"
click at [306, 135] on button "Save" at bounding box center [304, 132] width 22 height 11
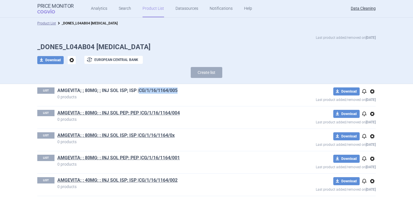
drag, startPoint x: 185, startPoint y: 89, endPoint x: 138, endPoint y: 88, distance: 47.1
click at [138, 88] on h1 "AMGEVITA; ; 80MG; ; INJ SOL ISP; ISP |CG/1/16/1164/005" at bounding box center [165, 90] width 217 height 7
copy link "CG/1/16/1164/005"
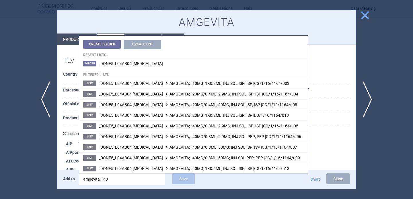
scroll to position [170, 0]
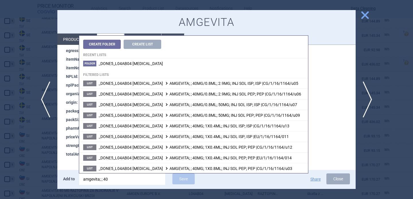
click at [66, 155] on strong "totalAmountShortText :" at bounding box center [89, 154] width 46 height 9
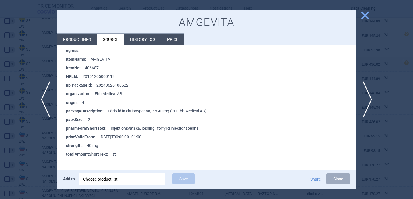
click at [87, 41] on li "Product info" at bounding box center [77, 39] width 40 height 11
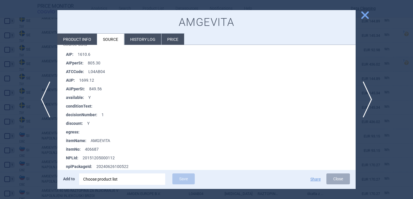
select select "EUR"
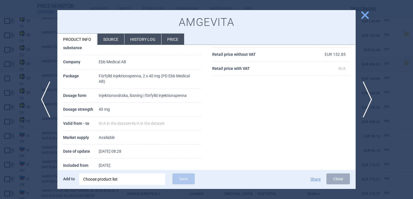
scroll to position [73, 0]
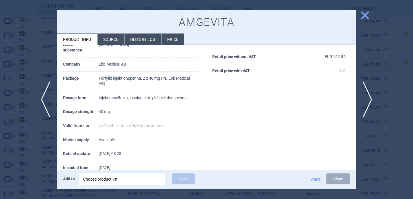
click at [123, 180] on div "Choose product list" at bounding box center [122, 178] width 78 height 11
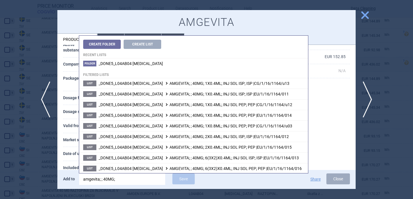
type input "amgevita; ; 40MG; 2"
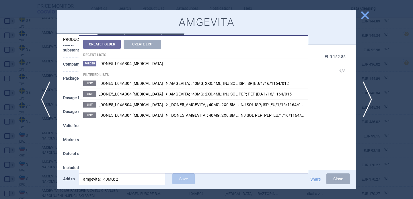
click at [65, 154] on th "Date of update" at bounding box center [81, 154] width 36 height 14
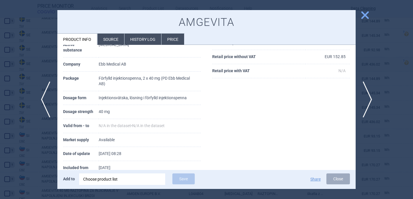
click at [132, 183] on div "Choose product list" at bounding box center [122, 178] width 78 height 11
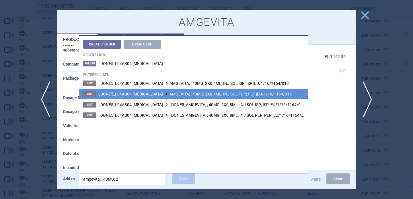
click at [203, 93] on span "_DONE5_L04AB04 [MEDICAL_DATA] AMGEVITA; ; 40MG; 2X0.4ML; INJ SOL PEP; PEP |EU/1…" at bounding box center [195, 94] width 193 height 5
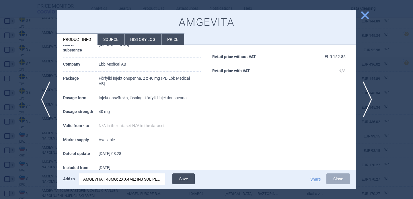
click at [186, 181] on button "Save" at bounding box center [183, 178] width 22 height 11
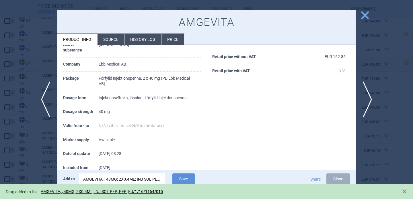
click at [46, 152] on div at bounding box center [206, 99] width 413 height 199
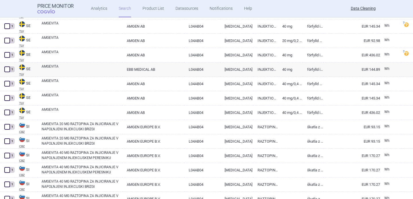
scroll to position [7895, 0]
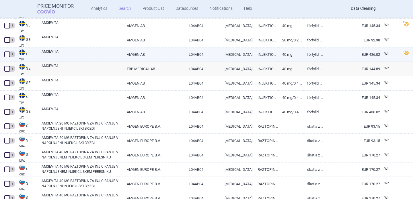
click at [84, 54] on link "AMGEVITA" at bounding box center [82, 54] width 81 height 10
select select "EUR"
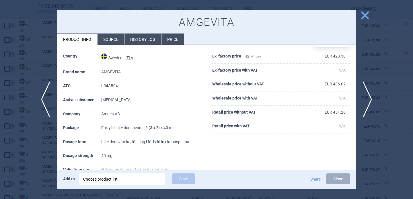
scroll to position [65, 0]
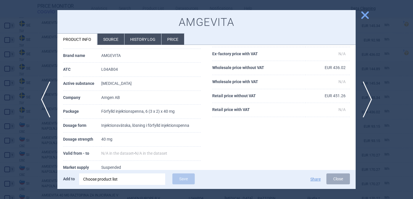
click at [114, 41] on li "Source" at bounding box center [111, 39] width 27 height 11
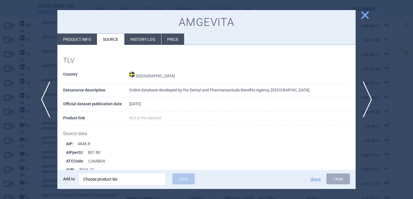
click at [38, 157] on div at bounding box center [206, 99] width 413 height 199
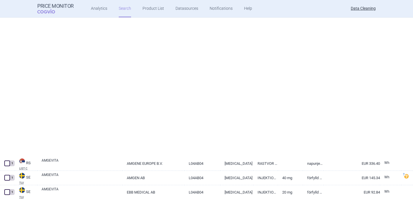
scroll to position [7578, 0]
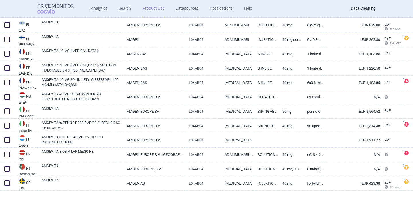
scroll to position [828, 0]
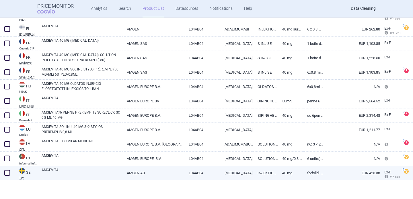
click at [74, 174] on link "AMGEVITA" at bounding box center [82, 172] width 81 height 10
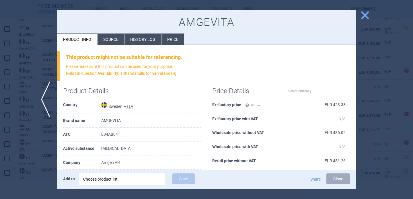
select select "EUR"
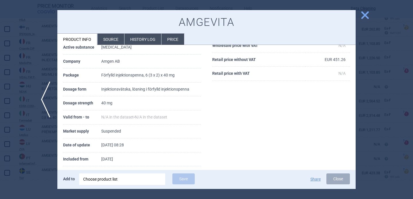
scroll to position [103, 0]
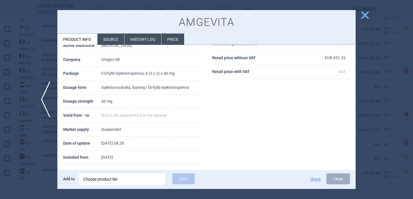
click at [102, 179] on div "Choose product list" at bounding box center [122, 178] width 78 height 11
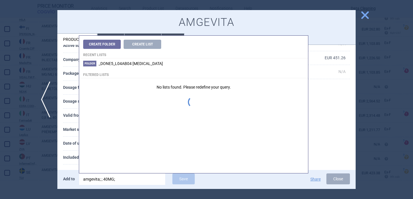
type input "amgevita; ; 40MG; 2"
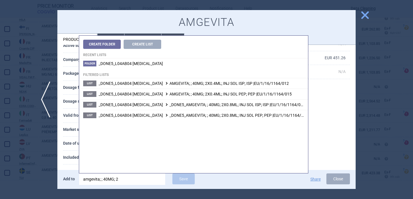
click at [22, 162] on div at bounding box center [206, 99] width 413 height 199
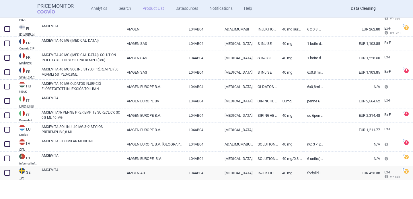
click at [100, 180] on div at bounding box center [206, 189] width 413 height 19
click at [100, 172] on link "AMGEVITA" at bounding box center [82, 172] width 81 height 10
select select "EUR"
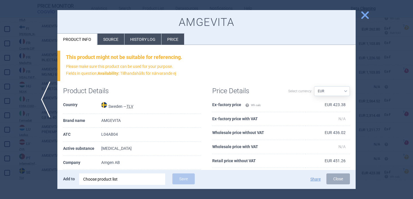
click at [104, 186] on div "Add to Choose product list Save Share Close" at bounding box center [206, 179] width 298 height 19
click at [105, 181] on div "Choose product list" at bounding box center [122, 178] width 78 height 11
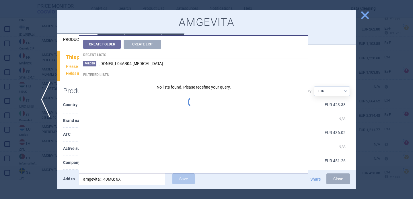
type input "amgevita; ; 40MG; 6"
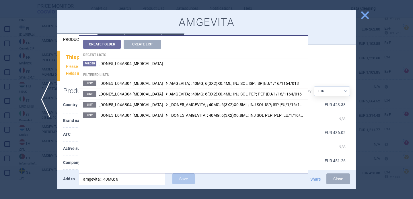
drag, startPoint x: 123, startPoint y: 179, endPoint x: 74, endPoint y: 179, distance: 48.8
click at [74, 179] on div "Add to amgevita; ; 40MG; 6 Save" at bounding box center [149, 179] width 172 height 12
click at [72, 162] on th "Company" at bounding box center [82, 163] width 38 height 14
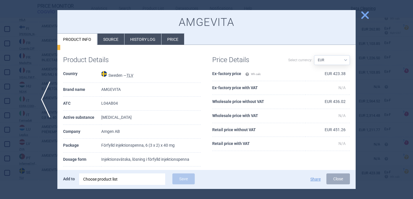
scroll to position [71, 0]
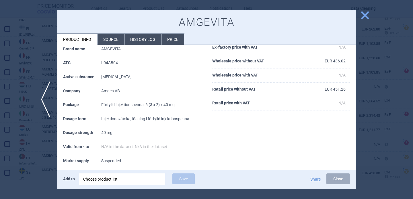
click at [113, 177] on div "Choose product list" at bounding box center [122, 178] width 78 height 11
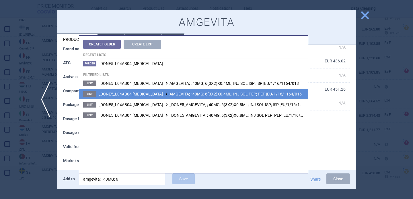
click at [198, 96] on span "_DONE5_L04AB04 ADALIMUMAB AMGEVITA; ; 40MG; 6(3X2)X0.4ML; INJ SOL PEP; PEP |EU/…" at bounding box center [200, 94] width 203 height 5
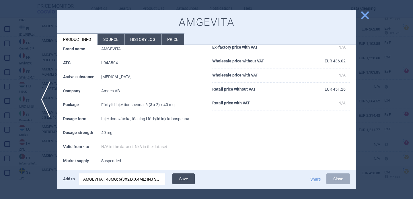
click at [184, 179] on button "Save" at bounding box center [183, 178] width 22 height 11
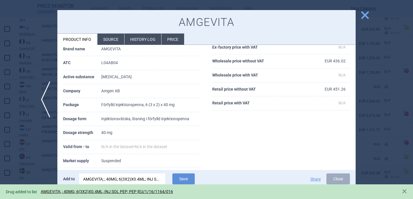
click at [47, 175] on div at bounding box center [206, 99] width 413 height 199
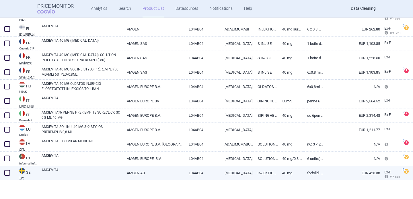
click at [9, 171] on span at bounding box center [7, 173] width 6 height 6
checkbox input "true"
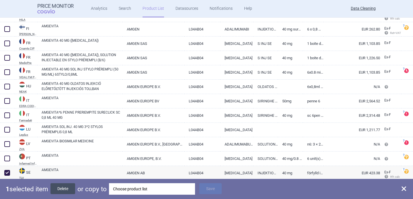
click at [69, 188] on button "Delete" at bounding box center [63, 188] width 25 height 11
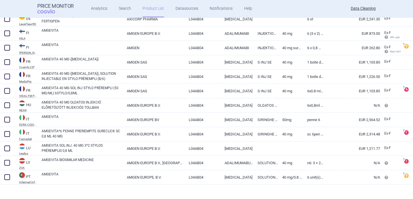
scroll to position [810, 0]
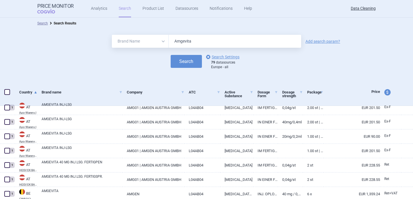
select select "brandName"
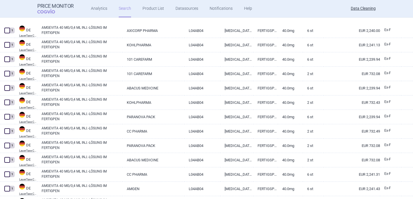
scroll to position [1377, 0]
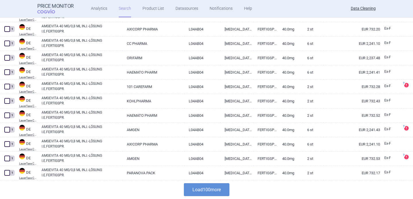
click at [217, 196] on div "Load 100 more" at bounding box center [206, 189] width 413 height 19
click at [217, 189] on button "Load 100 more" at bounding box center [207, 189] width 46 height 13
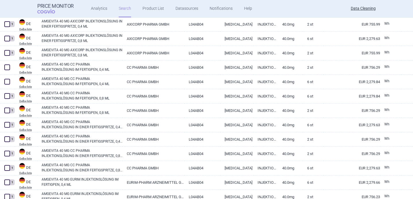
scroll to position [2373, 0]
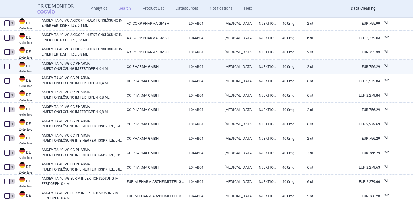
click at [110, 65] on link "AMGEVITA 40 MG CC PHARMA INJEKTIONSLÖSUNG IM FERTIGPEN, 0,4 ML" at bounding box center [82, 66] width 81 height 10
select select "EUR"
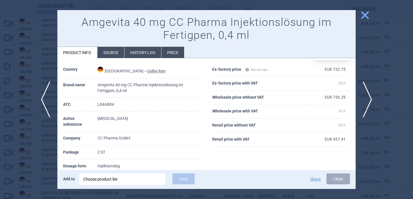
scroll to position [23, 0]
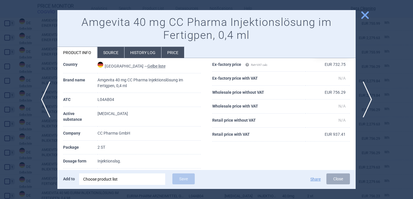
click at [110, 179] on div "Choose product list" at bounding box center [122, 178] width 78 height 11
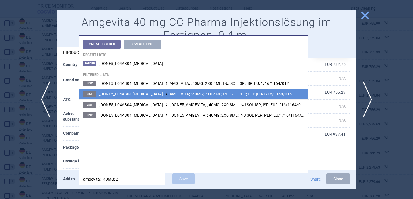
type input "amgevita; ; 40MG; 2"
click at [164, 95] on span at bounding box center [167, 93] width 6 height 3
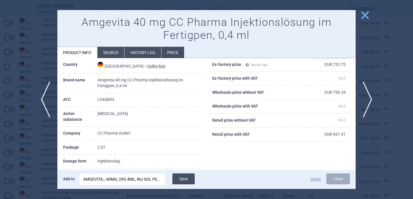
click at [185, 178] on button "Save" at bounding box center [183, 178] width 22 height 11
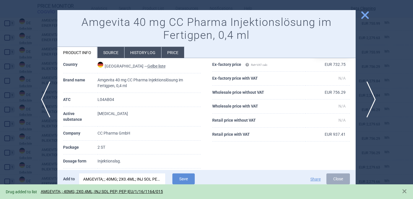
click at [371, 98] on span "next" at bounding box center [369, 99] width 13 height 36
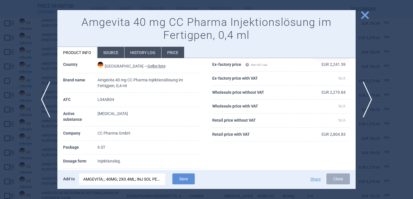
click at [152, 175] on div "AMGEVITA; ; 40MG; 2X0.4ML; INJ SOL PEP; PEP |EU/1/16/1164/015" at bounding box center [122, 178] width 78 height 11
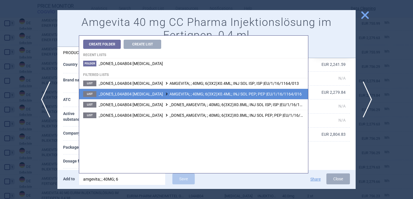
type input "amgevita; ; 40MG; 6"
click at [197, 96] on li "List _DONE5_L04AB04 ADALIMUMAB AMGEVITA; ; 40MG; 6(3X2)X0.4ML; INJ SOL PEP; PEP…" at bounding box center [193, 93] width 229 height 11
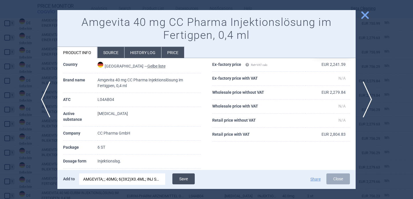
click at [185, 179] on button "Save" at bounding box center [183, 178] width 22 height 11
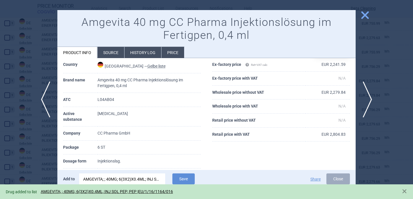
click at [33, 163] on div at bounding box center [206, 99] width 413 height 199
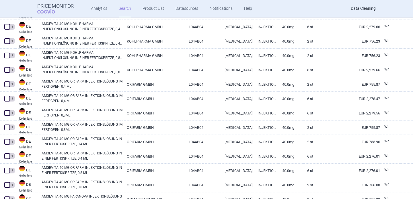
scroll to position [2812, 0]
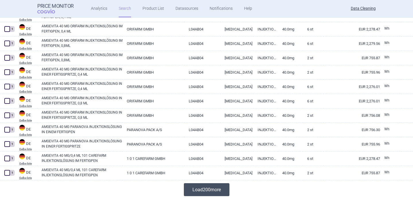
click at [195, 188] on button "Load 200 more" at bounding box center [207, 189] width 46 height 13
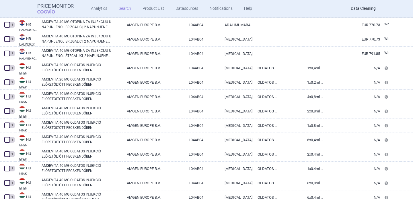
scroll to position [5682, 0]
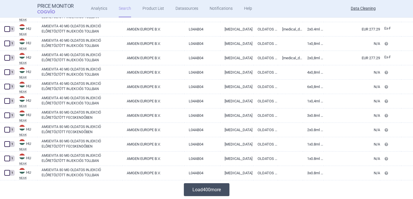
click at [224, 192] on button "Load 400 more" at bounding box center [207, 189] width 46 height 13
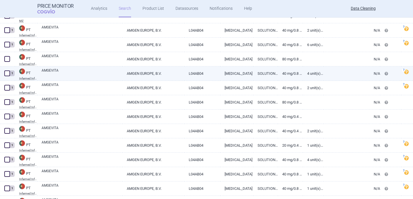
scroll to position [7423, 0]
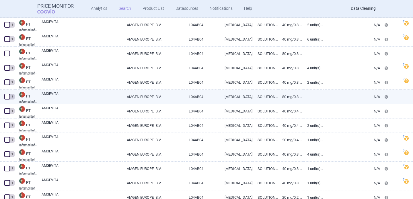
click at [116, 99] on link "AMGEVITA" at bounding box center [82, 96] width 81 height 10
select select "EUR"
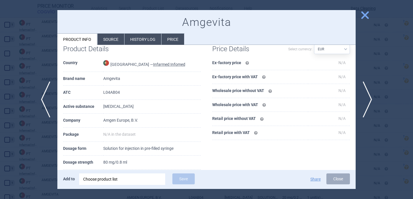
scroll to position [13, 0]
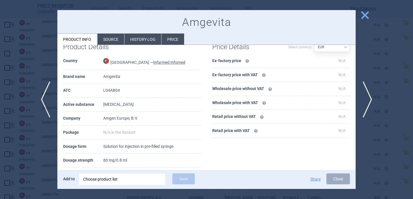
click at [59, 141] on div "Product Details Country Portugal — Infarmed Infomed Brand name Amgevita ATC L04…" at bounding box center [131, 133] width 149 height 192
click at [42, 143] on div at bounding box center [206, 99] width 413 height 199
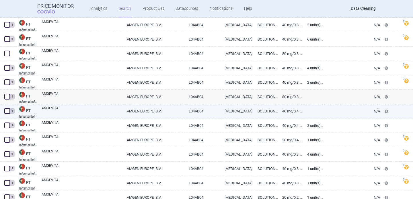
click at [71, 109] on link "AMGEVITA" at bounding box center [82, 110] width 81 height 10
select select "EUR"
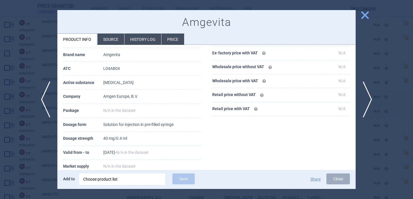
scroll to position [36, 0]
click at [114, 41] on li "Source" at bounding box center [111, 39] width 27 height 11
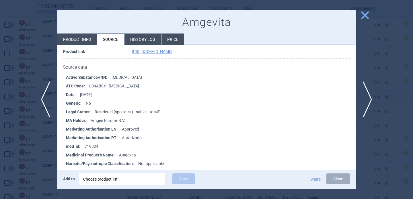
scroll to position [67, 0]
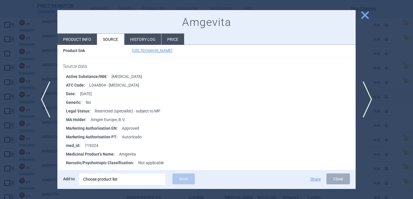
click at [37, 156] on div at bounding box center [206, 99] width 413 height 199
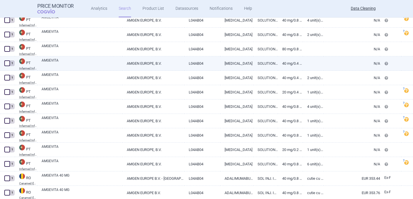
scroll to position [7469, 0]
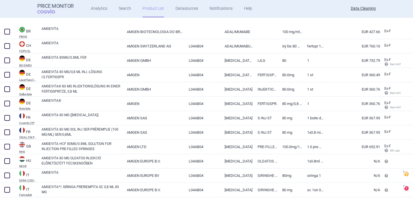
scroll to position [96, 0]
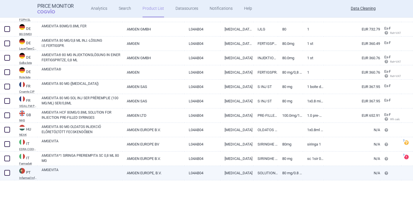
click at [37, 169] on link "PT Infarmed Infomed" at bounding box center [26, 173] width 22 height 12
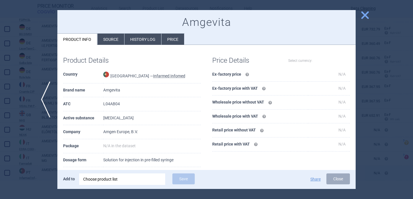
select select "EUR"
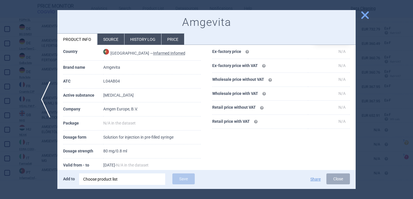
scroll to position [28, 0]
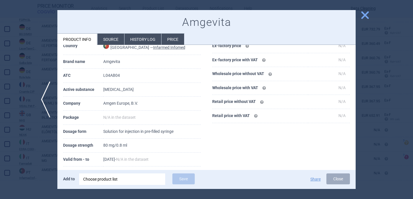
click at [24, 153] on div at bounding box center [206, 99] width 413 height 199
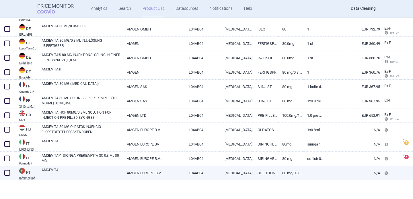
click at [5, 171] on span at bounding box center [7, 173] width 6 height 6
checkbox input "true"
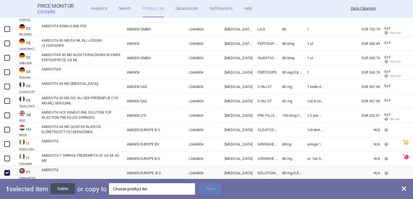
click at [73, 189] on button "Delete" at bounding box center [63, 188] width 25 height 11
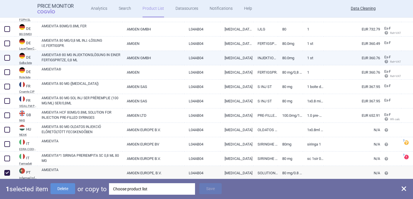
scroll to position [78, 0]
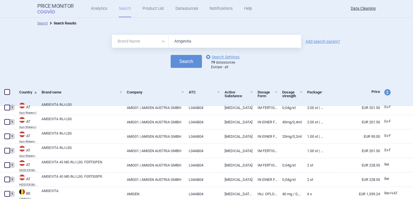
select select "brandName"
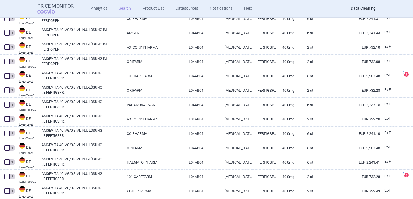
scroll to position [1377, 0]
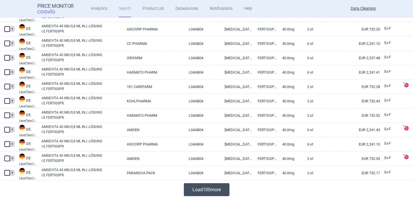
click at [204, 187] on button "Load 100 more" at bounding box center [207, 189] width 46 height 13
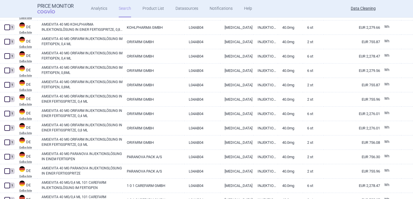
scroll to position [2812, 0]
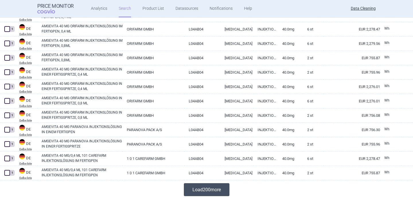
click at [210, 188] on button "Load 200 more" at bounding box center [207, 189] width 46 height 13
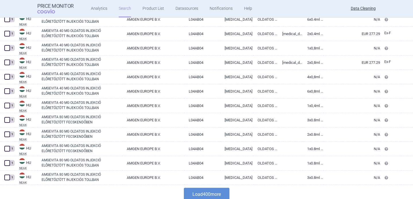
scroll to position [5682, 0]
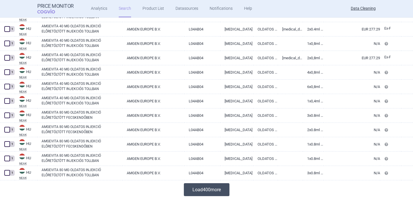
click at [201, 189] on button "Load 400 more" at bounding box center [207, 189] width 46 height 13
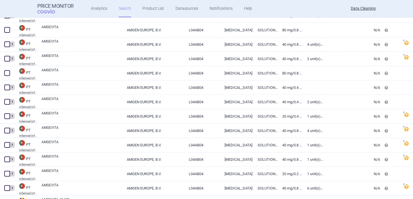
scroll to position [7448, 0]
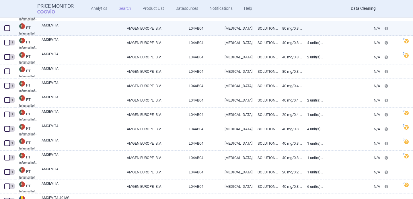
click at [77, 24] on link "AMGEVITA" at bounding box center [82, 28] width 81 height 10
select select "EUR"
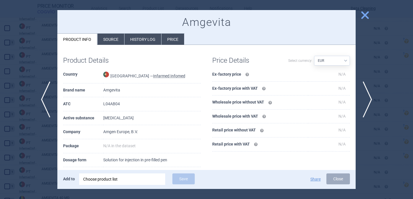
scroll to position [10, 0]
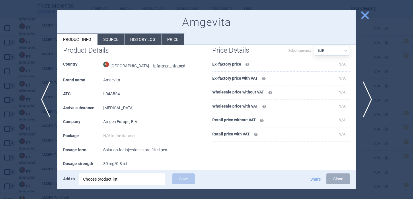
click at [35, 135] on div at bounding box center [206, 99] width 413 height 199
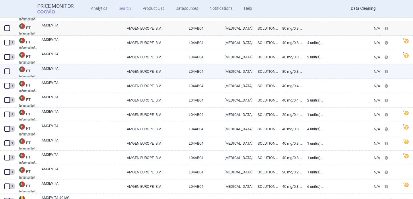
click at [87, 74] on link "AMGEVITA" at bounding box center [82, 71] width 81 height 10
select select "EUR"
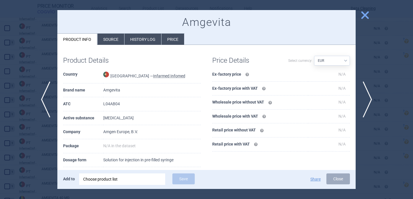
scroll to position [8, 0]
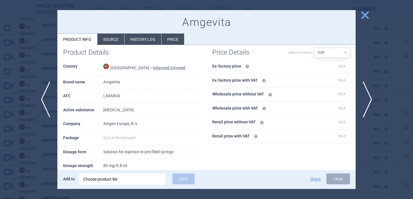
click at [35, 152] on div at bounding box center [206, 99] width 413 height 199
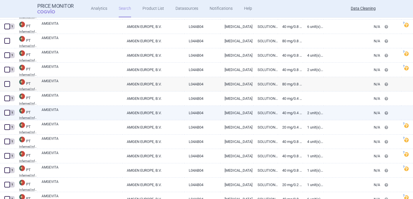
scroll to position [7432, 0]
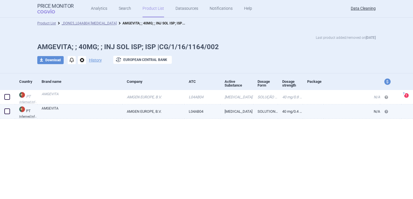
click at [102, 110] on link "AMGEVITA" at bounding box center [82, 111] width 81 height 10
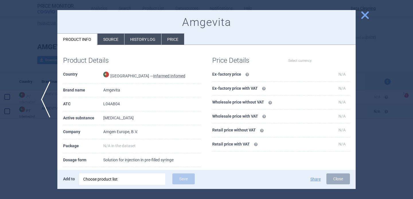
select select "EUR"
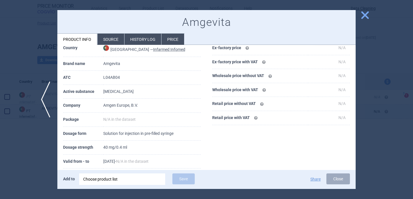
scroll to position [53, 0]
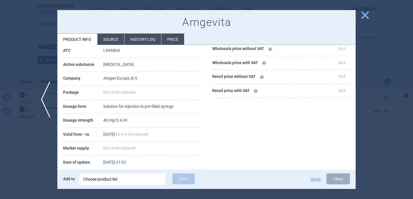
click at [37, 64] on div at bounding box center [206, 99] width 413 height 199
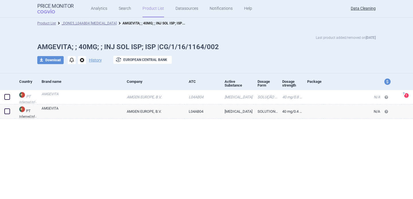
click at [81, 60] on span "options" at bounding box center [82, 60] width 8 height 8
click at [211, 46] on h1 "AMGEVITA; ; 40MG; ; INJ SOL ISP; ISP |CG/1/16/1164/002" at bounding box center [206, 47] width 339 height 8
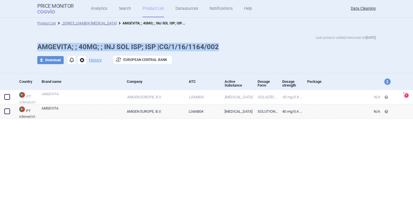
drag, startPoint x: 222, startPoint y: 46, endPoint x: 39, endPoint y: 49, distance: 183.7
click at [39, 49] on h1 "AMGEVITA; ; 40MG; ; INJ SOL ISP; ISP |CG/1/16/1164/002" at bounding box center [206, 47] width 339 height 8
copy h1 "AMGEVITA; ; 40MG; ; INJ SOL ISP; ISP |CG/1/16/1164/002"
click at [81, 61] on span "options" at bounding box center [82, 60] width 8 height 8
click at [83, 96] on button "Delete" at bounding box center [82, 94] width 18 height 8
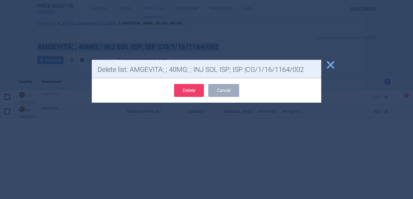
click at [188, 90] on button "Delete" at bounding box center [189, 90] width 30 height 13
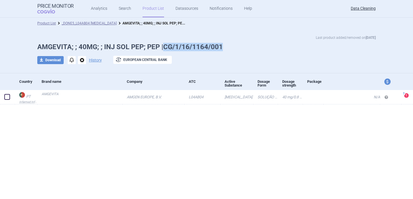
drag, startPoint x: 226, startPoint y: 49, endPoint x: 166, endPoint y: 49, distance: 60.6
click at [166, 49] on h1 "AMGEVITA; ; 40MG; ; INJ SOL PEP; PEP |CG/1/16/1164/001" at bounding box center [206, 47] width 339 height 8
copy h1 "CG/1/16/1164/001"
click at [194, 46] on h1 "AMGEVITA; ; 40MG; ; INJ SOL PEP; PEP |CG/1/16/1164/001" at bounding box center [206, 47] width 339 height 8
drag, startPoint x: 224, startPoint y: 46, endPoint x: 39, endPoint y: 50, distance: 185.1
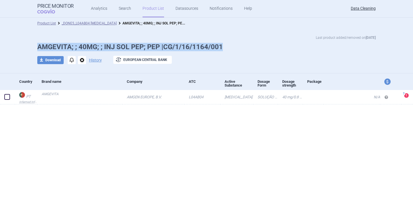
click at [39, 50] on h1 "AMGEVITA; ; 40MG; ; INJ SOL PEP; PEP |CG/1/16/1164/001" at bounding box center [206, 47] width 339 height 8
copy h1 "AMGEVITA; ; 40MG; ; INJ SOL PEP; PEP |CG/1/16/1164/001"
click at [84, 58] on span "options" at bounding box center [82, 60] width 8 height 8
click at [84, 95] on button "Delete" at bounding box center [82, 94] width 18 height 8
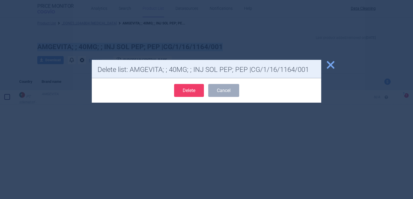
click at [184, 90] on button "Delete" at bounding box center [189, 90] width 30 height 13
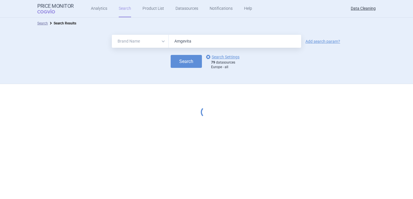
select select "brandName"
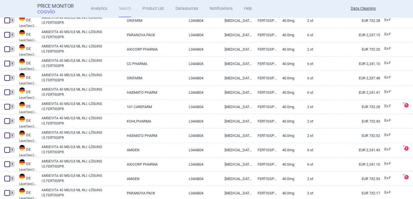
scroll to position [1377, 0]
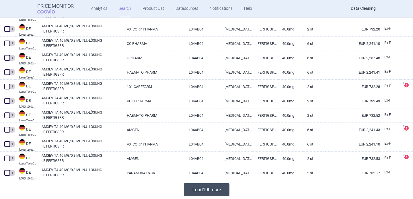
click at [211, 191] on button "Load 100 more" at bounding box center [207, 189] width 46 height 13
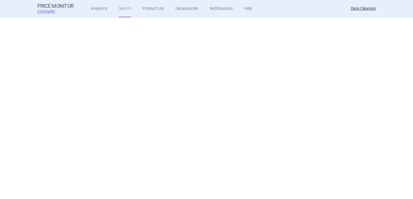
scroll to position [2812, 0]
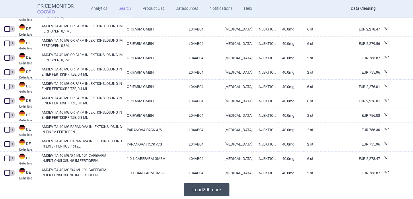
click at [212, 186] on button "Load 200 more" at bounding box center [207, 189] width 46 height 13
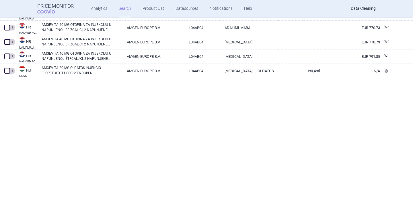
scroll to position [5682, 0]
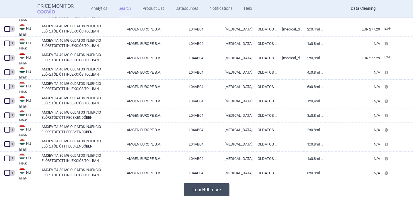
click at [219, 195] on button "Load 400 more" at bounding box center [207, 189] width 46 height 13
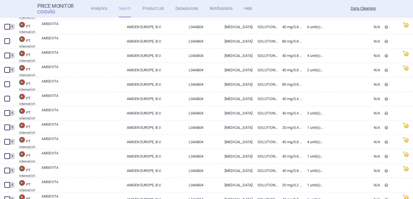
scroll to position [7436, 0]
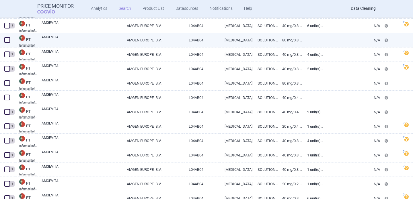
click at [113, 37] on link "AMGEVITA" at bounding box center [82, 39] width 81 height 10
select select "EUR"
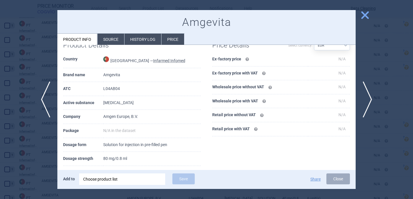
scroll to position [29, 0]
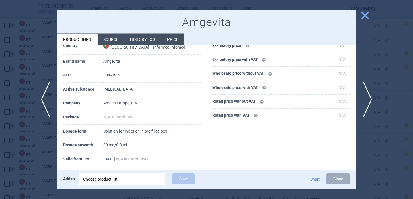
click at [112, 175] on div "Choose product list" at bounding box center [122, 178] width 78 height 11
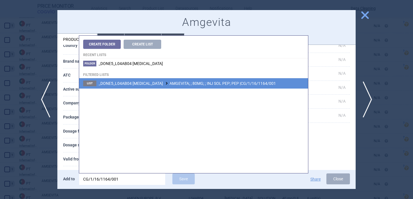
type input "CG/1/16/1164/001"
click at [205, 83] on span "_DONE5_L04AB04 ADALIMUMAB AMGEVITA; ; 80MG; ; INJ SOL PEP; PEP |CG/1/16/1164/001" at bounding box center [187, 83] width 177 height 5
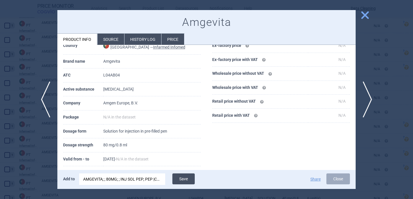
click at [189, 178] on button "Save" at bounding box center [183, 178] width 22 height 11
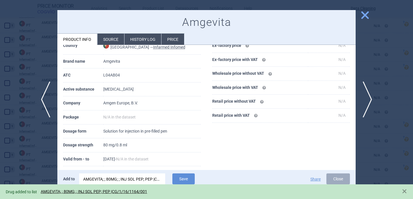
click at [39, 154] on div at bounding box center [206, 99] width 413 height 199
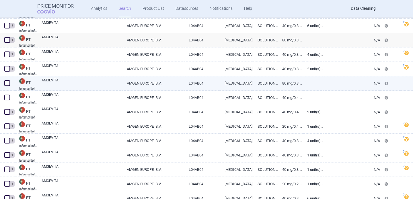
click at [111, 79] on link "AMGEVITA" at bounding box center [82, 82] width 81 height 10
select select "EUR"
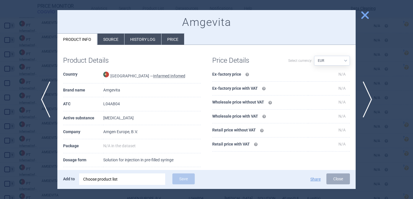
scroll to position [45, 0]
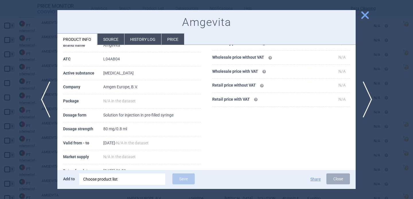
click at [123, 176] on div "Choose product list" at bounding box center [122, 178] width 78 height 11
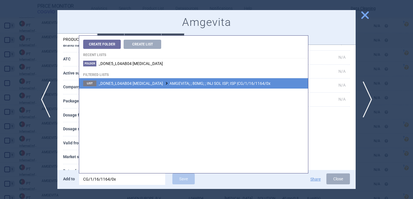
type input "CG/1/16/1164/0x"
click at [187, 85] on span "_DONE5_L04AB04 ADALIMUMAB AMGEVITA; ; 80MG; ; INJ SOL ISP; ISP |CG/1/16/1164/0x" at bounding box center [185, 83] width 172 height 5
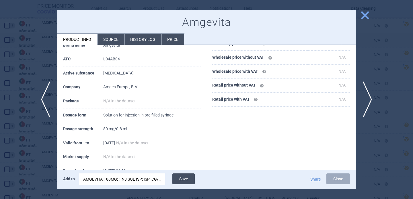
click at [190, 179] on button "Save" at bounding box center [183, 178] width 22 height 11
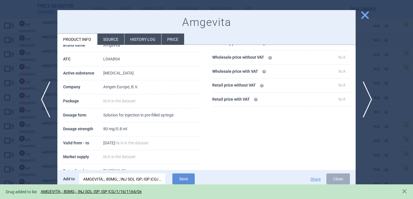
click at [28, 156] on div at bounding box center [206, 99] width 413 height 199
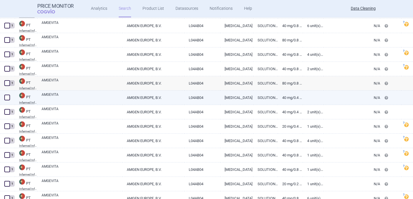
click at [92, 96] on link "AMGEVITA" at bounding box center [82, 97] width 81 height 10
select select "EUR"
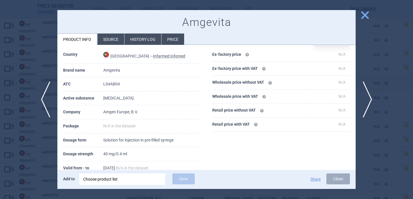
scroll to position [25, 0]
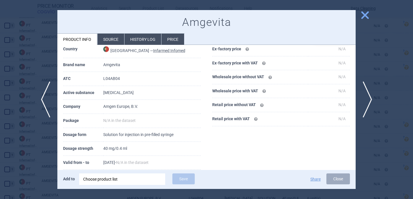
click at [118, 180] on div "Choose product list" at bounding box center [122, 178] width 78 height 11
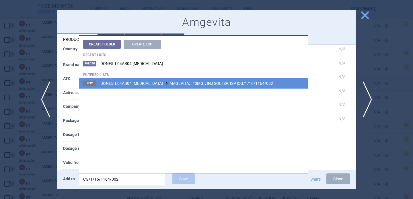
type input "CG/1/16/1164/002"
click at [183, 86] on li "List _DONE5_L04AB04 ADALIMUMAB AMGEVITA; ; 40MG; ; INJ SOL ISP; ISP |CG/1/16/11…" at bounding box center [193, 83] width 229 height 10
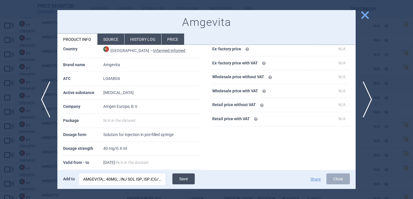
click at [184, 181] on button "Save" at bounding box center [183, 178] width 22 height 11
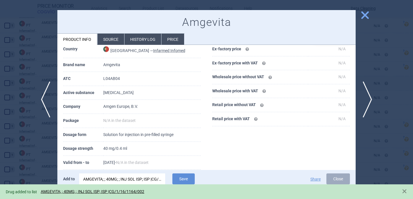
click at [43, 175] on div at bounding box center [206, 99] width 413 height 199
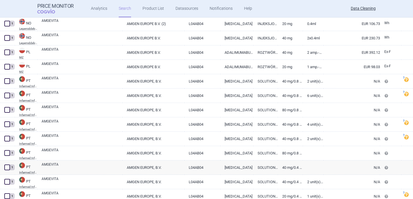
scroll to position [7294, 0]
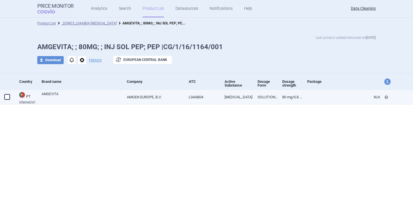
click at [5, 97] on span at bounding box center [7, 97] width 6 height 6
checkbox input "true"
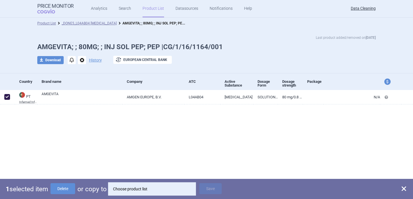
click at [136, 188] on div "Choose product list" at bounding box center [152, 188] width 78 height 11
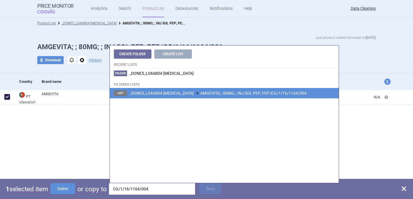
type input "CG/1/16/1164/004"
click at [201, 96] on li "List _DONE5_L04AB04 [MEDICAL_DATA] AMGEVITA; ; 80MG; ; INJ SOL PEP; PEP |CG/1/1…" at bounding box center [224, 93] width 229 height 10
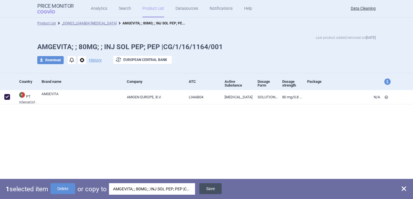
click at [212, 188] on button "Save" at bounding box center [210, 188] width 22 height 11
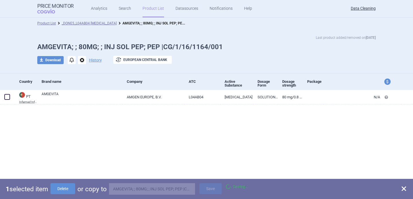
checkbox input "false"
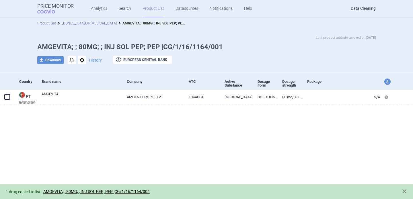
click at [80, 62] on span "options" at bounding box center [82, 60] width 8 height 8
click at [88, 96] on button "Delete" at bounding box center [82, 94] width 18 height 8
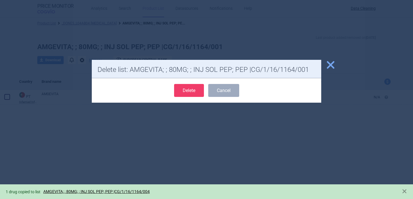
click at [183, 88] on button "Delete" at bounding box center [189, 90] width 30 height 13
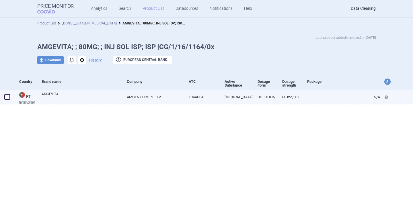
click at [7, 97] on span at bounding box center [7, 97] width 6 height 6
checkbox input "true"
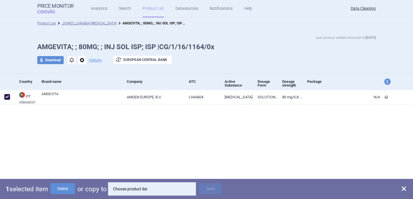
click at [127, 190] on div "Choose product list" at bounding box center [152, 188] width 78 height 11
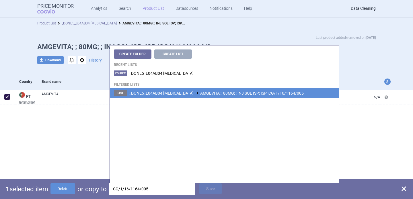
type input "CG/1/16/1164/005"
click at [195, 93] on span at bounding box center [198, 92] width 6 height 3
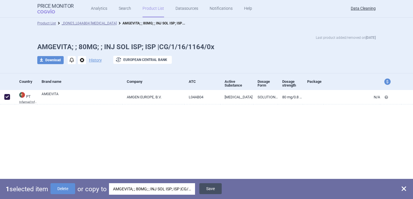
click at [215, 188] on button "Save" at bounding box center [210, 188] width 22 height 11
checkbox input "false"
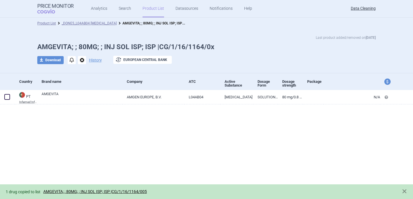
click at [80, 60] on span "options" at bounding box center [82, 60] width 8 height 8
click at [80, 94] on button "Delete" at bounding box center [82, 94] width 18 height 8
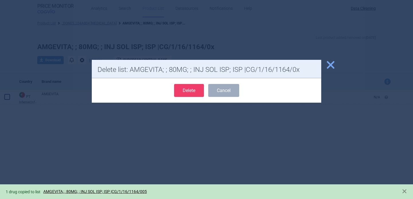
click at [201, 93] on button "Delete" at bounding box center [189, 90] width 30 height 13
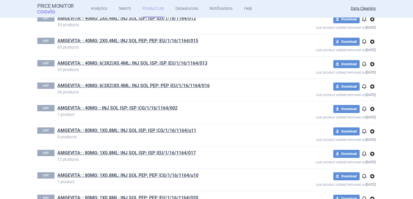
scroll to position [565, 0]
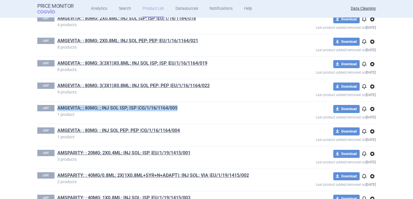
drag, startPoint x: 181, startPoint y: 106, endPoint x: 58, endPoint y: 107, distance: 122.3
click at [58, 107] on h1 "AMGEVITA; ; 80MG; ; INJ SOL ISP; ISP |CG/1/16/1164/005" at bounding box center [165, 108] width 217 height 7
copy link "AMGEVITA; ; 80MG; ; INJ SOL ISP; ISP |CG/1/16/1164/005"
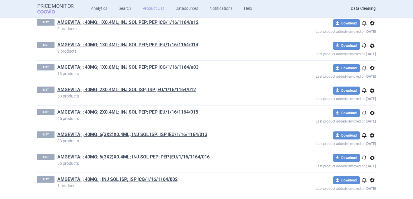
scroll to position [0, 0]
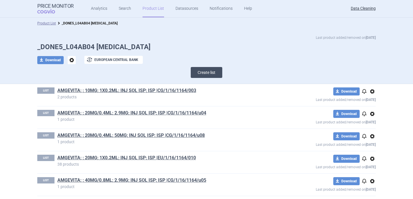
click at [205, 72] on button "Create list" at bounding box center [207, 72] width 32 height 11
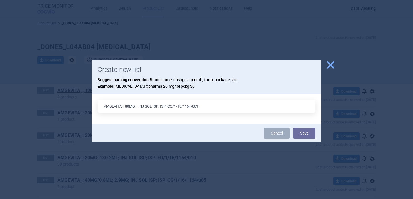
drag, startPoint x: 204, startPoint y: 105, endPoint x: 160, endPoint y: 107, distance: 44.5
click at [160, 107] on input "AMGEVITA; ; 80MG; ; INJ SOL ISP; ISP |CG/1/16/1164/001" at bounding box center [207, 106] width 218 height 13
type input "AMGEVITA; ; 80MG; ; INJ SOL ISP; ISP |CG/1/16/1164/001"
click at [311, 134] on button "Save" at bounding box center [304, 132] width 22 height 11
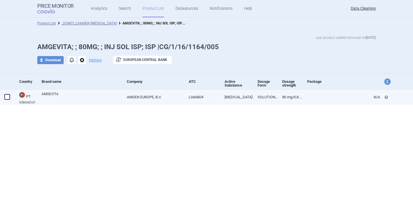
click at [8, 99] on span at bounding box center [7, 97] width 6 height 6
checkbox input "true"
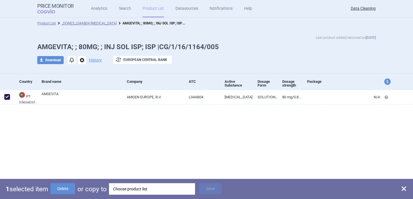
click at [147, 192] on div "Choose product list" at bounding box center [152, 188] width 78 height 11
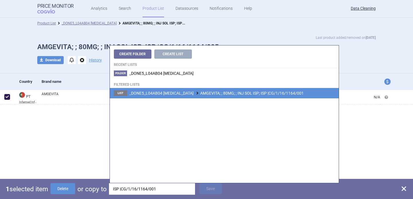
type input "ISP |CG/1/16/1164/001"
click at [226, 93] on span "_DONE5_L04AB04 [MEDICAL_DATA] AMGEVITA; ; 80MG; ; INJ SOL ISP; ISP |CG/1/16/116…" at bounding box center [216, 93] width 174 height 5
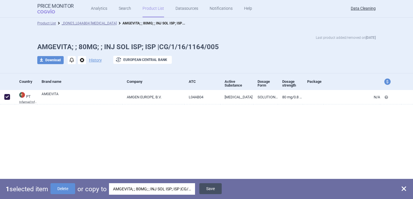
click at [214, 191] on button "Save" at bounding box center [210, 188] width 22 height 11
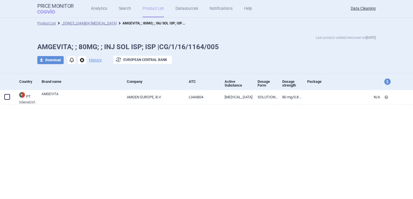
checkbox input "false"
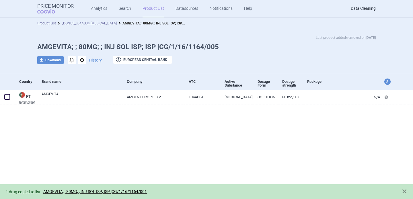
click at [82, 60] on span "options" at bounding box center [82, 60] width 8 height 8
click at [85, 90] on button "Delete" at bounding box center [82, 94] width 18 height 8
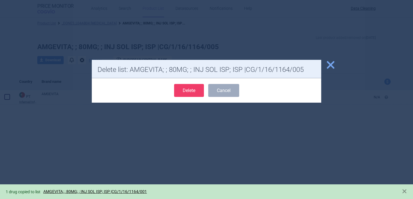
click at [194, 87] on button "Delete" at bounding box center [189, 90] width 30 height 13
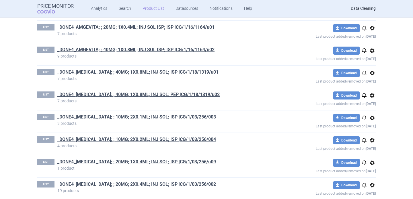
scroll to position [948, 0]
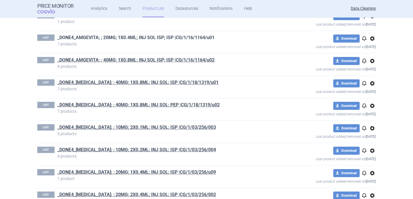
click at [180, 37] on link "_DONE4_AMGEVITA; ; 20MG; 1X0.4ML; INJ SOL ISP; ISP |CG/1/16/1164/u01" at bounding box center [135, 37] width 157 height 6
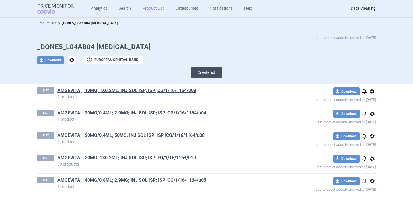
click at [210, 73] on button "Create list" at bounding box center [207, 72] width 32 height 11
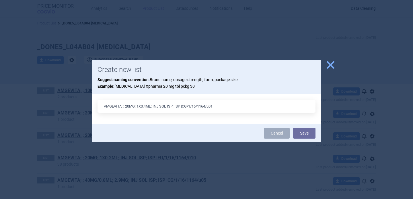
click at [148, 106] on input "AMGEVITA; ; 20MG; 1X0.4ML; INJ SOL ISP; ISP |CG/1/16/1164/u01" at bounding box center [207, 106] width 218 height 13
click at [219, 105] on input "AMGEVITA; ; 20MG; 1X0.2ML; INJ SOL ISP; ISP |CG/1/16/1164/u01" at bounding box center [207, 106] width 218 height 13
type input "AMGEVITA; ; 20MG; 1X0.2ML; INJ SOL ISP; ISP |CG/1/16/1164/u0x"
click at [299, 131] on button "Save" at bounding box center [304, 132] width 22 height 11
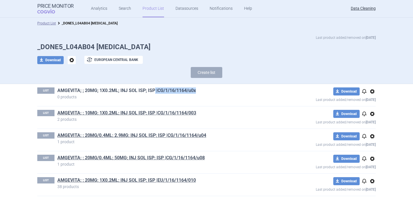
drag, startPoint x: 201, startPoint y: 92, endPoint x: 155, endPoint y: 92, distance: 46.8
click at [155, 92] on h1 "AMGEVITA; ; 20MG; 1X0.2ML; INJ SOL ISP; ISP |CG/1/16/1164/u0x" at bounding box center [165, 90] width 217 height 7
copy link "|CG/1/16/1164/u0x"
drag, startPoint x: 201, startPoint y: 91, endPoint x: 60, endPoint y: 91, distance: 140.9
click at [60, 91] on h1 "AMGEVITA; ; 20MG; 1X0.2ML; INJ SOL ISP; ISP |CG/1/16/1164/u0x" at bounding box center [165, 90] width 217 height 7
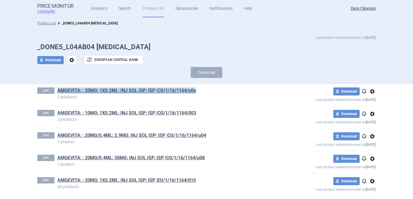
drag, startPoint x: 200, startPoint y: 89, endPoint x: 51, endPoint y: 89, distance: 149.2
click at [51, 89] on div "LIST AMGEVITA; ; 20MG; 1X0.2ML; INJ SOL ISP; ISP |CG/1/16/1164/u0x 0 products" at bounding box center [155, 92] width 237 height 11
copy div "AMGEVITA; ; 20MG; 1X0.2ML; INJ SOL ISP; ISP |CG/1/16/1164/u0x"
click at [203, 71] on button "Create list" at bounding box center [207, 72] width 32 height 11
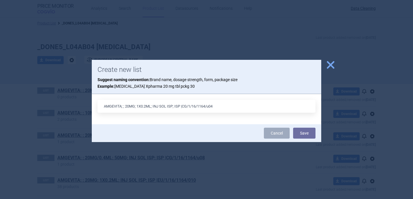
drag, startPoint x: 215, startPoint y: 104, endPoint x: 178, endPoint y: 104, distance: 37.6
click at [178, 104] on input "AMGEVITA; ; 20MG; 1X0.2ML; INJ SOL ISP; ISP |CG/1/16/1164/u04" at bounding box center [207, 106] width 218 height 13
click at [201, 106] on input "AMGEVITA; ; 20MG; 1X0.2ML; INJ SOL ISP; ISP |CG/1/16/1164/u04" at bounding box center [207, 106] width 218 height 13
drag, startPoint x: 218, startPoint y: 106, endPoint x: 185, endPoint y: 106, distance: 32.4
click at [185, 106] on input "AMGEVITA; ; 20MG; 1X0.2ML; INJ SOL ISP; ISP |CG/1/16/1164/u04" at bounding box center [207, 106] width 218 height 13
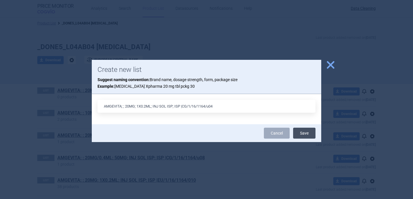
type input "AMGEVITA; ; 20MG; 1X0.2ML; INJ SOL ISP; ISP |CG/1/16/1164/u04"
click at [308, 135] on button "Save" at bounding box center [304, 132] width 22 height 11
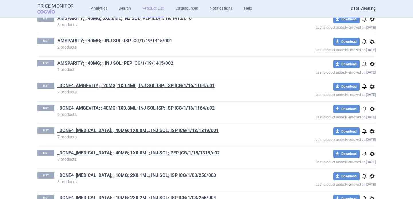
scroll to position [1933, 0]
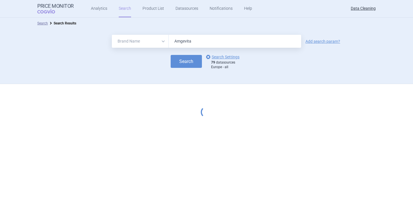
select select "brandName"
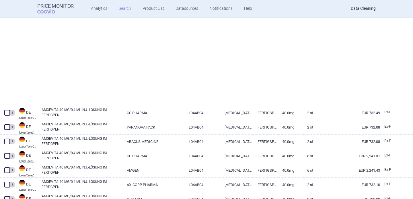
scroll to position [1377, 0]
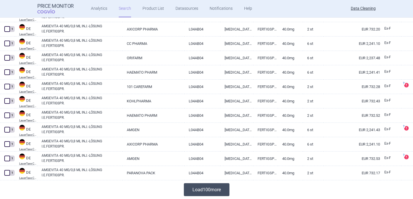
click at [208, 193] on button "Load 100 more" at bounding box center [207, 189] width 46 height 13
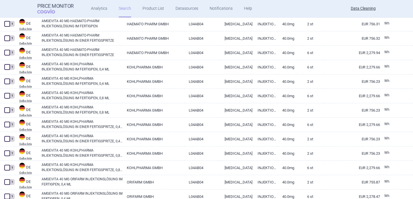
scroll to position [2812, 0]
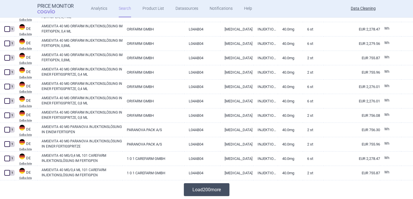
click at [208, 190] on button "Load 200 more" at bounding box center [207, 189] width 46 height 13
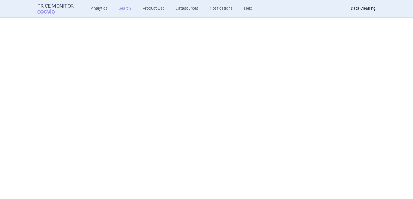
scroll to position [5682, 0]
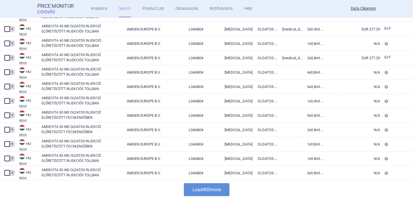
click at [208, 190] on button "Load 400 more" at bounding box center [207, 189] width 46 height 13
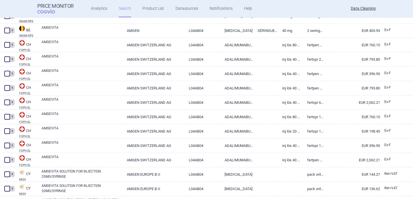
scroll to position [44, 0]
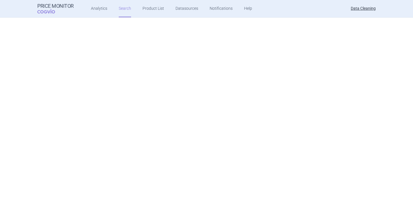
select select "brandName"
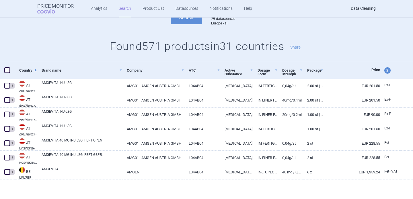
scroll to position [0, 0]
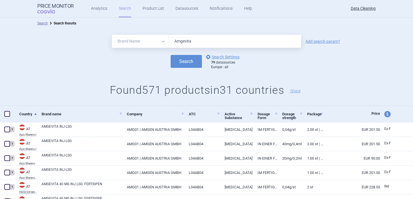
click at [198, 44] on input "Amgevita" at bounding box center [235, 41] width 133 height 13
paste input "Xeljanz"
type input "Xeljanz"
click at [188, 62] on button "Search" at bounding box center [186, 61] width 31 height 13
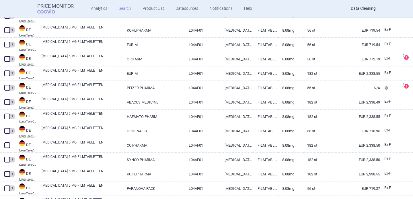
scroll to position [1377, 0]
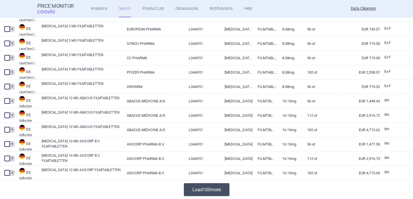
click at [201, 187] on button "Load 100 more" at bounding box center [207, 189] width 46 height 13
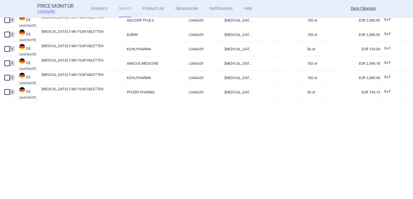
scroll to position [2812, 0]
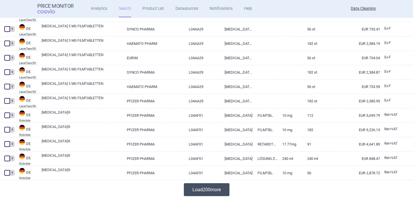
click at [200, 183] on button "Load 200 more" at bounding box center [207, 189] width 46 height 13
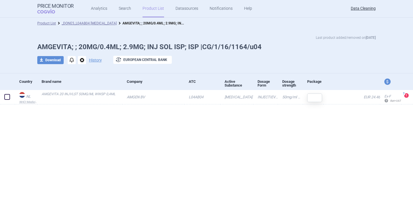
click at [83, 60] on span "options" at bounding box center [82, 60] width 8 height 8
click at [86, 94] on button "Delete" at bounding box center [82, 94] width 18 height 8
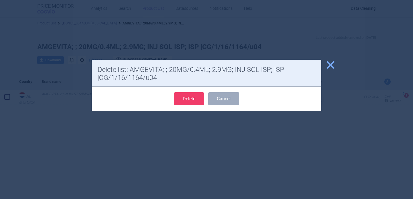
click at [181, 99] on button "Delete" at bounding box center [189, 98] width 30 height 13
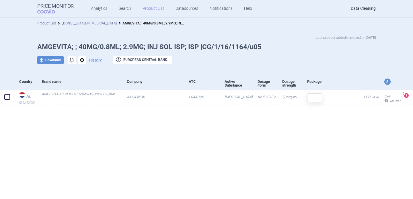
click at [81, 60] on span "options" at bounding box center [82, 60] width 8 height 8
click at [82, 96] on button "Delete" at bounding box center [82, 94] width 18 height 8
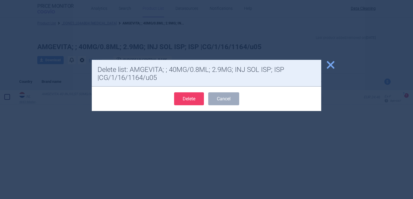
click at [192, 103] on button "Delete" at bounding box center [189, 98] width 30 height 13
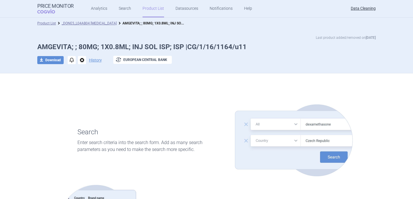
click at [82, 59] on span "options" at bounding box center [82, 60] width 8 height 8
click at [85, 95] on button "Delete" at bounding box center [82, 94] width 18 height 8
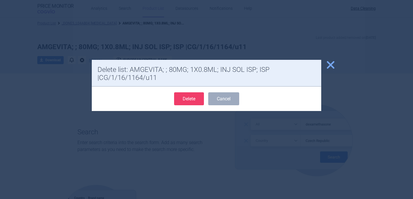
click at [195, 102] on button "Delete" at bounding box center [189, 98] width 30 height 13
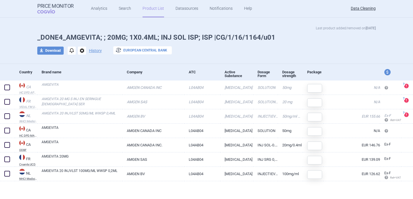
scroll to position [10, 0]
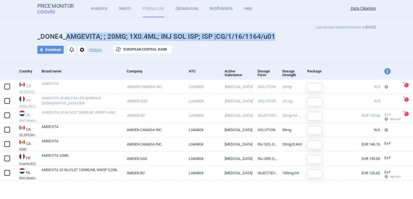
drag, startPoint x: 274, startPoint y: 38, endPoint x: 65, endPoint y: 37, distance: 209.2
click at [65, 37] on h1 "_DONE4_AMGEVITA; ; 20MG; 1X0.4ML; INJ SOL ISP; ISP |CG/1/16/1164/u01" at bounding box center [206, 36] width 339 height 8
copy h1 "AMGEVITA; ; 20MG; 1X0.4ML; INJ SOL ISP; ISP |CG/1/16/1164/u01"
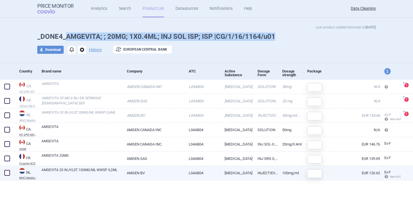
click at [8, 173] on span at bounding box center [7, 173] width 6 height 6
checkbox input "true"
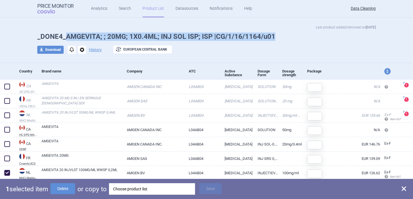
click at [144, 191] on div "Choose product list" at bounding box center [152, 188] width 78 height 11
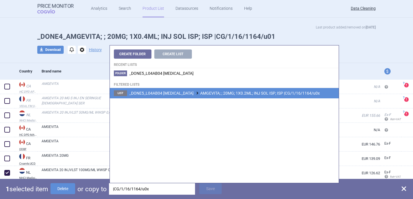
type input "|CG/1/16/1164/u0x"
click at [208, 93] on span "_DONE5_L04AB04 ADALIMUMAB AMGEVITA; ; 20MG; 1X0.2ML; INJ SOL ISP; ISP |CG/1/16/…" at bounding box center [224, 93] width 191 height 5
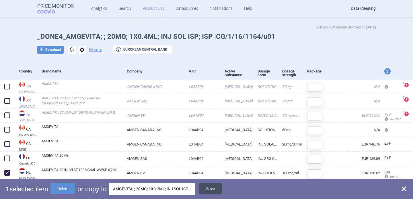
click at [202, 188] on button "Save" at bounding box center [210, 188] width 22 height 11
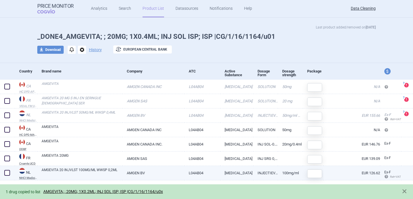
click at [6, 173] on span at bounding box center [7, 173] width 6 height 6
checkbox input "true"
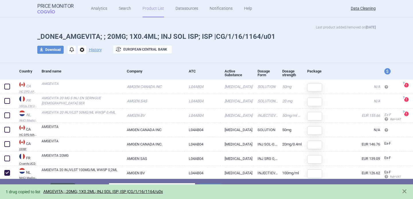
click at [67, 184] on button "Delete" at bounding box center [63, 188] width 25 height 11
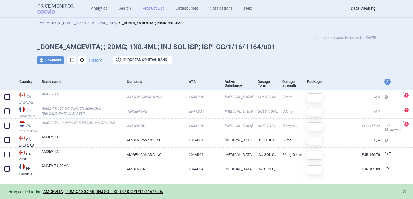
scroll to position [0, 0]
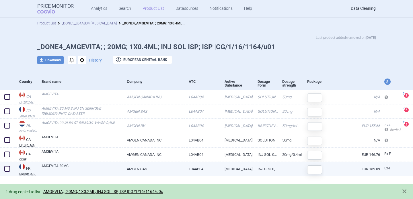
click at [74, 171] on link "AMGEVITA 20MG" at bounding box center [82, 168] width 81 height 10
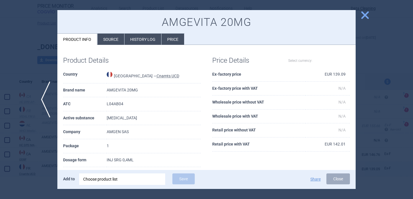
select select "EUR"
click at [28, 166] on div at bounding box center [206, 99] width 413 height 199
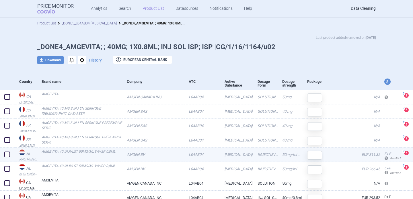
scroll to position [39, 0]
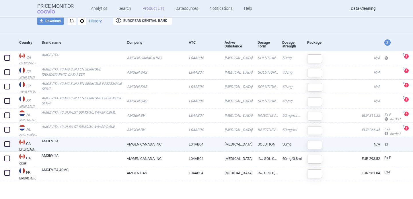
click at [74, 141] on link "AMGEVITA" at bounding box center [82, 143] width 81 height 10
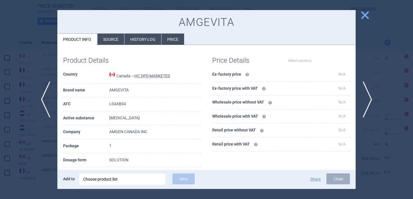
select select "EUR"
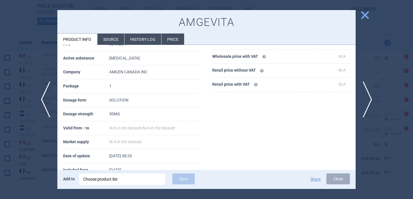
scroll to position [65, 0]
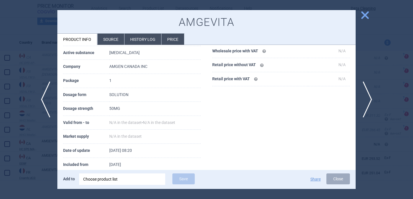
click at [108, 42] on li "Source" at bounding box center [111, 39] width 27 height 11
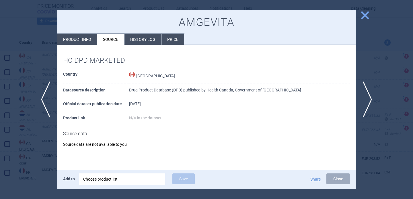
click at [40, 168] on div at bounding box center [206, 99] width 413 height 199
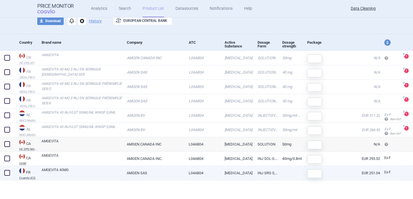
click at [58, 172] on link "AMGEVITA 40MG" at bounding box center [82, 172] width 81 height 10
select select "EUR"
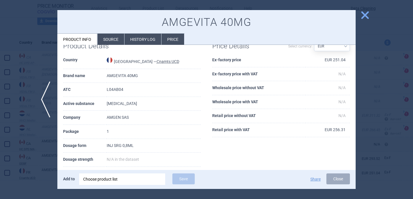
scroll to position [17, 0]
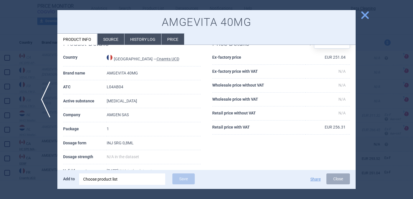
click at [36, 167] on div at bounding box center [206, 99] width 413 height 199
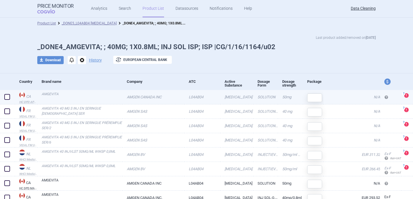
scroll to position [39, 0]
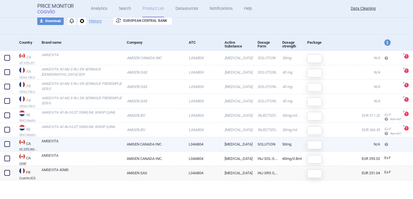
click at [96, 143] on link "AMGEVITA" at bounding box center [82, 143] width 81 height 10
select select "EUR"
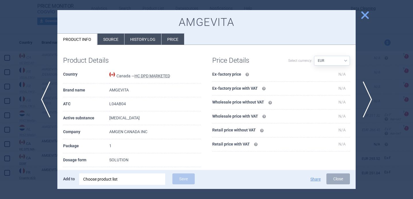
click at [116, 42] on li "Source" at bounding box center [111, 39] width 27 height 11
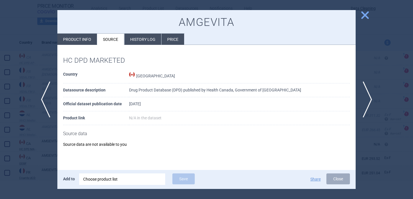
click at [88, 40] on li "Product info" at bounding box center [77, 39] width 40 height 11
select select "EUR"
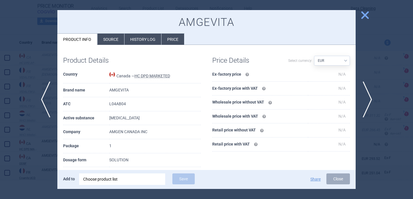
click at [40, 73] on div at bounding box center [206, 99] width 413 height 199
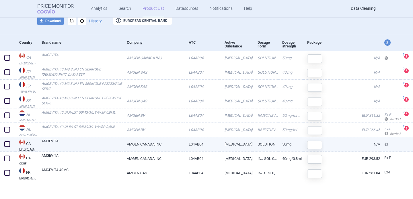
click at [9, 143] on span at bounding box center [7, 144] width 6 height 6
checkbox input "true"
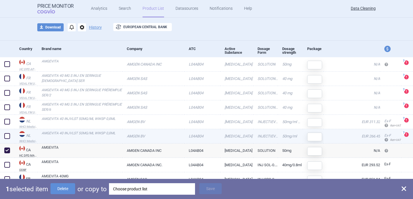
scroll to position [33, 0]
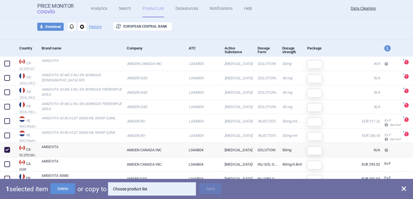
click at [132, 187] on div "Choose product list" at bounding box center [152, 188] width 78 height 11
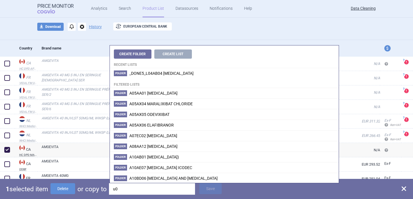
type input "u01"
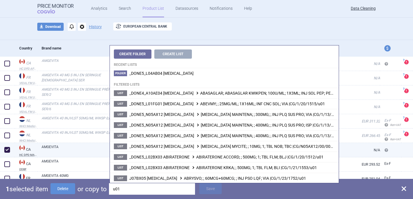
click at [75, 147] on link "AMGEVITA" at bounding box center [82, 149] width 81 height 10
select select "EUR"
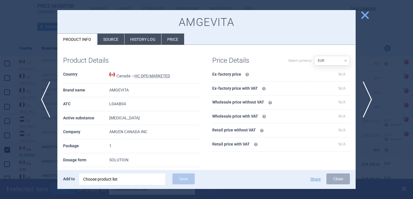
click at [37, 137] on div at bounding box center [206, 99] width 413 height 199
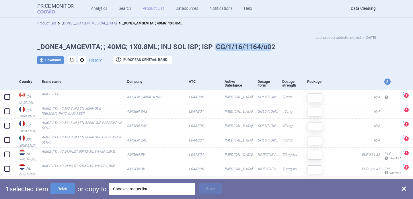
drag, startPoint x: 269, startPoint y: 46, endPoint x: 216, endPoint y: 45, distance: 53.4
click at [216, 45] on h1 "_DONE4_AMGEVITA; ; 40MG; 1X0.8ML; INJ SOL ISP; ISP |CG/1/16/1164/u02" at bounding box center [206, 47] width 339 height 8
copy h1 "CG/1/16/1164/u0"
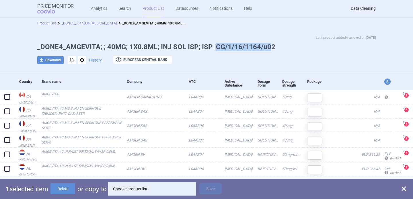
click at [170, 188] on div "Choose product list" at bounding box center [152, 188] width 78 height 11
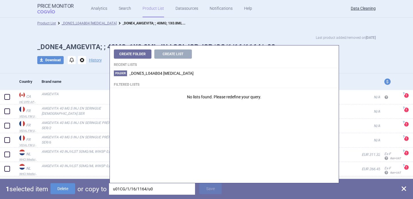
click at [170, 188] on input "u01CG/1/16/1164/u0" at bounding box center [152, 188] width 86 height 11
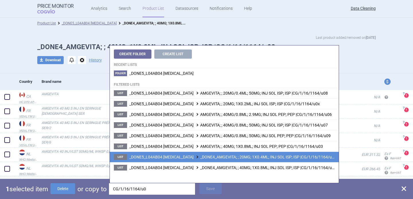
type input "CG/1/16/1164/u0"
click at [183, 155] on span "_DONE5_L04AB04 ADALIMUMAB _DONE4_AMGEVITA; ; 20MG; 1X0.4ML; INJ SOL ISP; ISP |C…" at bounding box center [232, 156] width 207 height 5
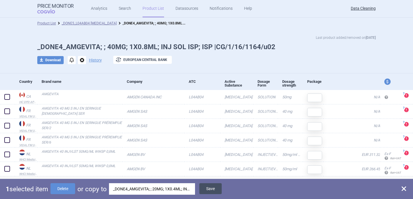
click at [216, 185] on button "Save" at bounding box center [210, 188] width 22 height 11
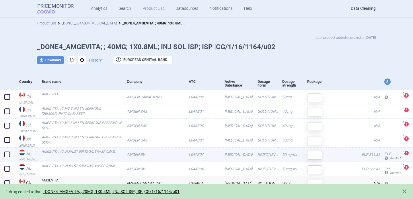
scroll to position [39, 0]
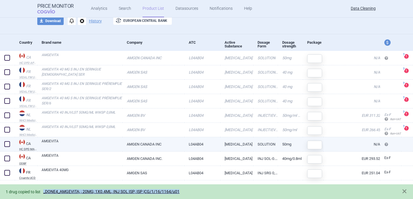
click at [8, 144] on span at bounding box center [7, 144] width 6 height 6
checkbox input "true"
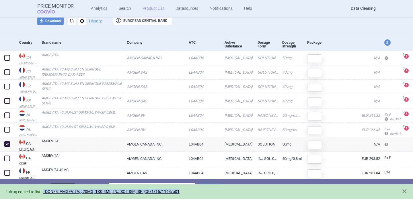
click at [57, 183] on button "Delete" at bounding box center [63, 188] width 25 height 11
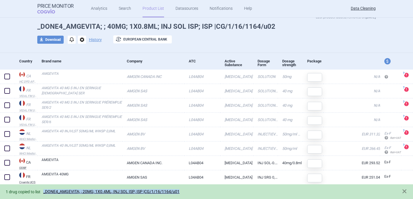
scroll to position [20, 0]
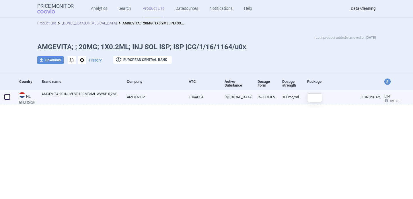
click at [6, 96] on span at bounding box center [7, 97] width 6 height 6
checkbox input "true"
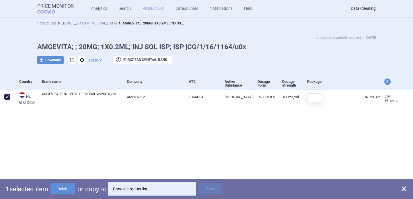
click at [143, 189] on div "Choose product list" at bounding box center [152, 188] width 78 height 11
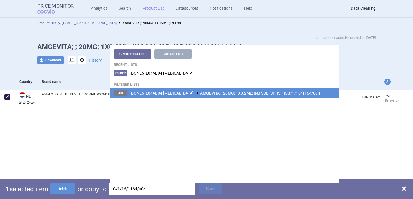
type input "G/1/16/1164/u04"
click at [203, 91] on span "_DONE5_L04AB04 [MEDICAL_DATA] AMGEVITA; ; 20MG; 1X0.2ML; INJ SOL ISP; ISP |CG/1…" at bounding box center [224, 93] width 191 height 5
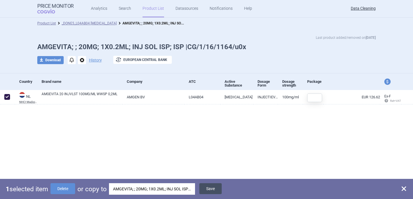
click at [213, 185] on button "Save" at bounding box center [210, 188] width 22 height 11
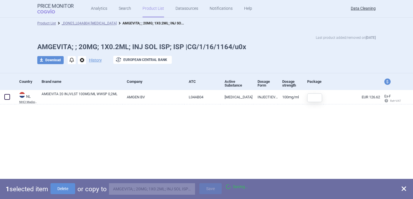
checkbox input "false"
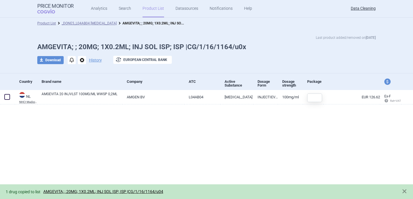
click at [82, 59] on span "options" at bounding box center [82, 60] width 8 height 8
click at [85, 92] on button "Delete" at bounding box center [82, 94] width 18 height 8
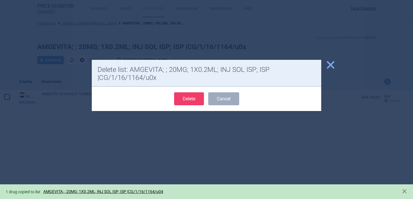
click at [198, 96] on button "Delete" at bounding box center [189, 98] width 30 height 13
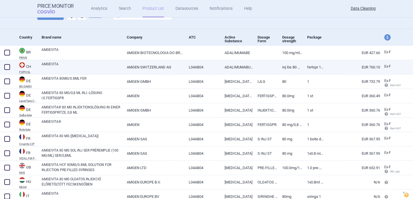
scroll to position [40, 0]
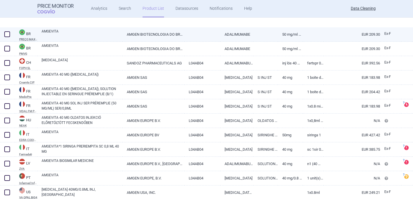
scroll to position [111, 0]
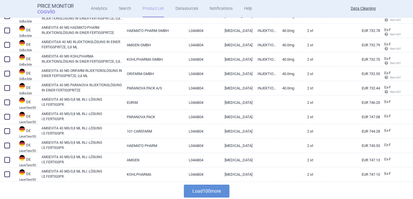
scroll to position [1345, 0]
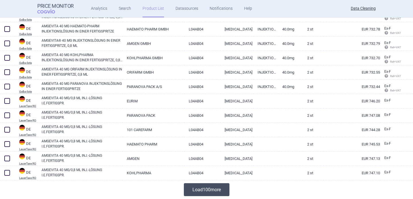
click at [201, 185] on button "Load 100 more" at bounding box center [207, 189] width 46 height 13
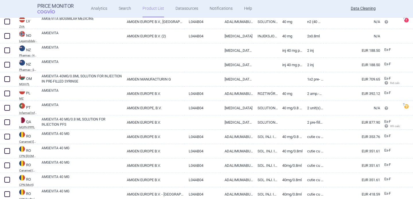
scroll to position [1914, 0]
